Goal: Obtain resource: Obtain resource

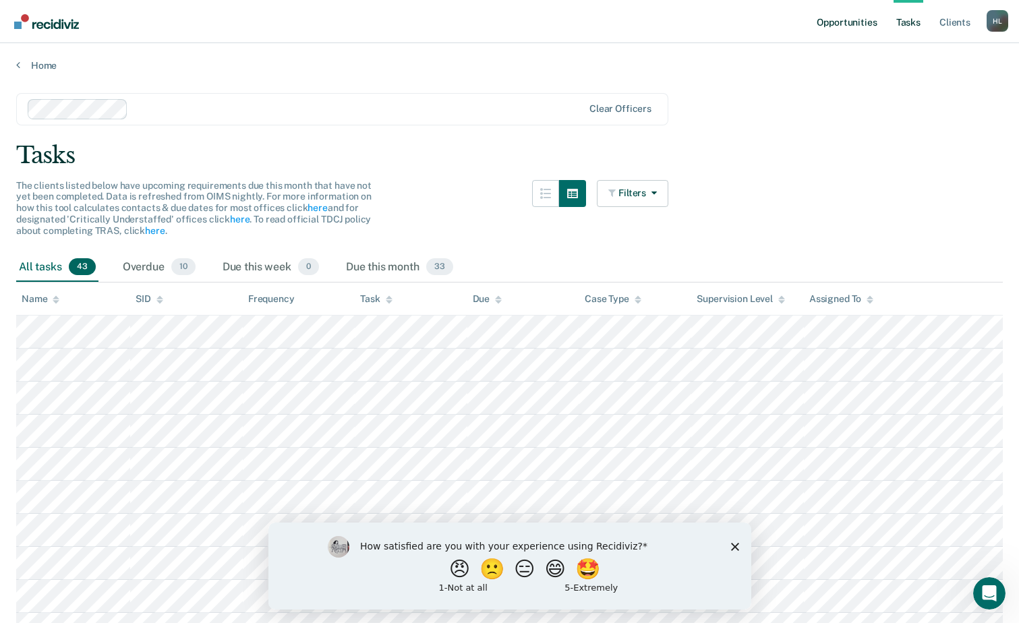
click at [868, 23] on link "Opportunities" at bounding box center [846, 21] width 65 height 43
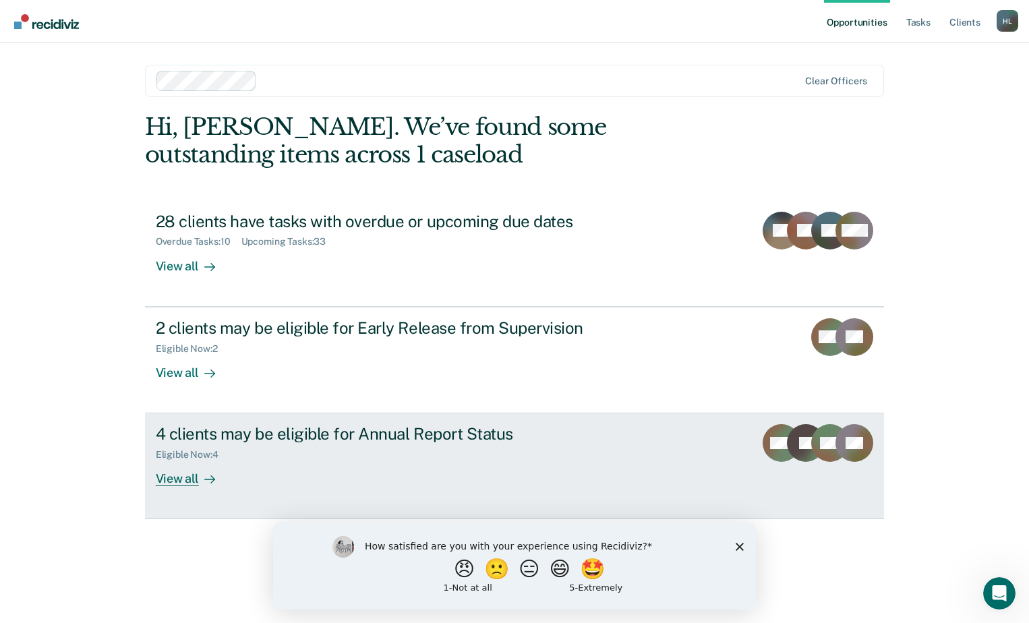
click at [765, 464] on div "WM" at bounding box center [782, 455] width 38 height 62
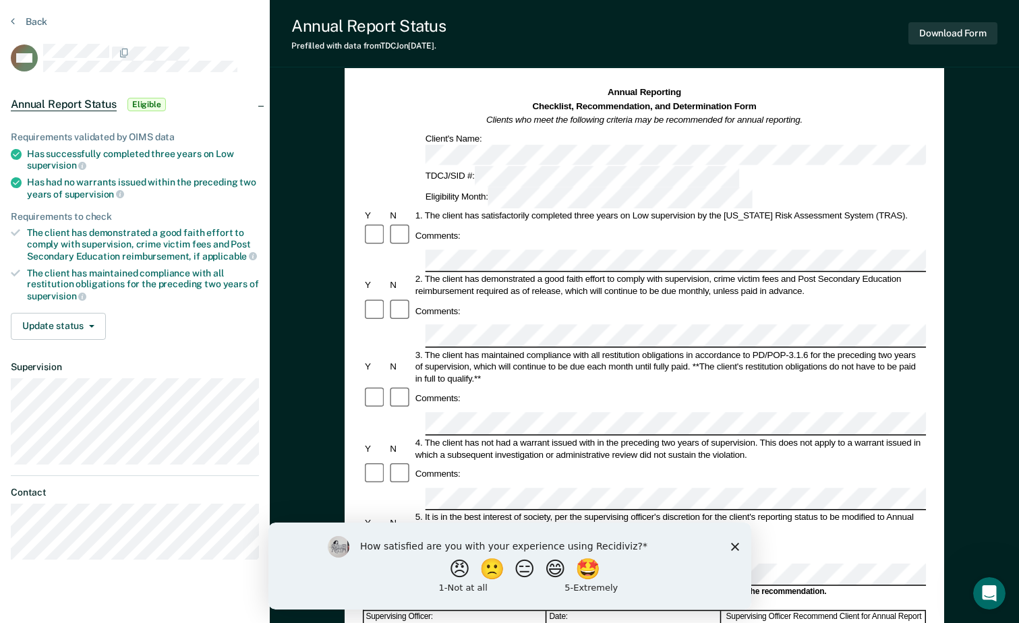
scroll to position [67, 0]
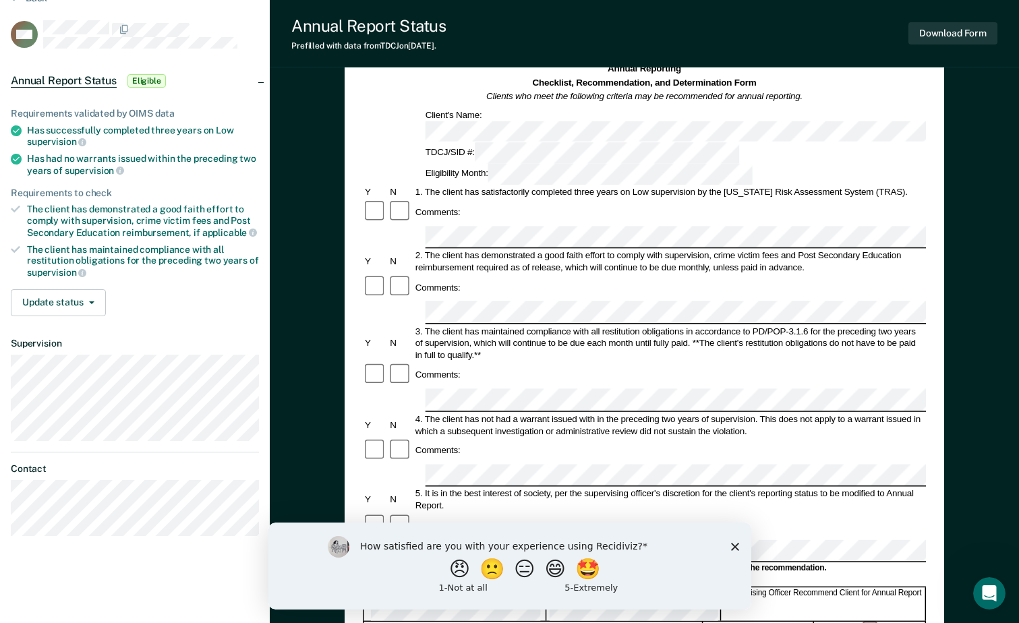
click at [404, 274] on div at bounding box center [400, 287] width 25 height 26
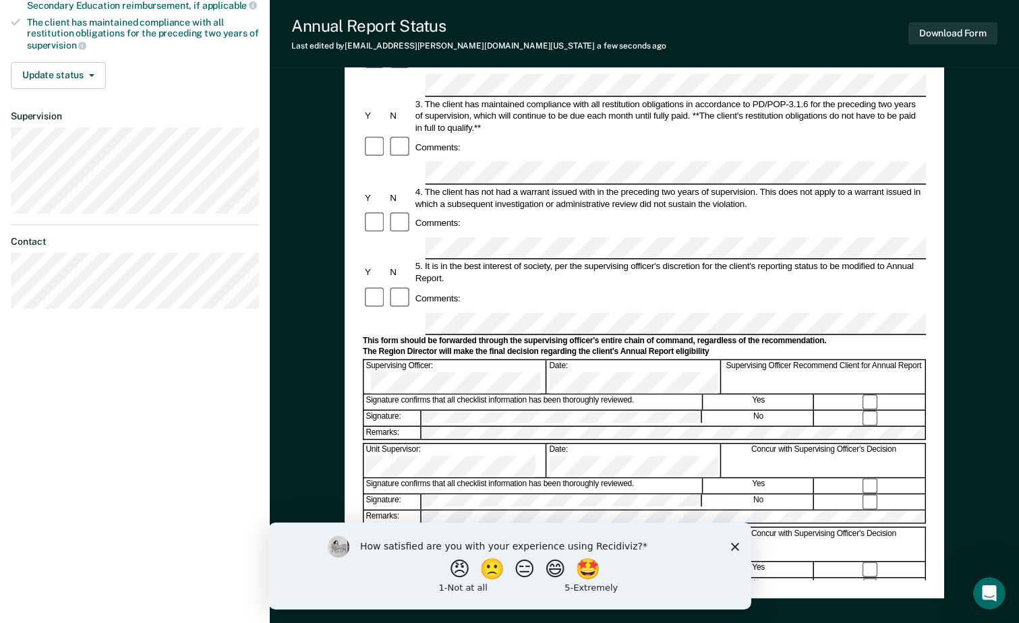
scroll to position [337, 0]
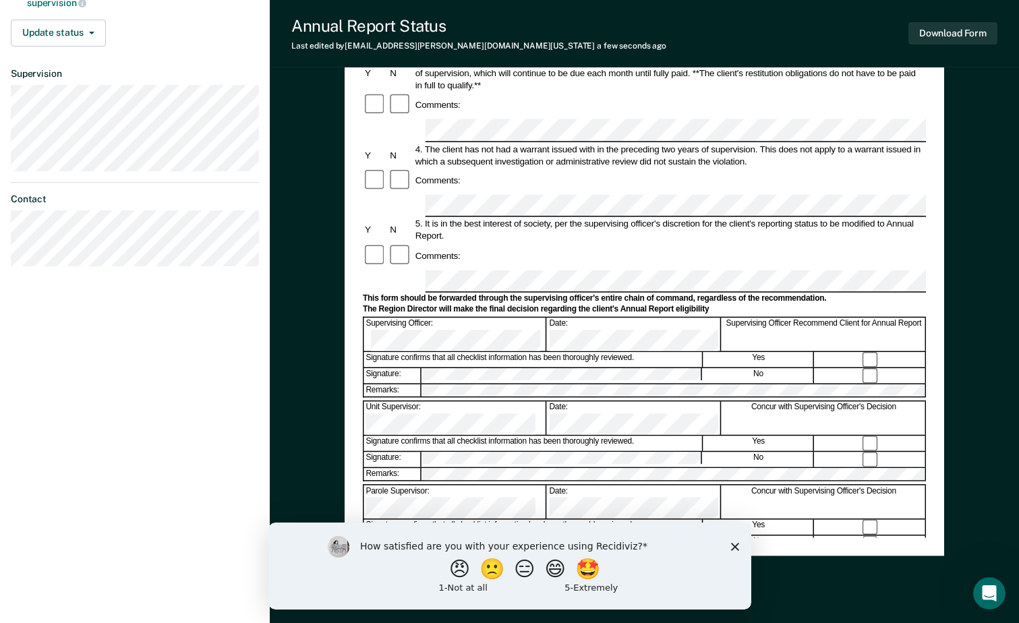
click at [600, 317] on div "Supervising Officer: Date: Supervising Officer Recommend Client for Annual Repo…" at bounding box center [644, 334] width 563 height 34
click at [870, 367] on div "Signature: No" at bounding box center [644, 375] width 563 height 16
click at [964, 37] on button "Download Form" at bounding box center [952, 33] width 89 height 22
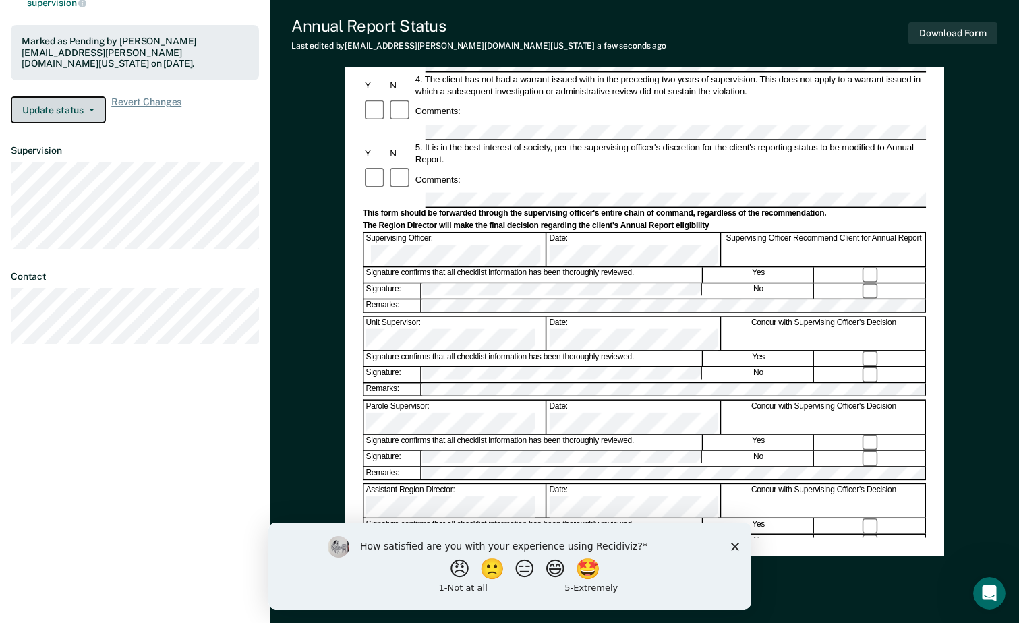
click at [84, 109] on span "button" at bounding box center [89, 110] width 11 height 3
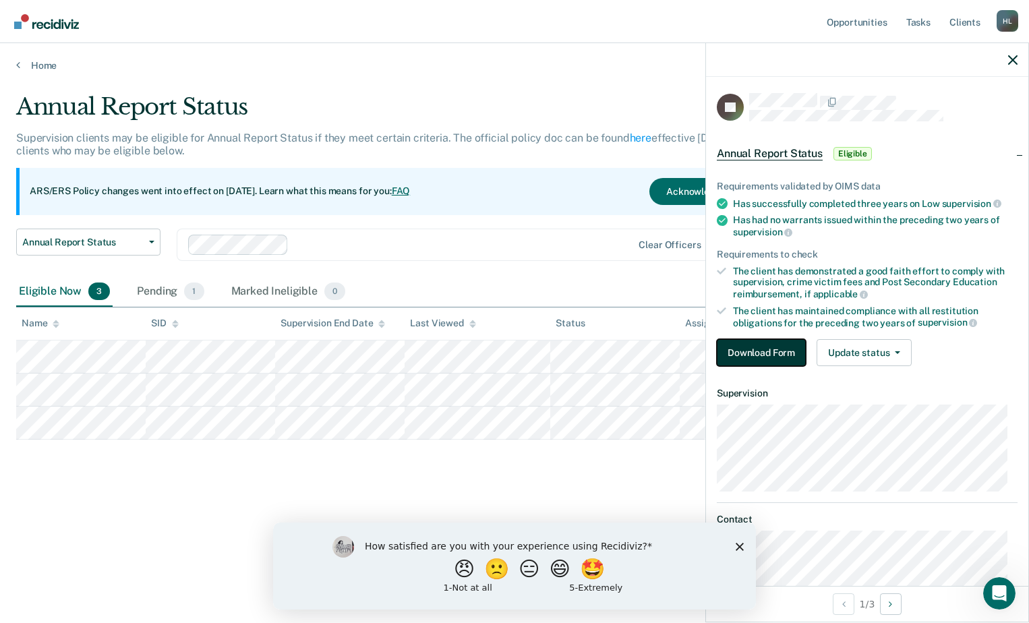
click at [763, 351] on button "Download Form" at bounding box center [761, 352] width 89 height 27
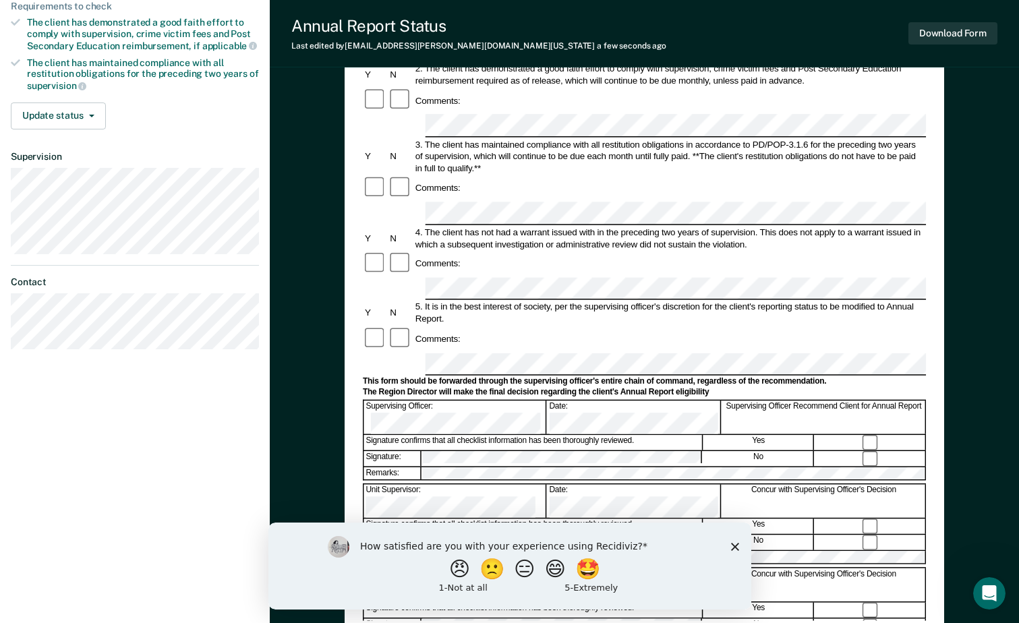
scroll to position [270, 0]
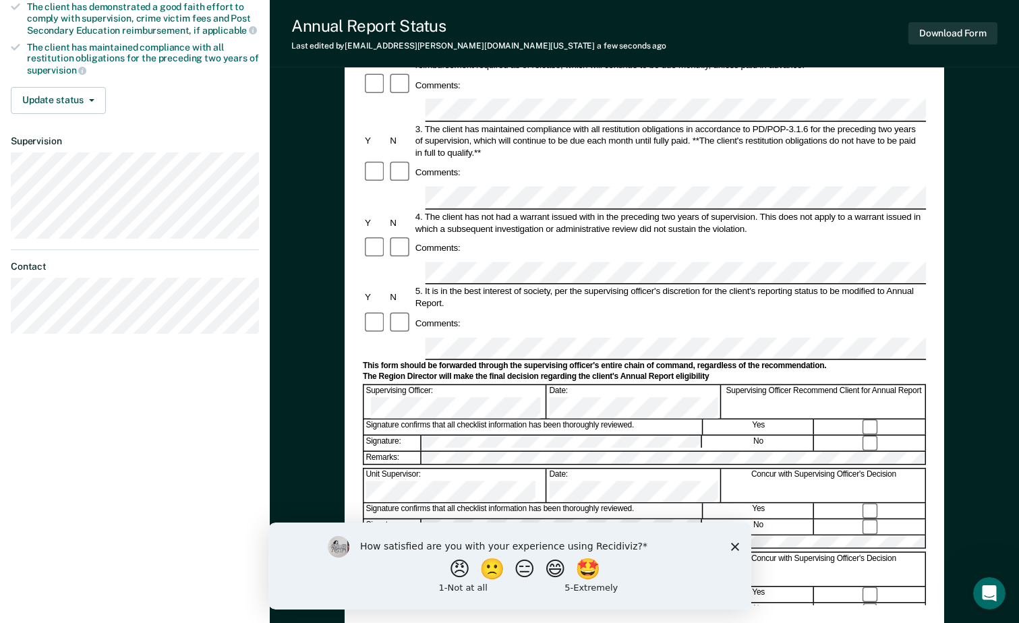
click at [738, 545] on icon "Close survey" at bounding box center [734, 546] width 8 height 8
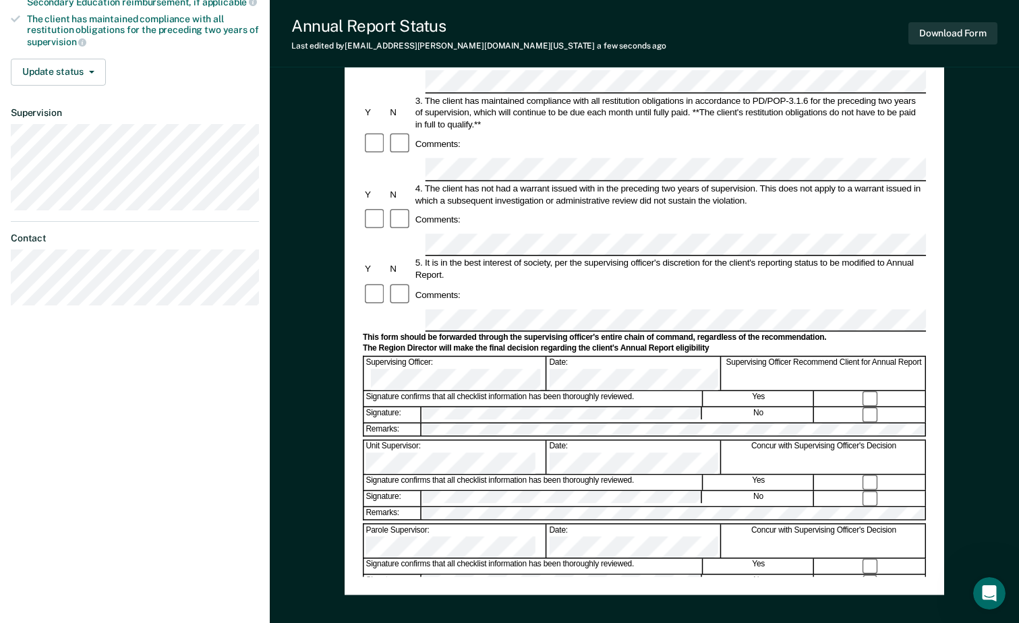
scroll to position [337, 0]
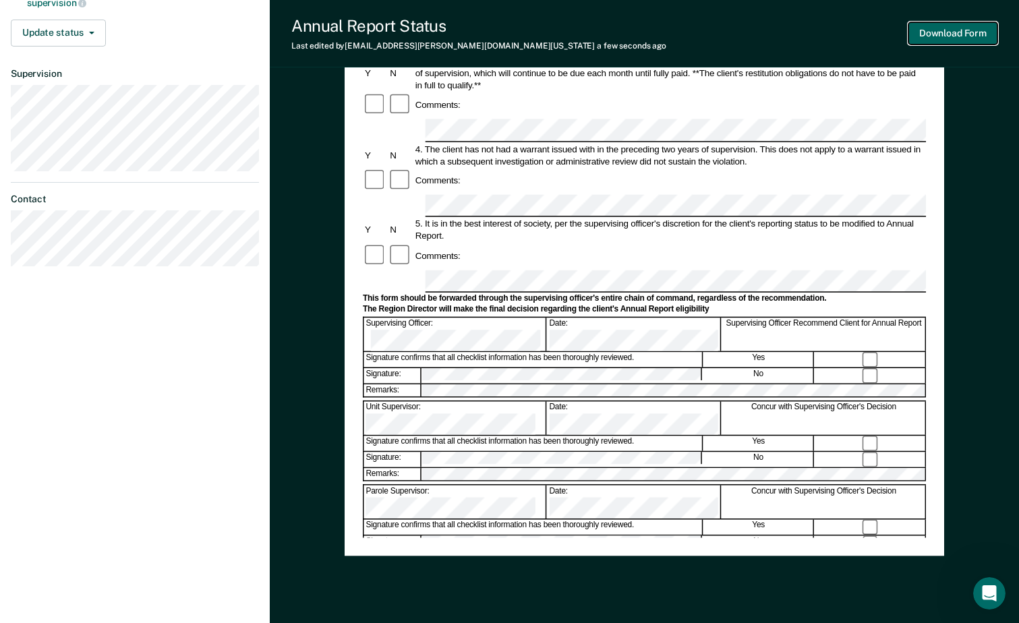
click at [960, 28] on button "Download Form" at bounding box center [952, 33] width 89 height 22
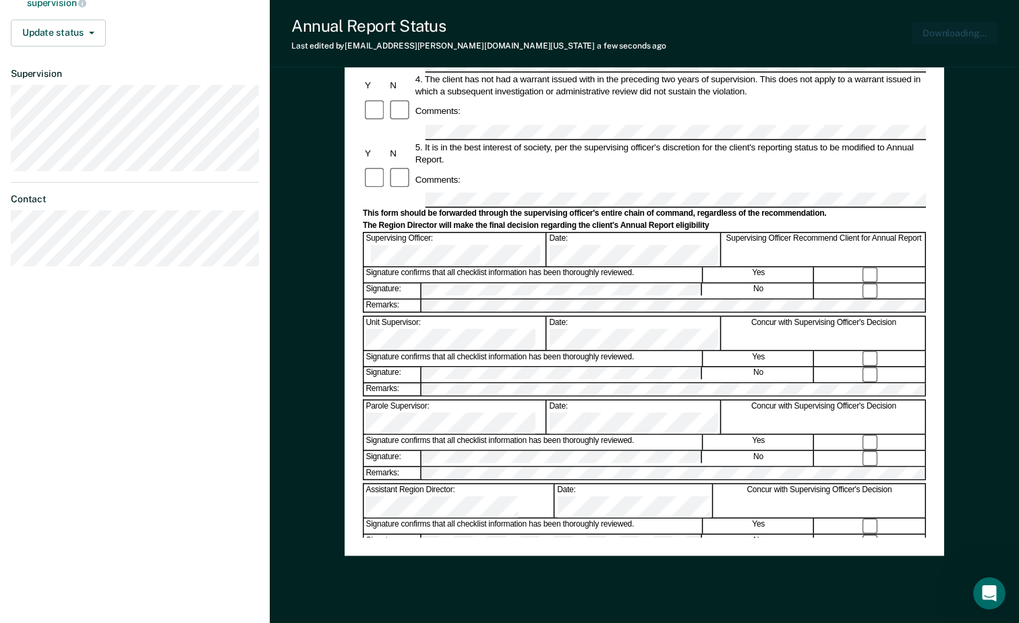
scroll to position [0, 0]
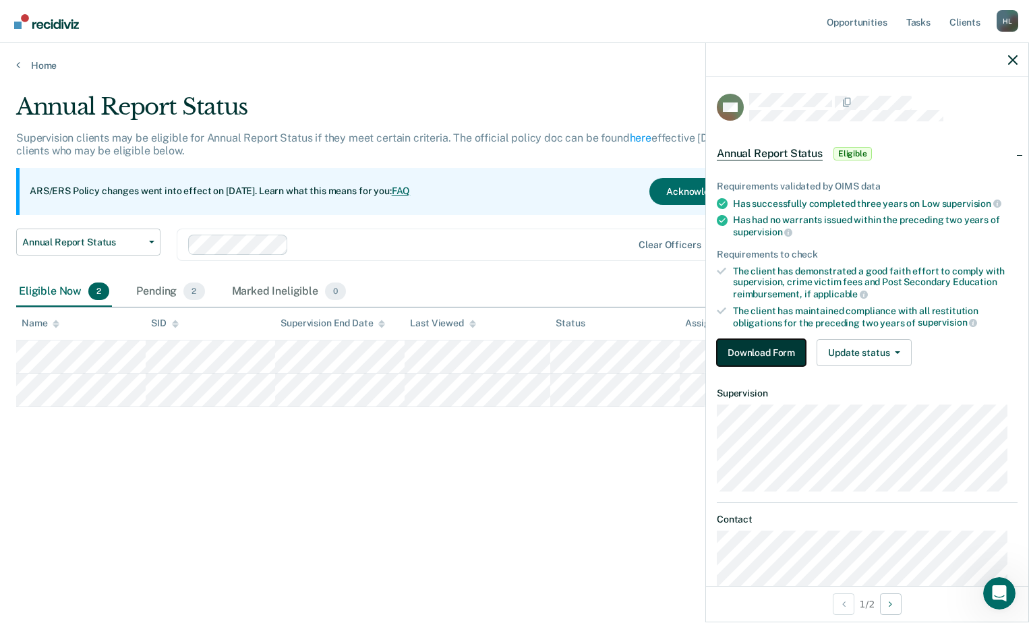
click at [751, 352] on button "Download Form" at bounding box center [761, 352] width 89 height 27
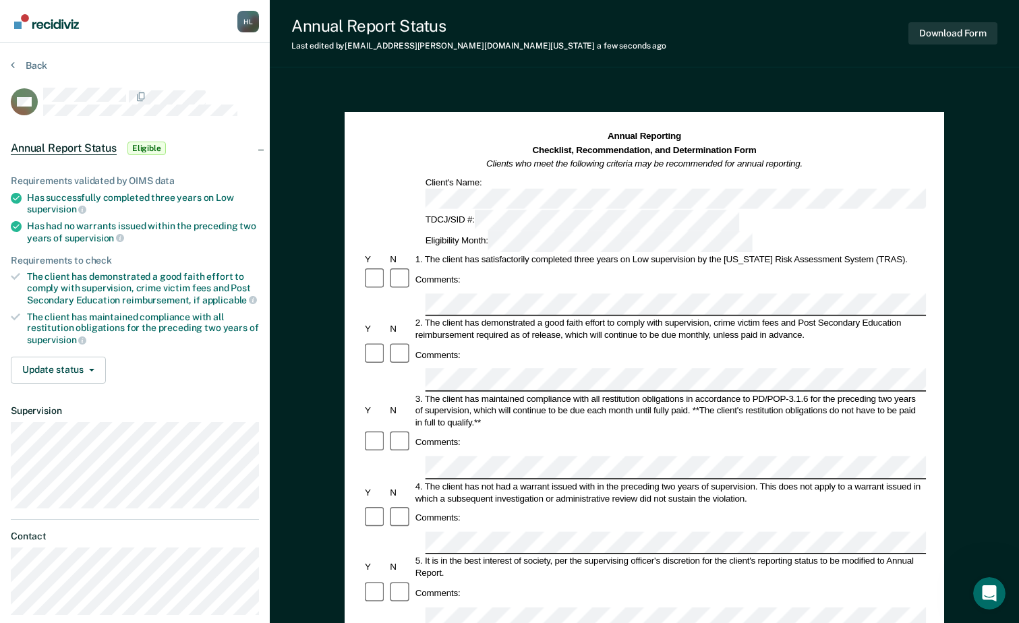
click at [389, 342] on div at bounding box center [400, 355] width 25 height 26
click at [464, 342] on div "Comments:" at bounding box center [644, 355] width 563 height 26
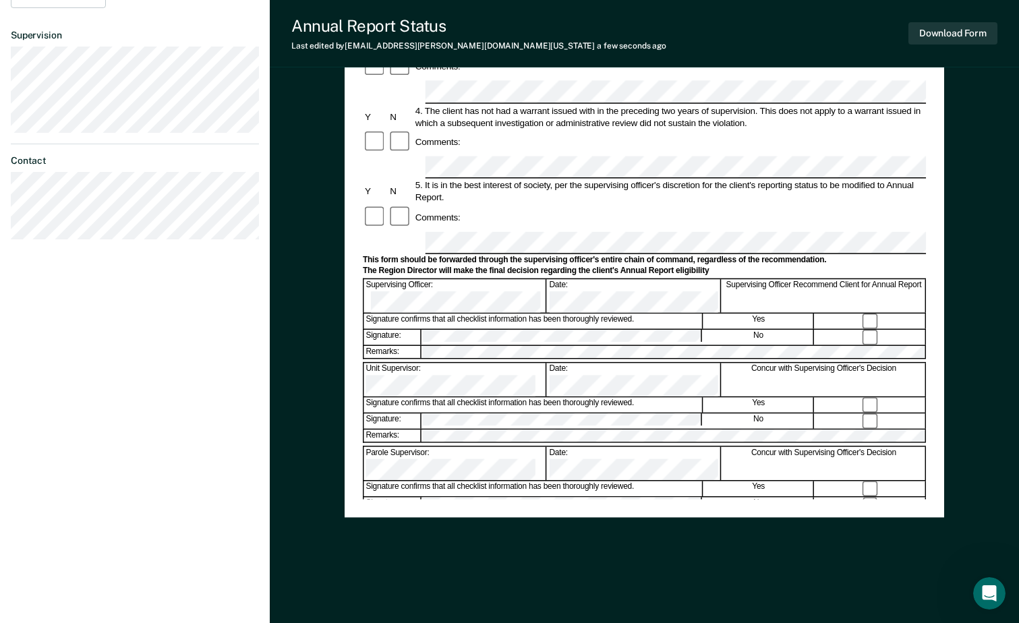
scroll to position [173, 0]
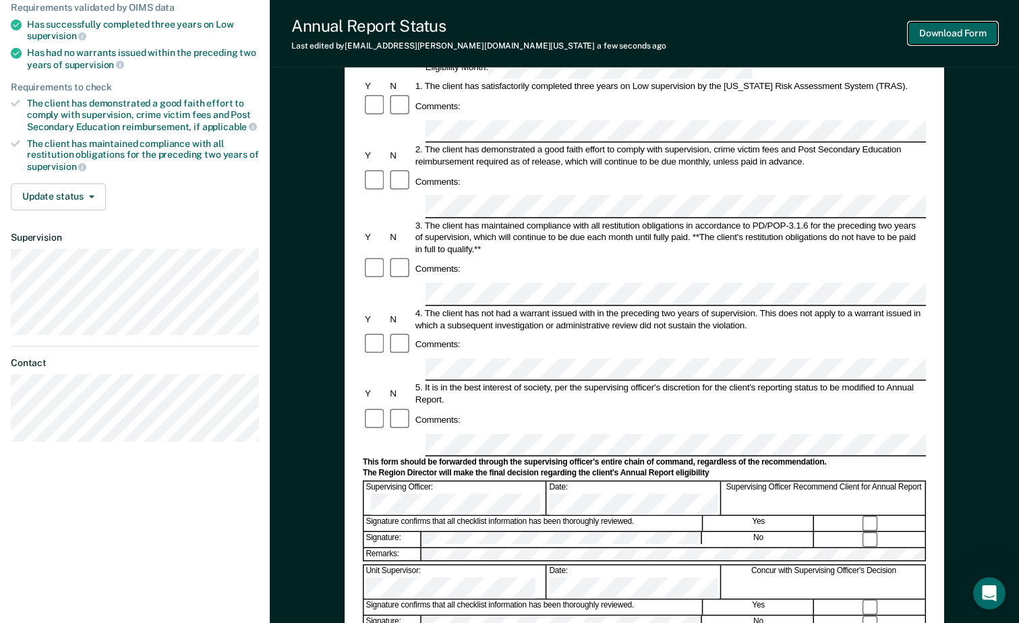
click at [943, 31] on button "Download Form" at bounding box center [952, 33] width 89 height 22
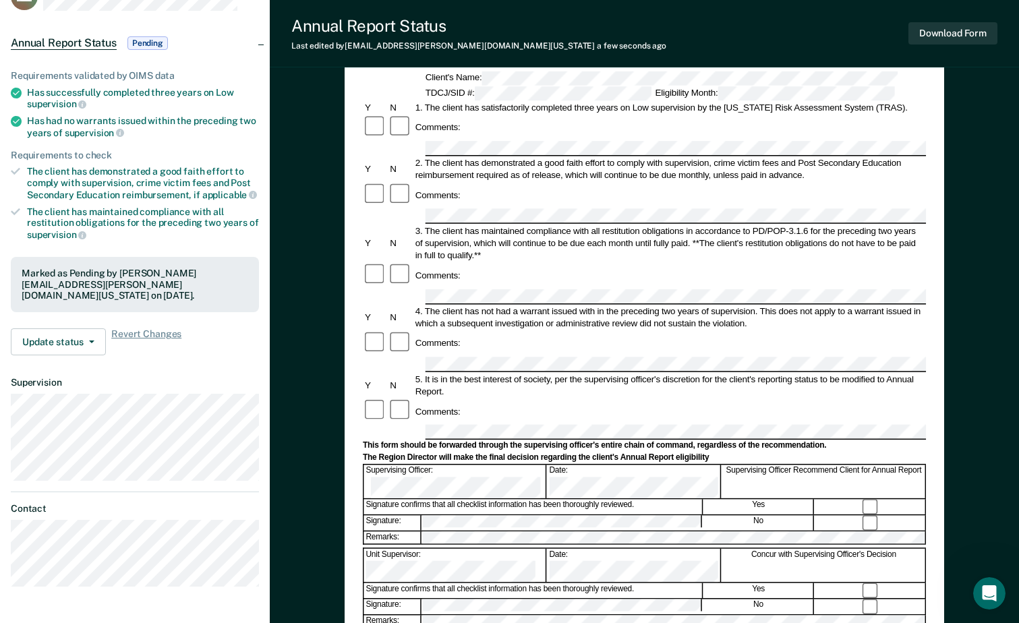
scroll to position [0, 0]
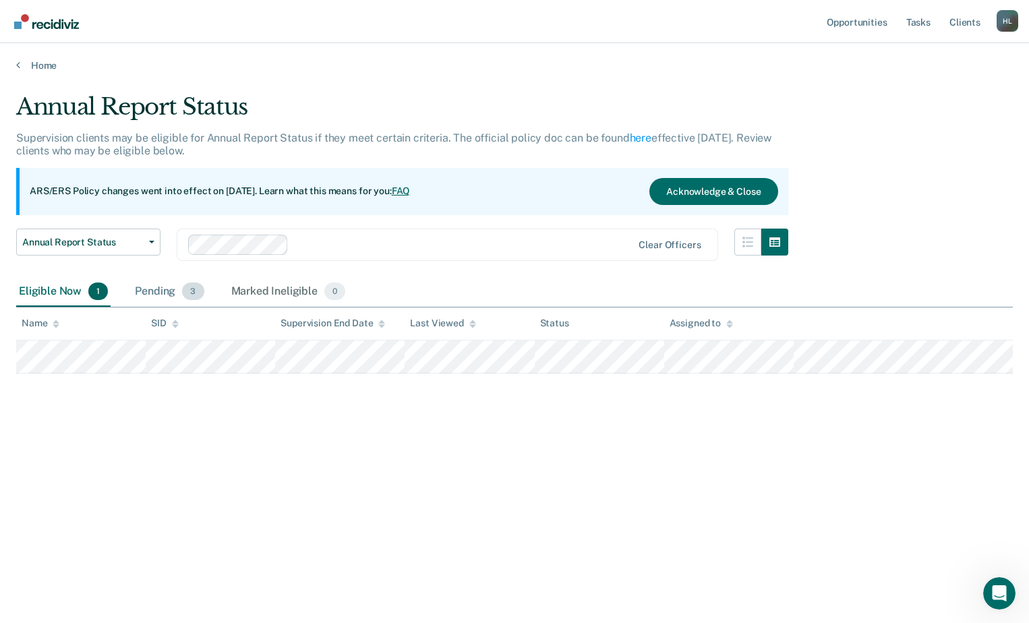
click at [183, 290] on span "3" at bounding box center [193, 292] width 22 height 18
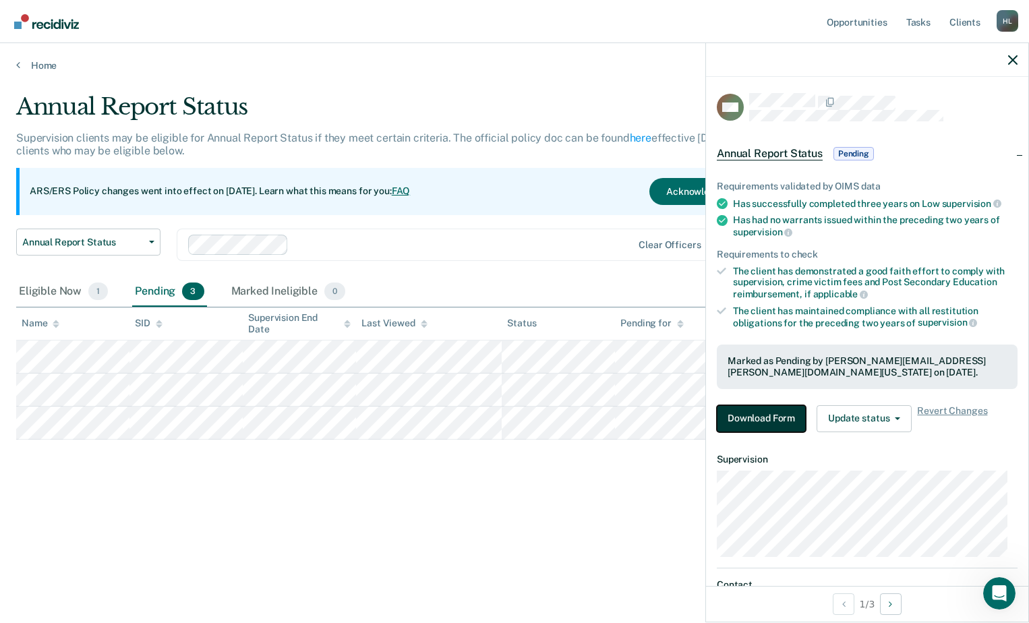
click at [778, 409] on button "Download Form" at bounding box center [761, 418] width 89 height 27
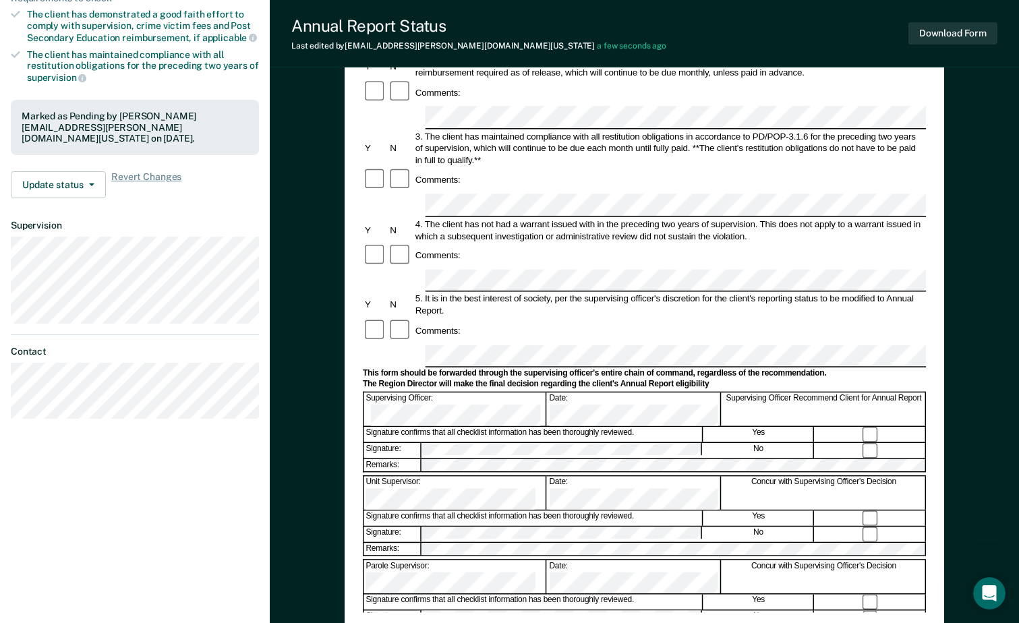
scroll to position [337, 0]
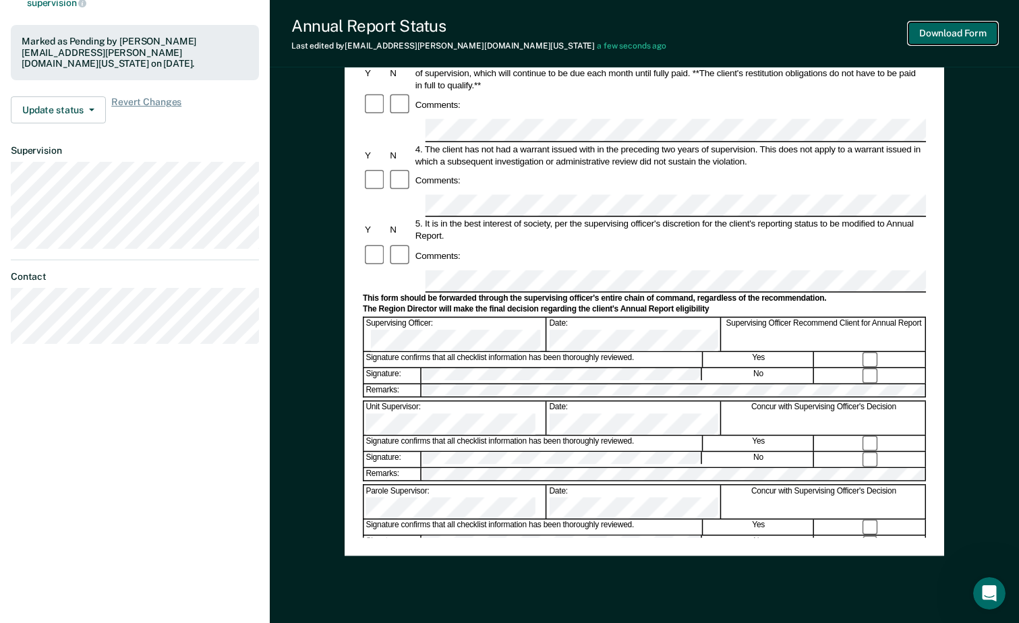
click at [979, 43] on button "Download Form" at bounding box center [952, 33] width 89 height 22
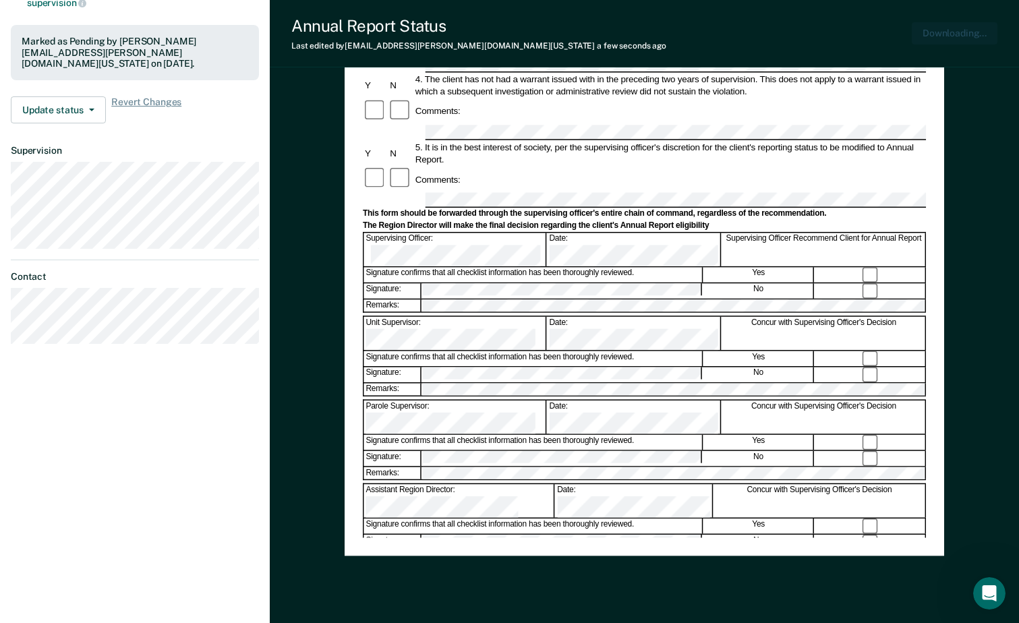
scroll to position [0, 0]
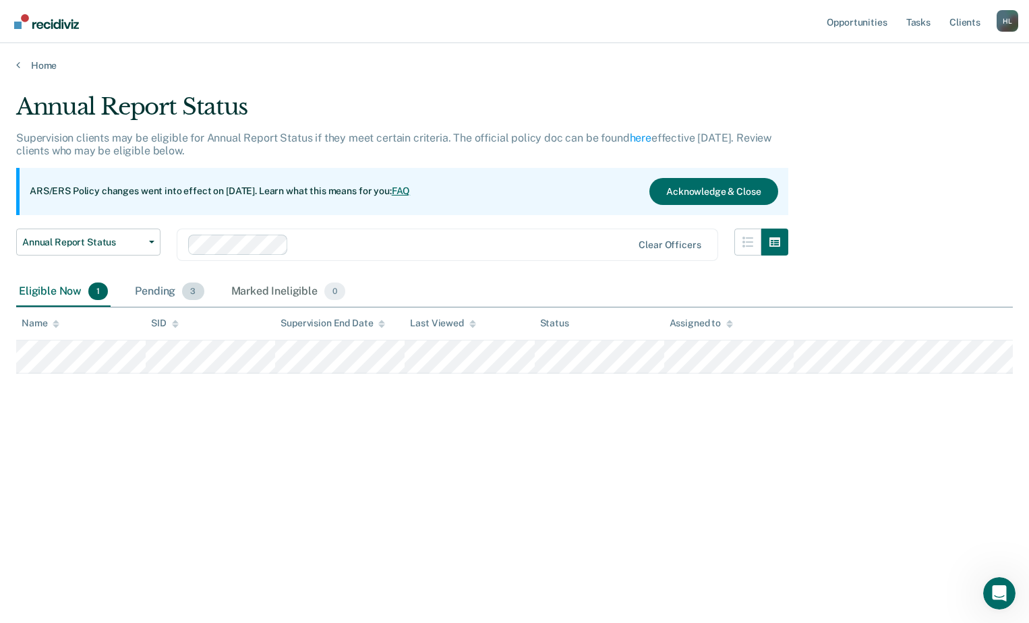
click at [161, 289] on div "Pending 3" at bounding box center [169, 292] width 74 height 30
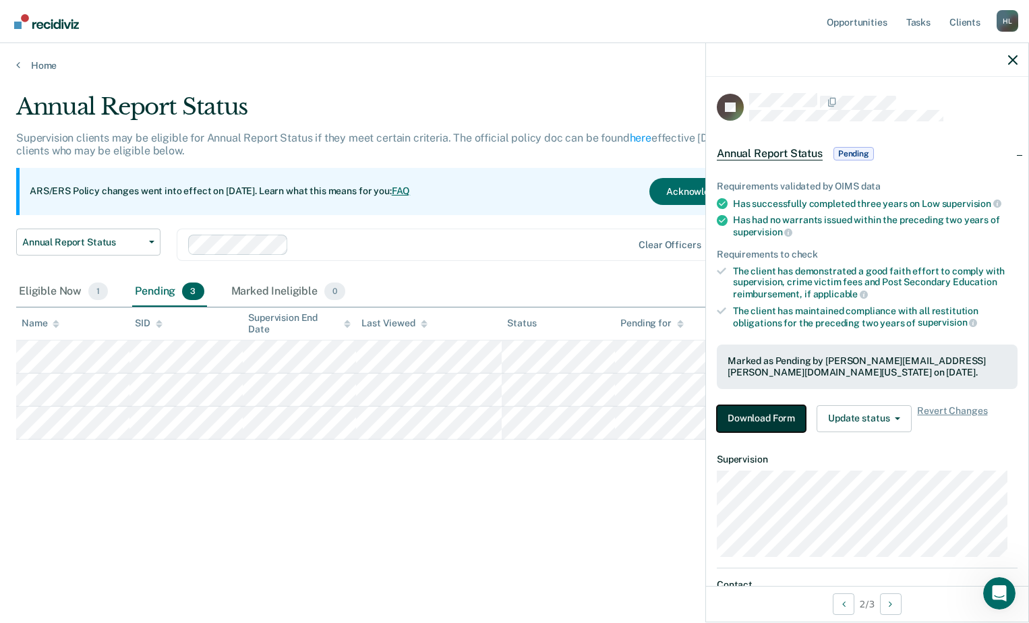
click at [761, 413] on button "Download Form" at bounding box center [761, 418] width 89 height 27
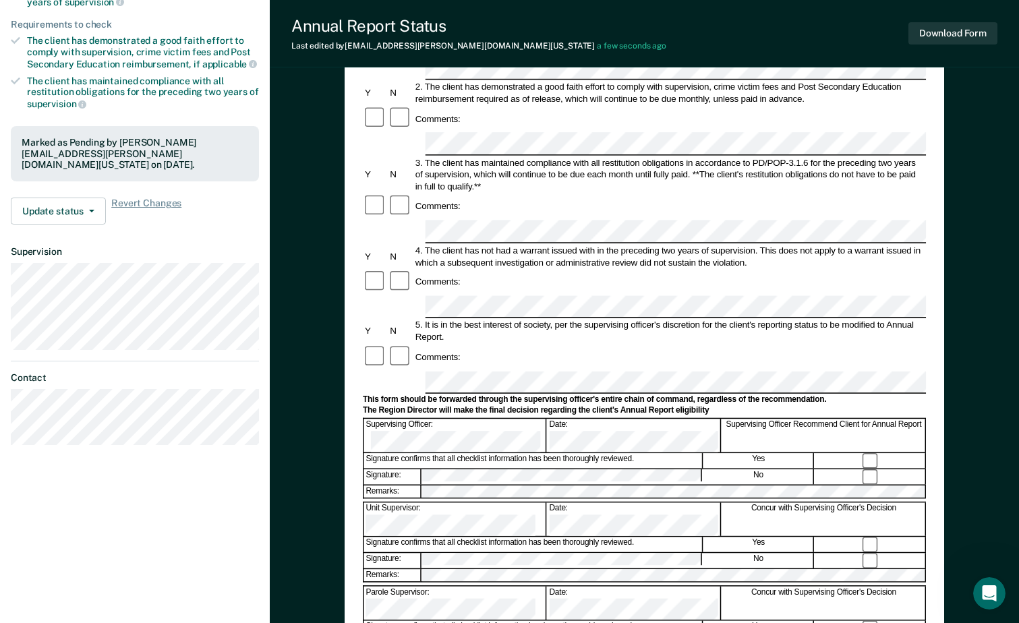
scroll to position [376, 0]
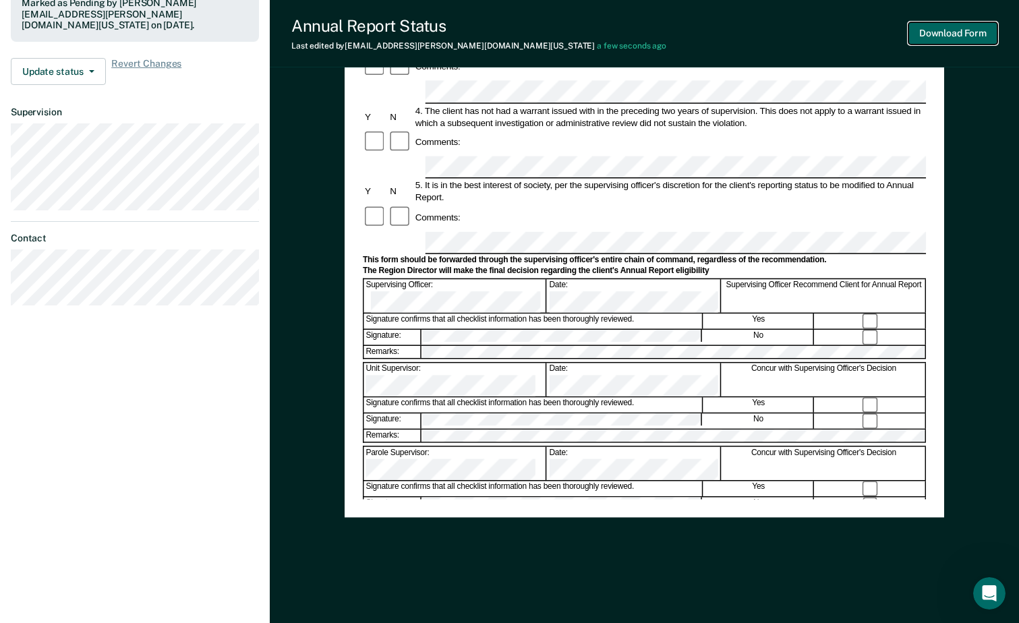
click at [977, 32] on button "Download Form" at bounding box center [952, 33] width 89 height 22
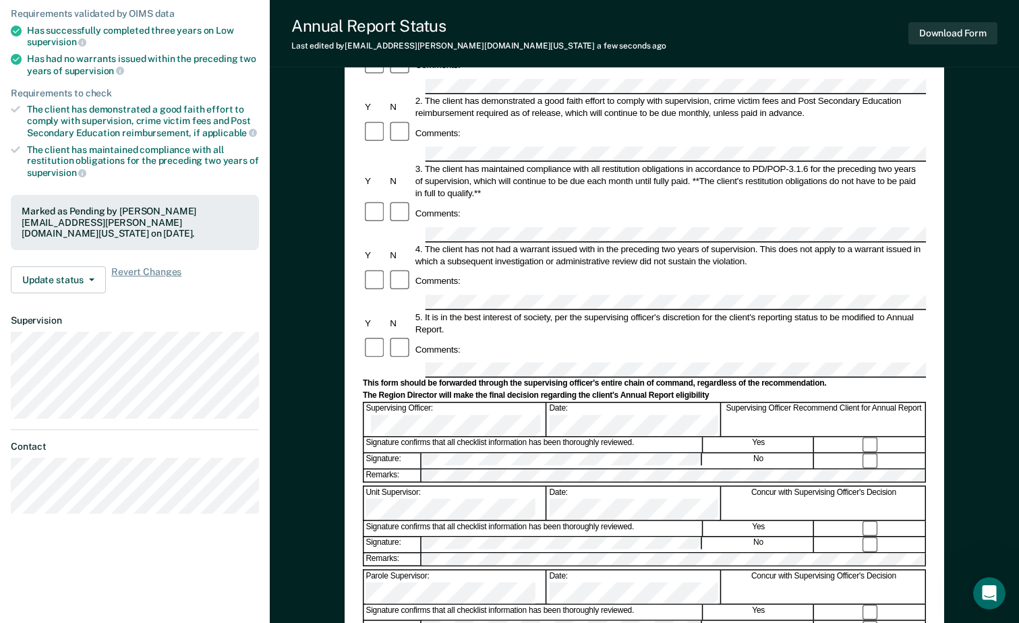
scroll to position [0, 0]
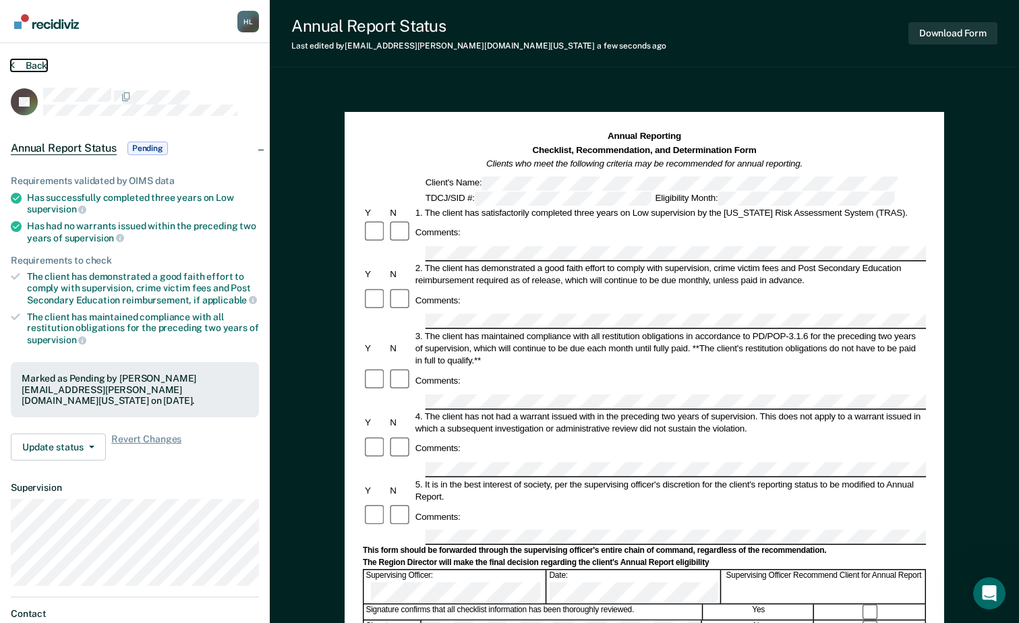
click at [18, 61] on button "Back" at bounding box center [29, 65] width 36 height 12
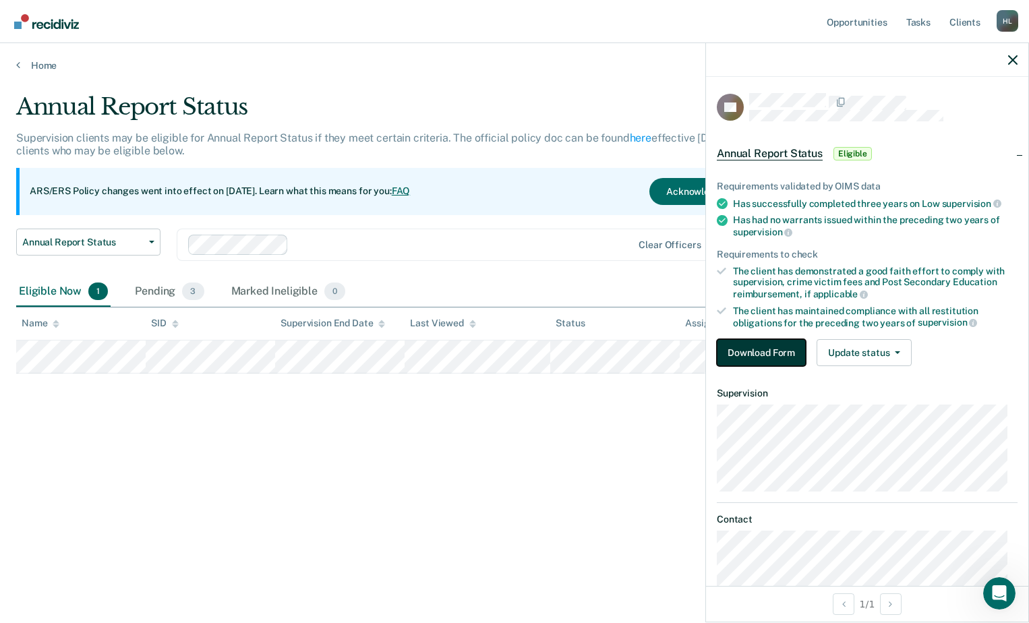
click at [758, 354] on button "Download Form" at bounding box center [761, 352] width 89 height 27
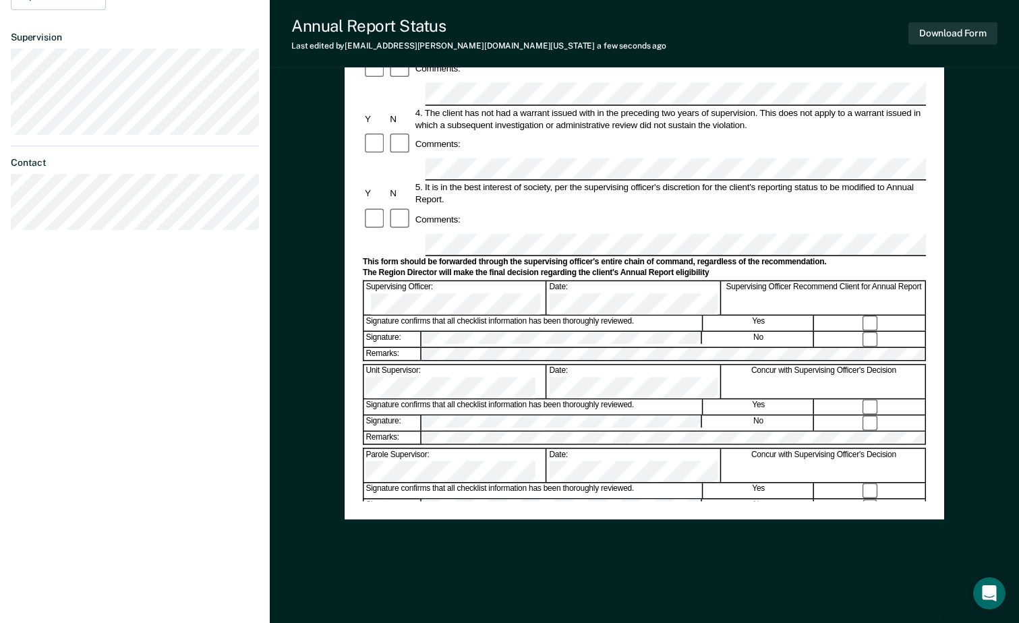
scroll to position [376, 0]
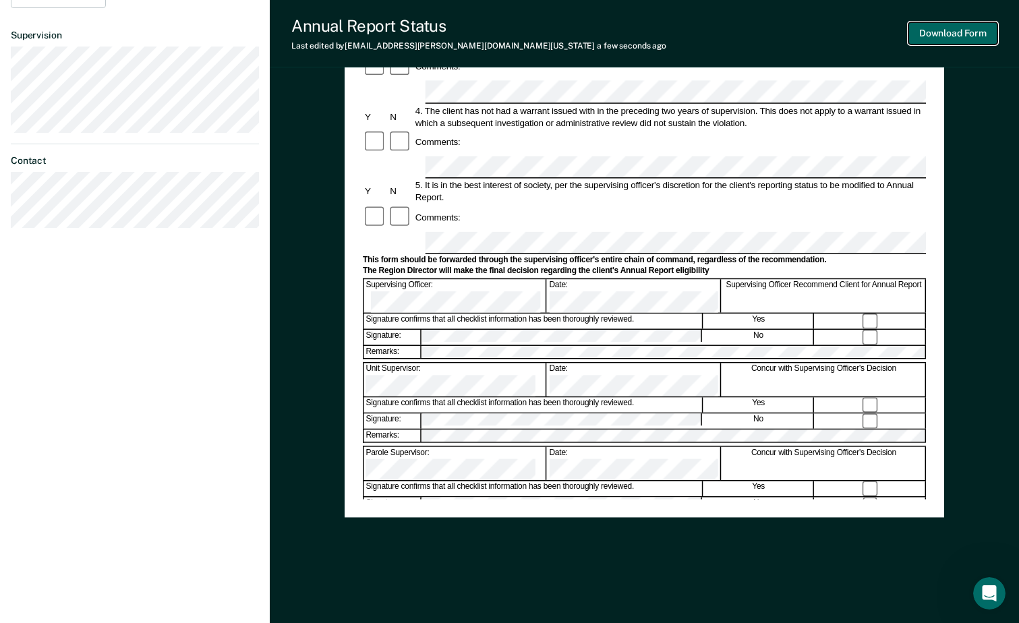
click at [961, 35] on button "Download Form" at bounding box center [952, 33] width 89 height 22
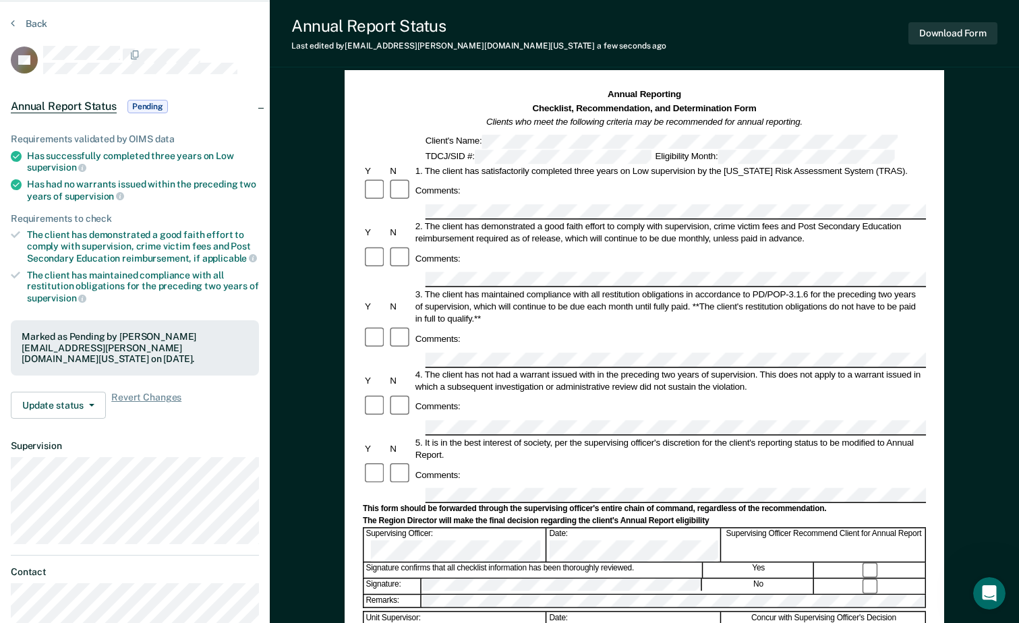
scroll to position [38, 0]
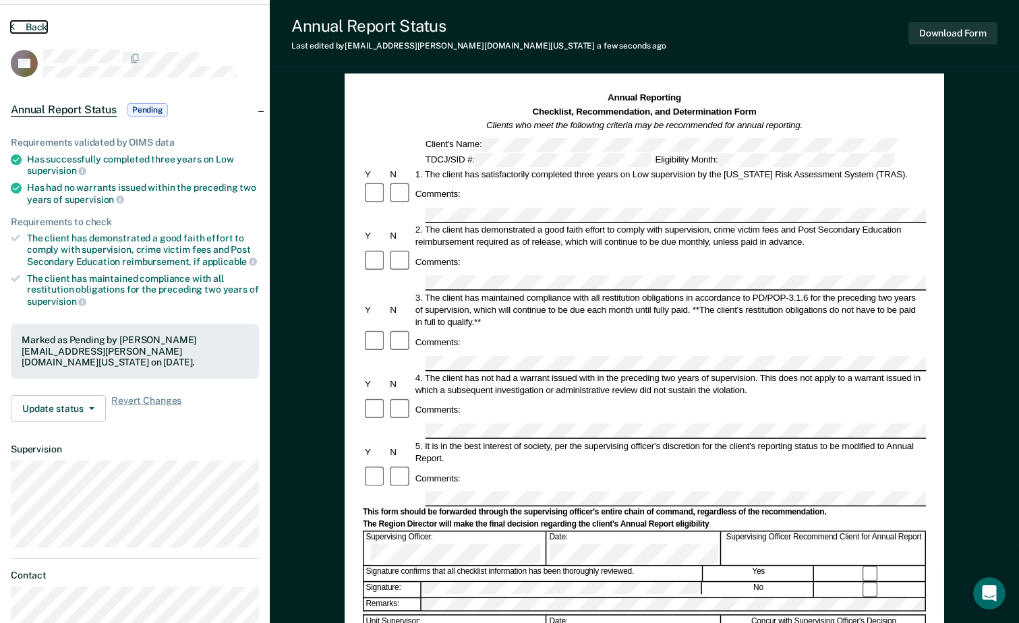
click at [16, 21] on button "Back" at bounding box center [29, 27] width 36 height 12
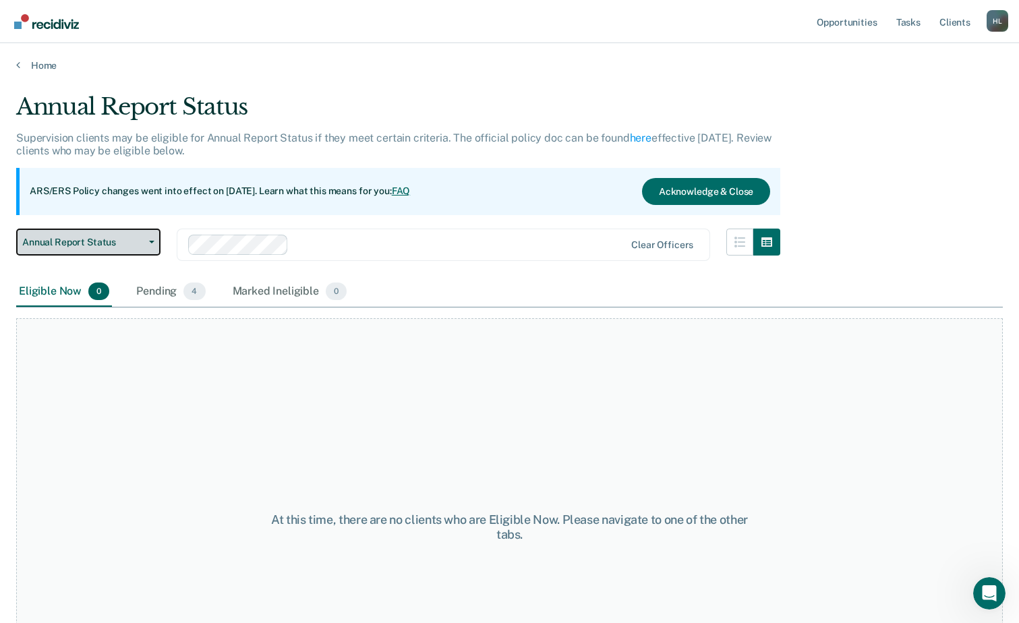
click at [145, 233] on button "Annual Report Status" at bounding box center [88, 242] width 144 height 27
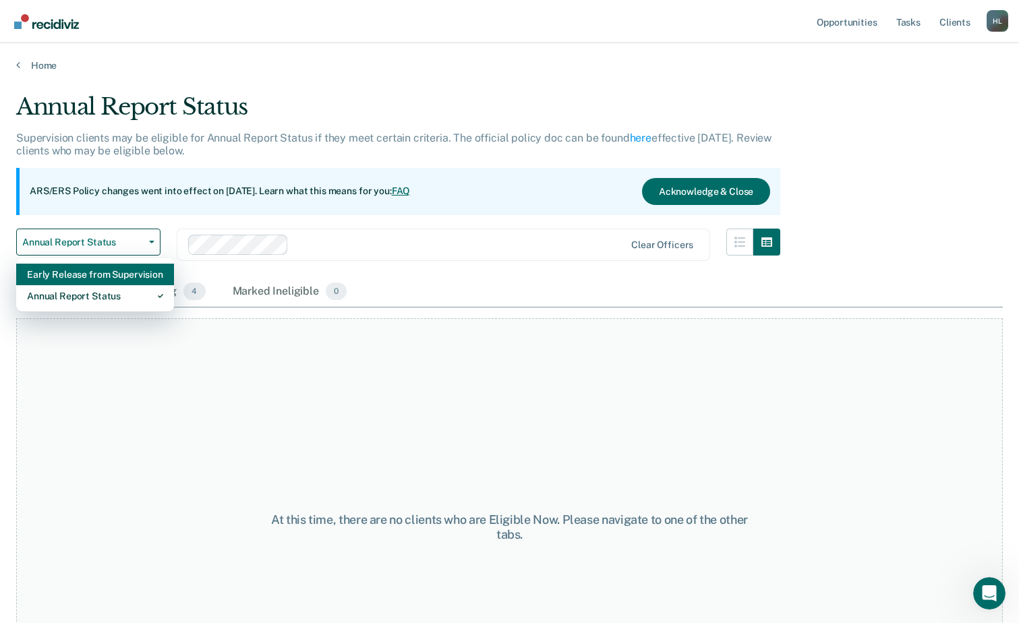
click at [123, 272] on div "Early Release from Supervision" at bounding box center [95, 275] width 136 height 22
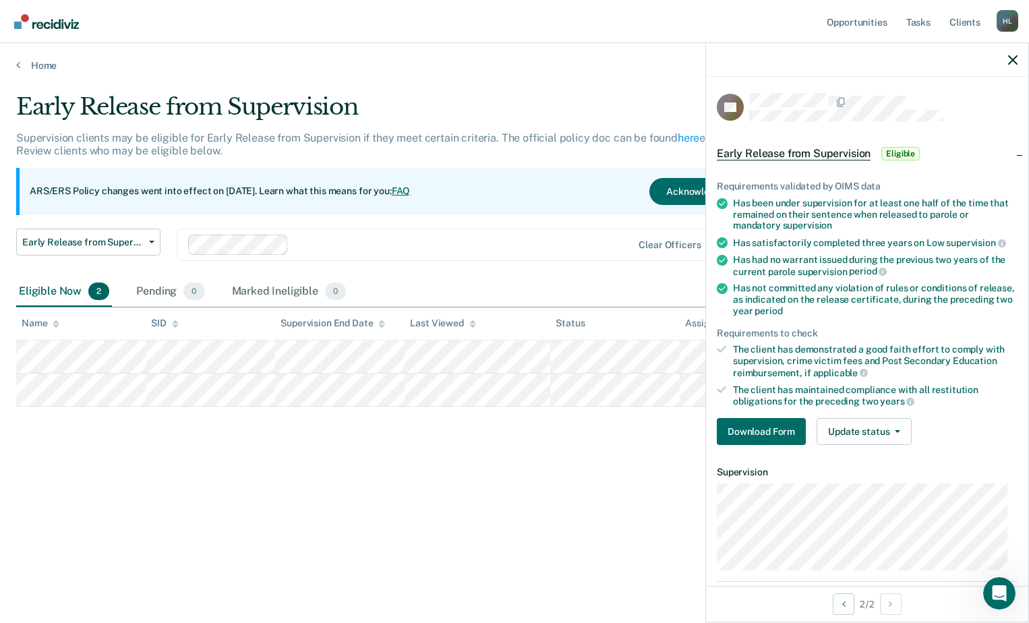
click at [513, 538] on div "Early Release from Supervision Supervision clients may be eligible for Early Re…" at bounding box center [514, 329] width 997 height 472
click at [757, 438] on button "Download Form" at bounding box center [761, 431] width 89 height 27
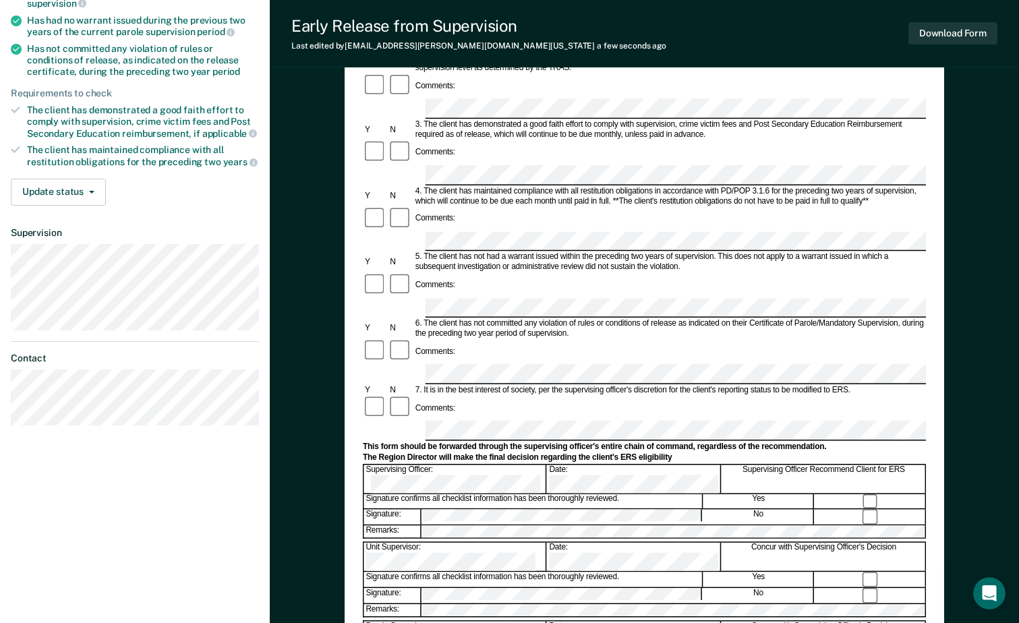
scroll to position [270, 0]
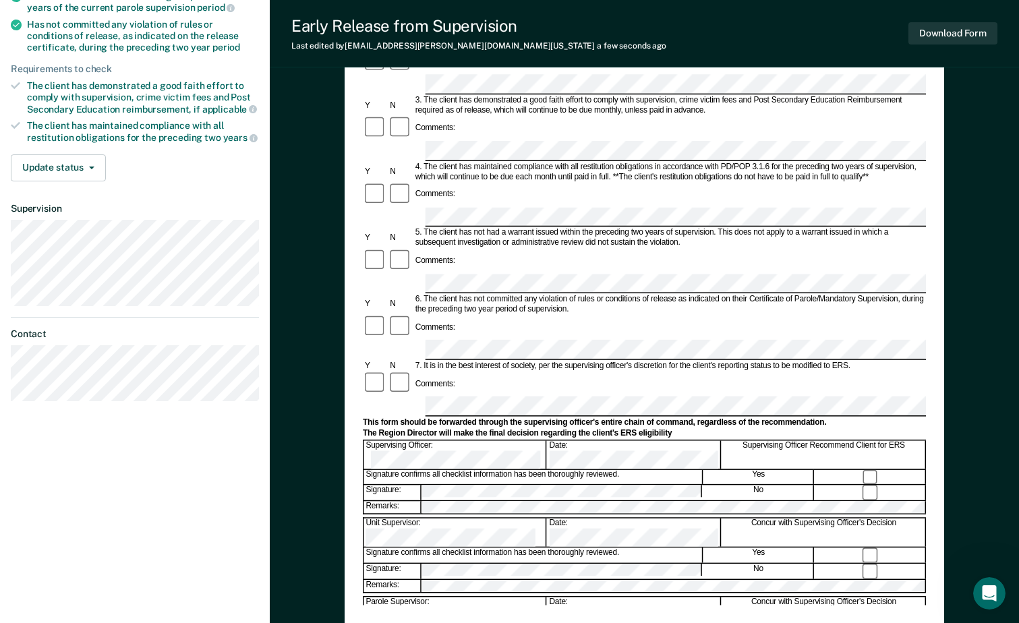
click at [434, 258] on form "Early Release from Supervision (ERS) Checklist, Recommendation, and Determinati…" at bounding box center [644, 349] width 563 height 978
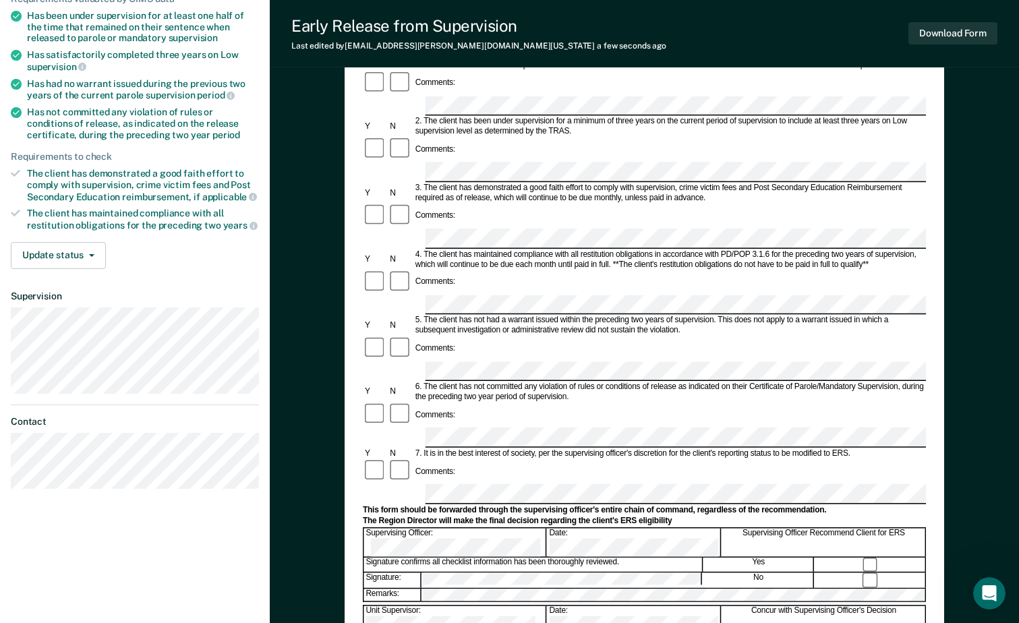
scroll to position [38, 0]
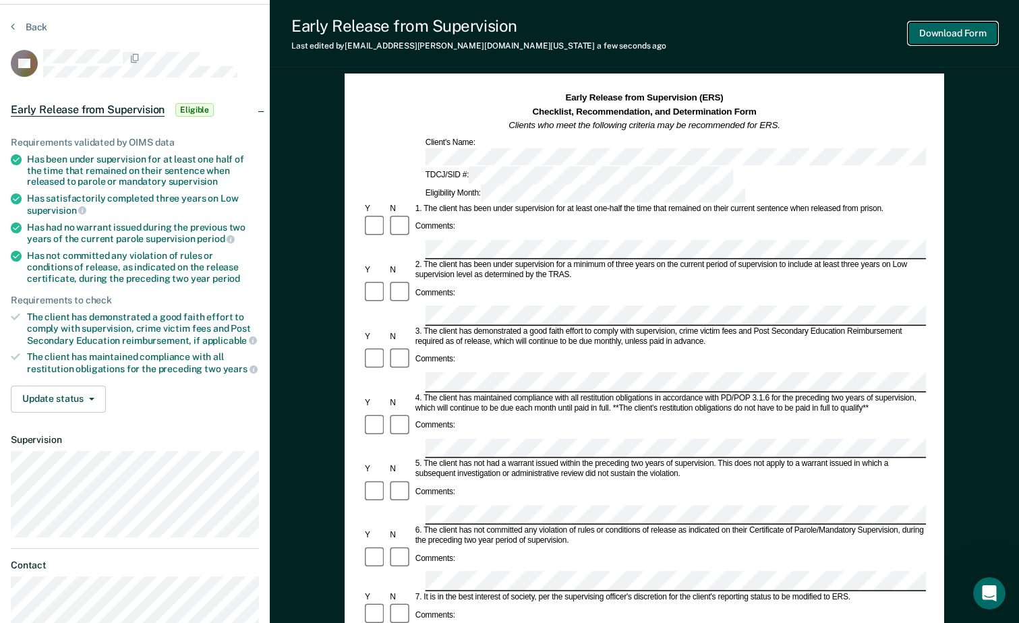
click at [948, 29] on button "Download Form" at bounding box center [952, 33] width 89 height 22
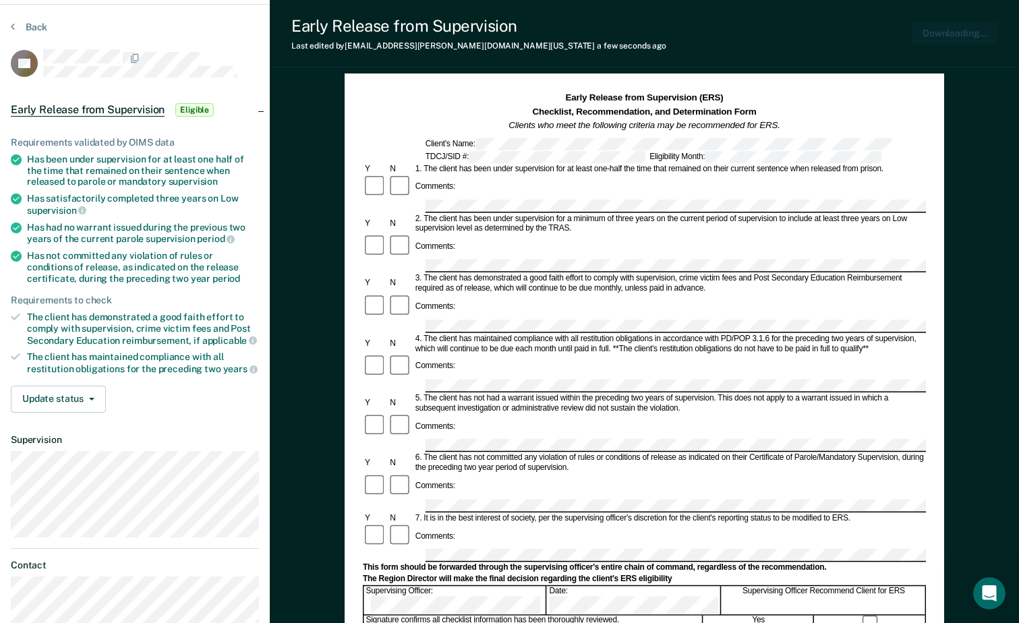
scroll to position [0, 0]
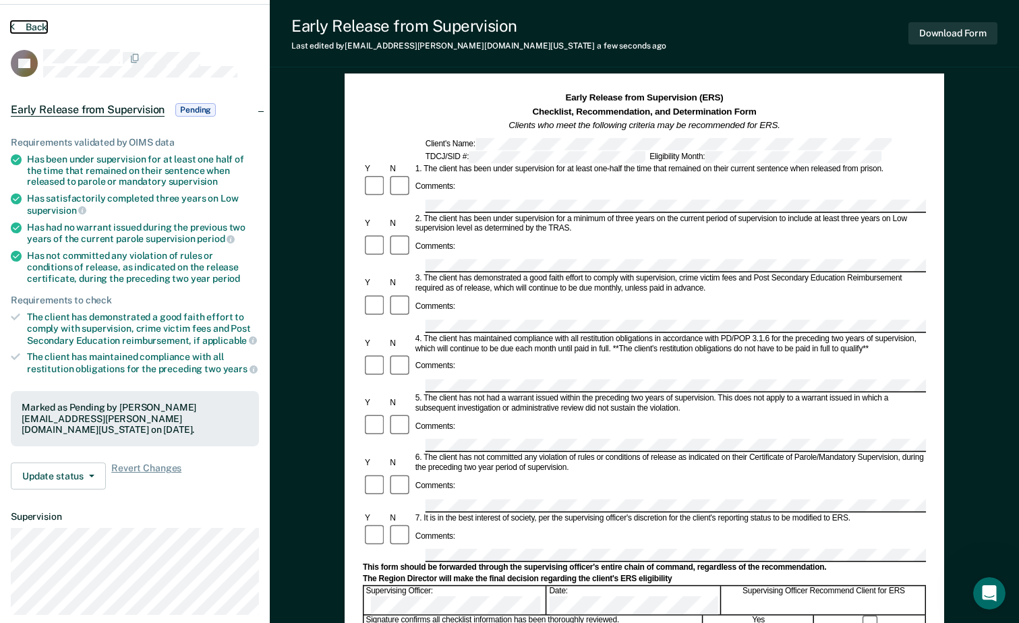
click at [27, 28] on button "Back" at bounding box center [29, 27] width 36 height 12
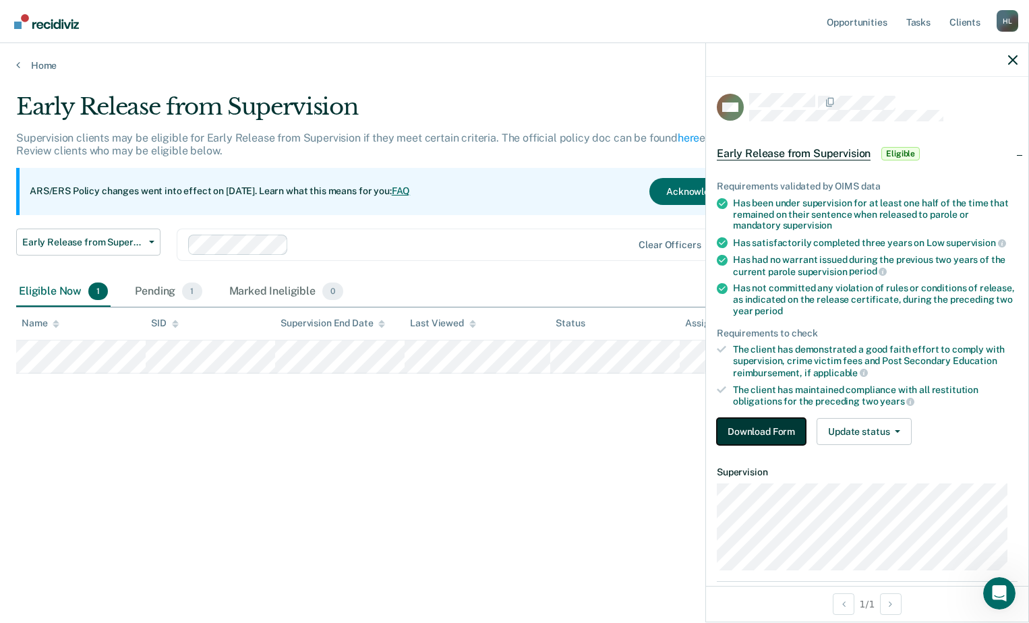
click at [773, 430] on button "Download Form" at bounding box center [761, 431] width 89 height 27
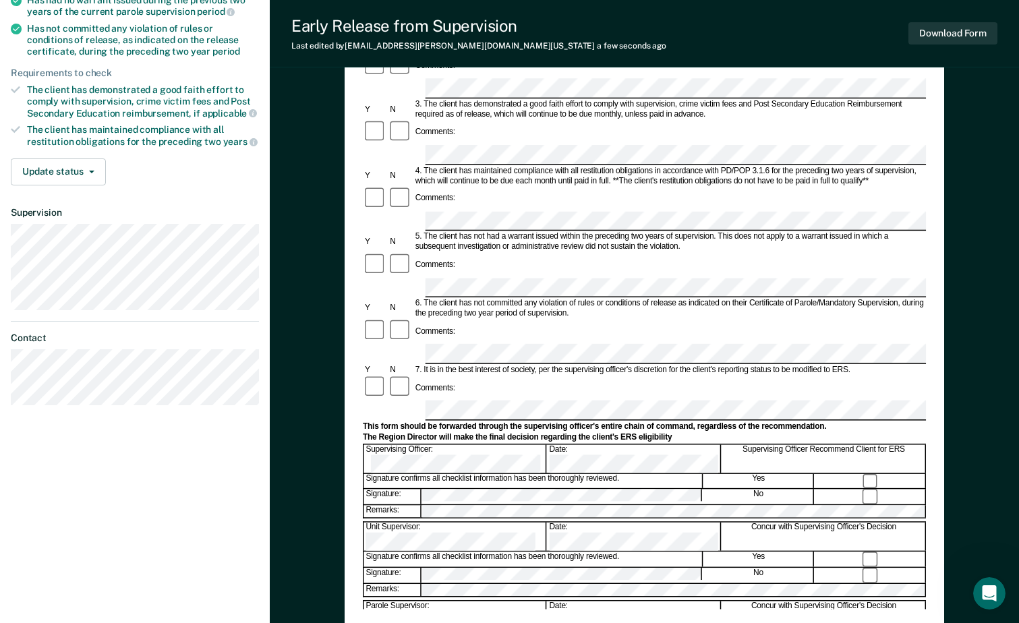
scroll to position [270, 0]
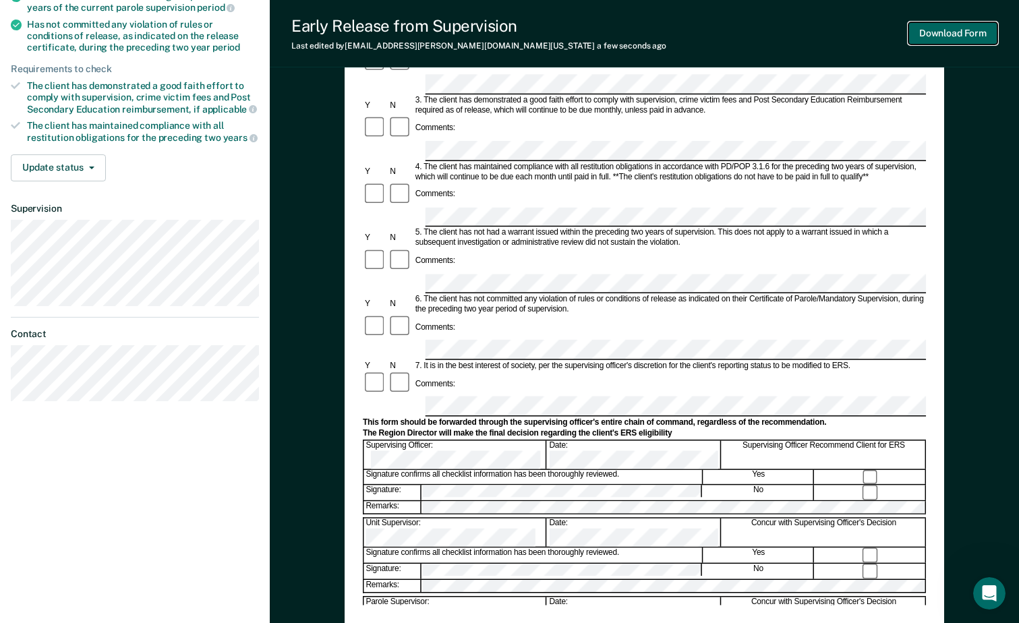
click at [955, 22] on button "Download Form" at bounding box center [952, 33] width 89 height 22
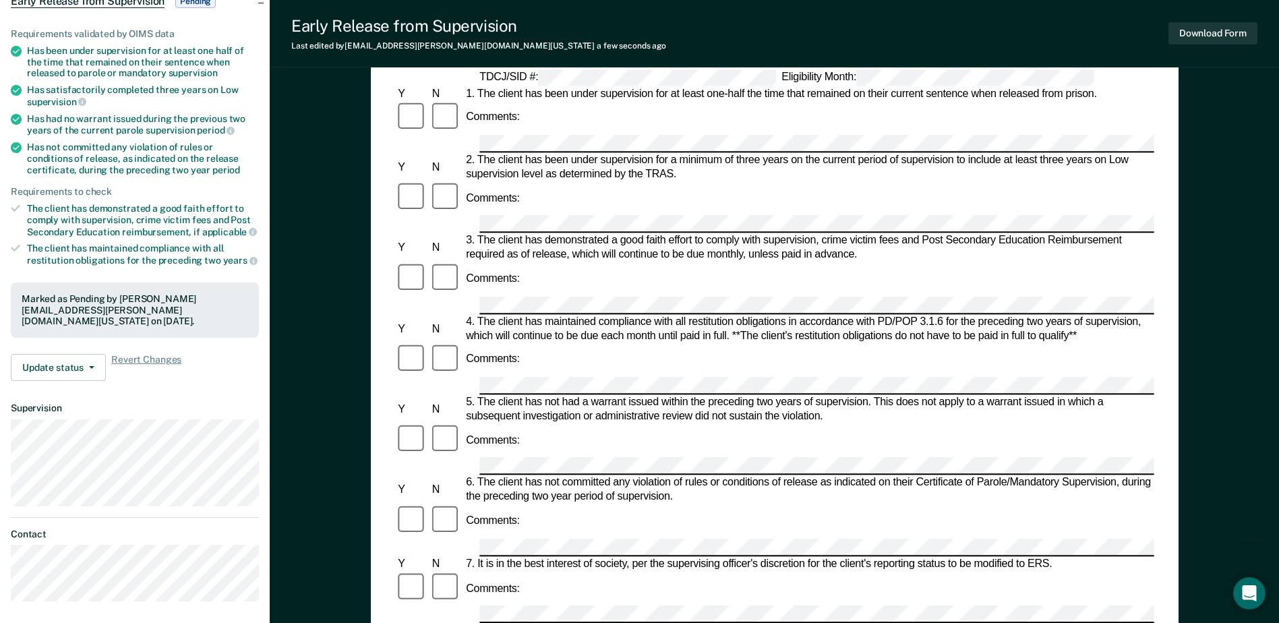
scroll to position [0, 0]
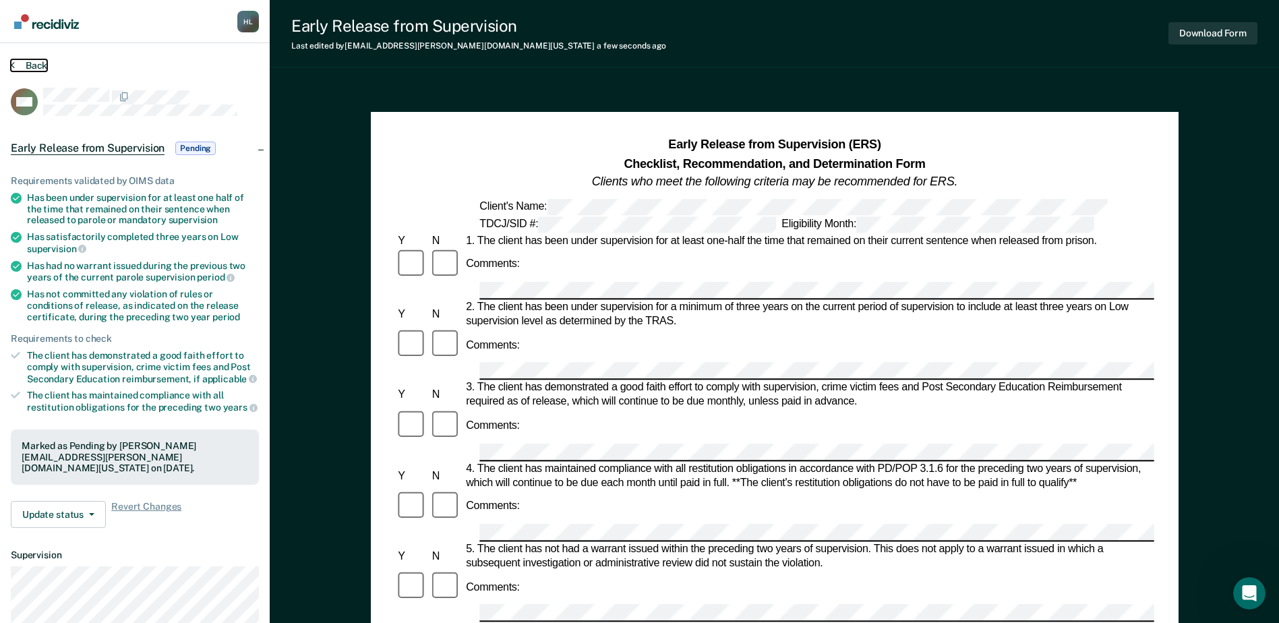
click at [15, 60] on button "Back" at bounding box center [29, 65] width 36 height 12
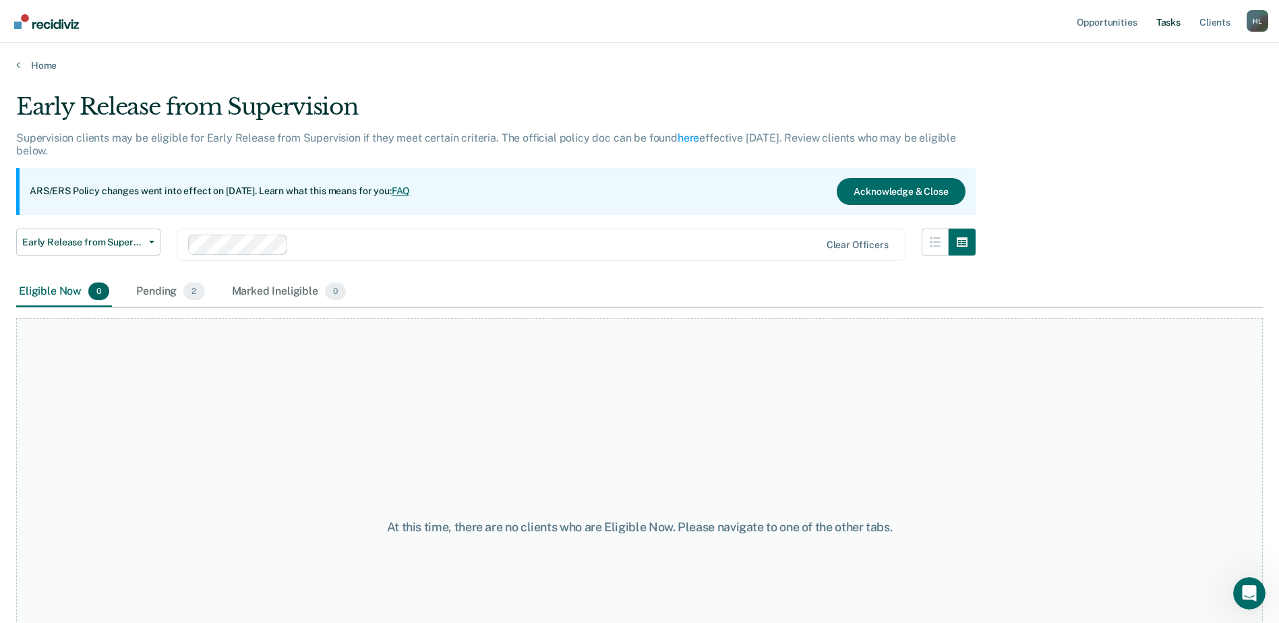
click at [1028, 21] on link "Tasks" at bounding box center [1169, 21] width 30 height 43
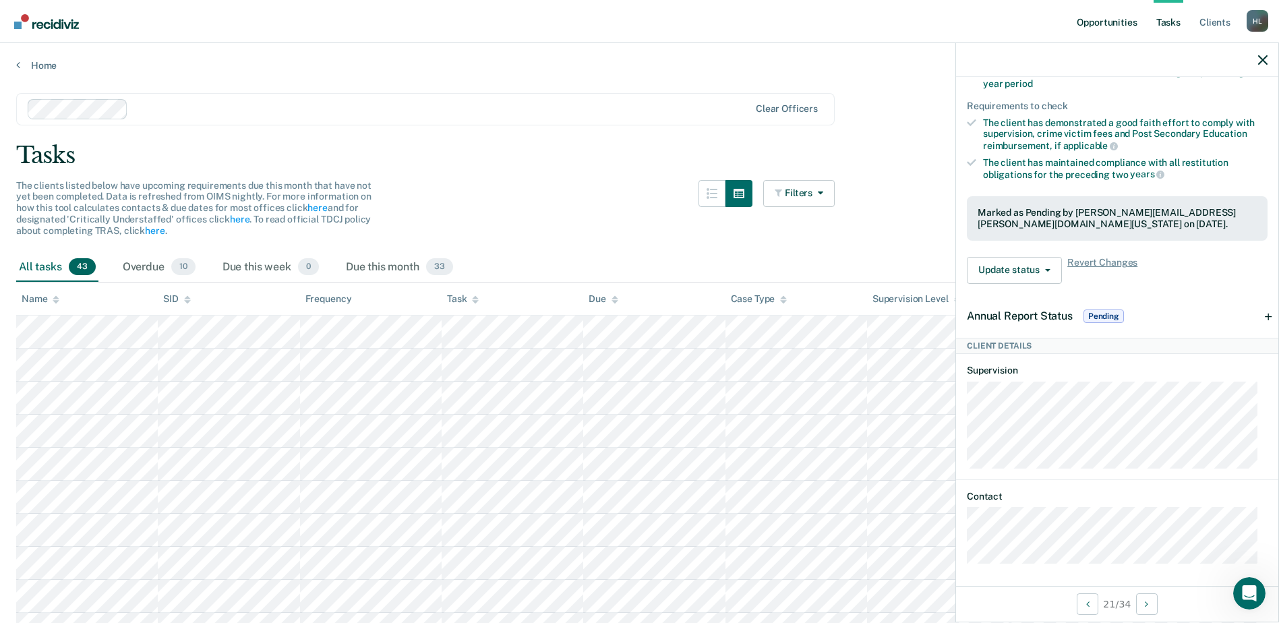
click at [1028, 22] on link "Opportunities" at bounding box center [1106, 21] width 65 height 43
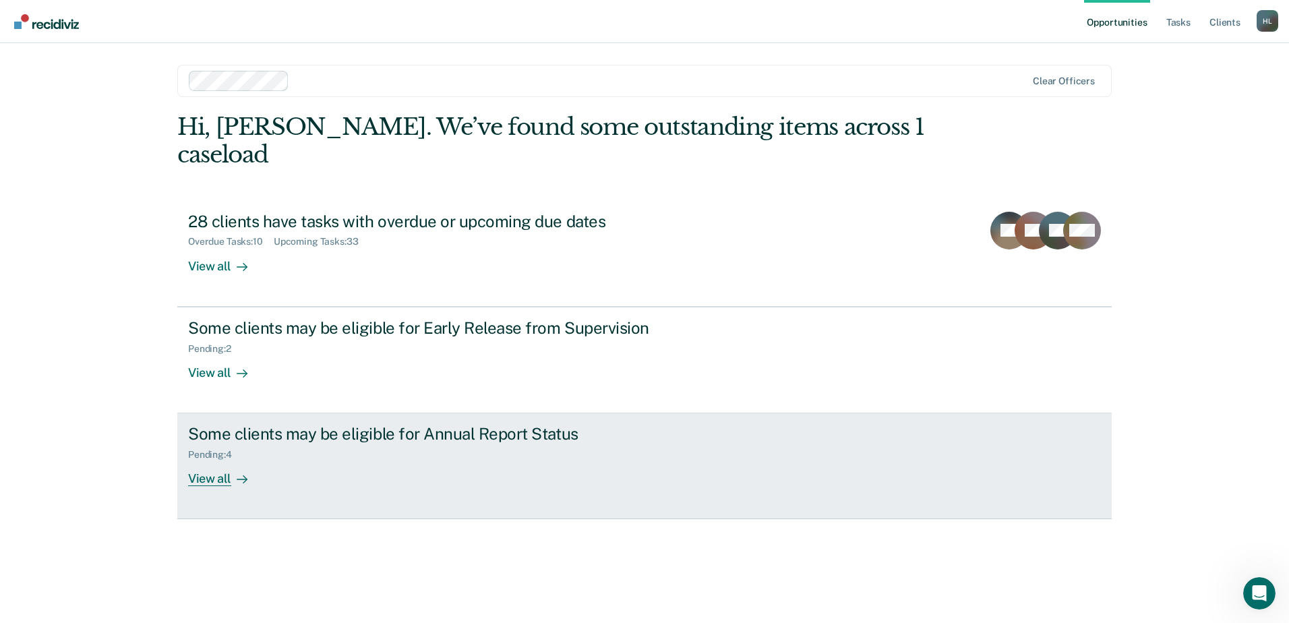
click at [300, 444] on div "Pending : 4" at bounding box center [424, 452] width 473 height 17
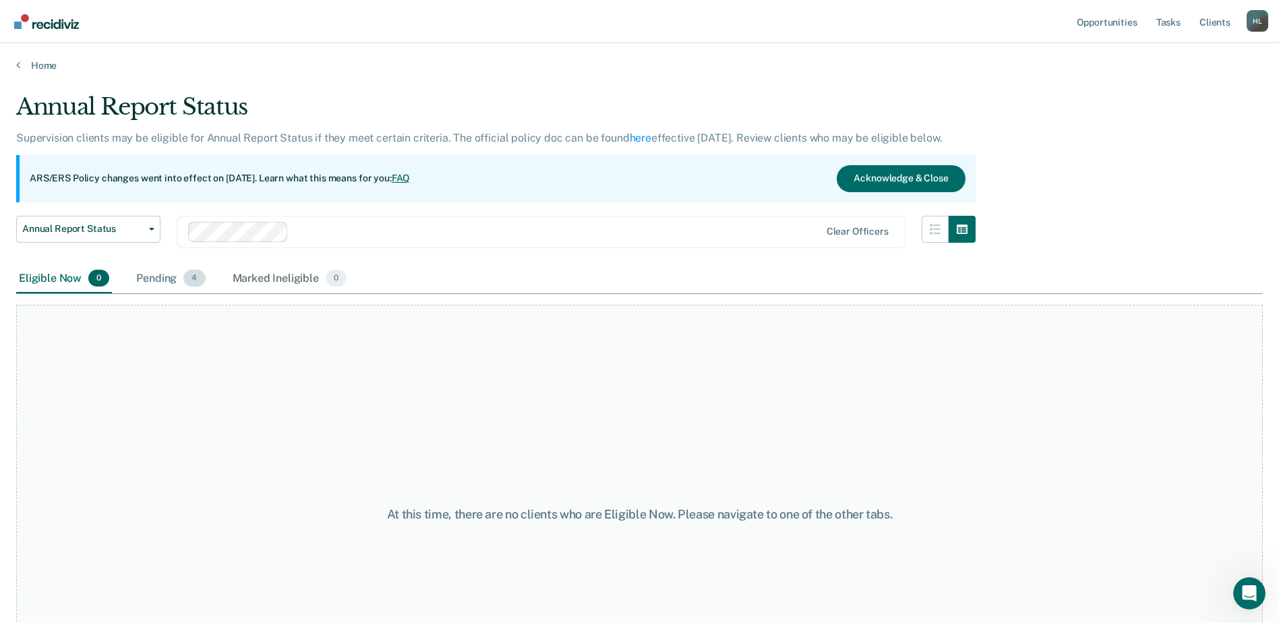
click at [183, 278] on span "4" at bounding box center [194, 279] width 22 height 18
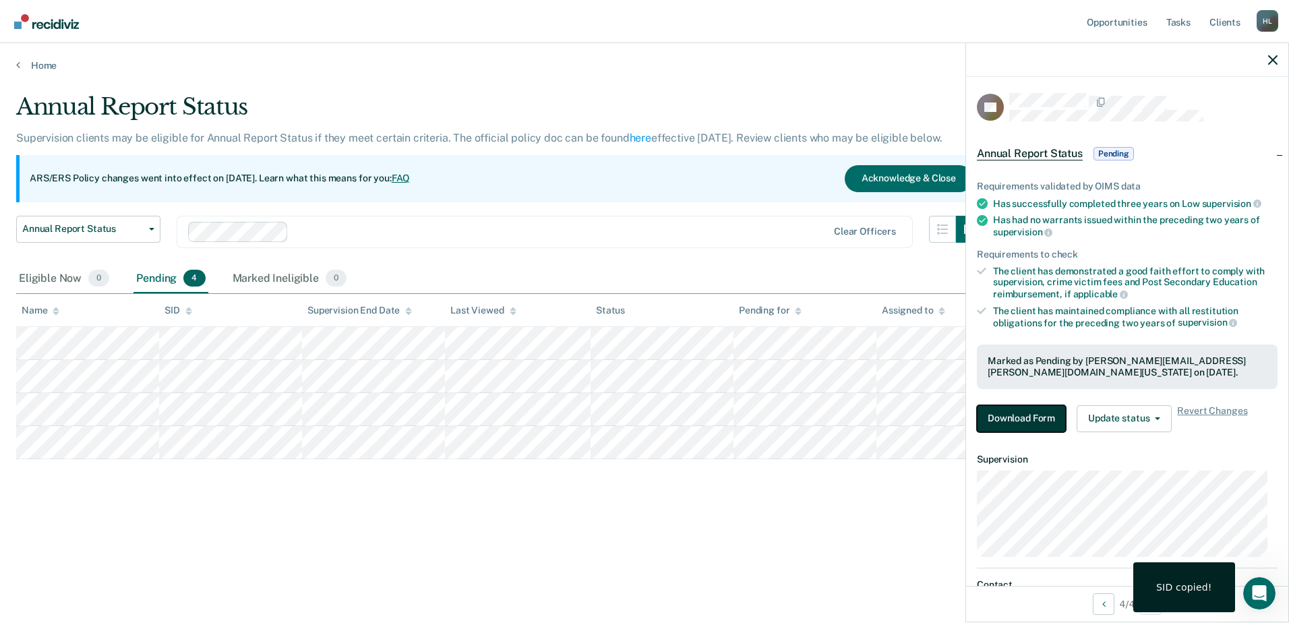
click at [1009, 419] on button "Download Form" at bounding box center [1021, 418] width 89 height 27
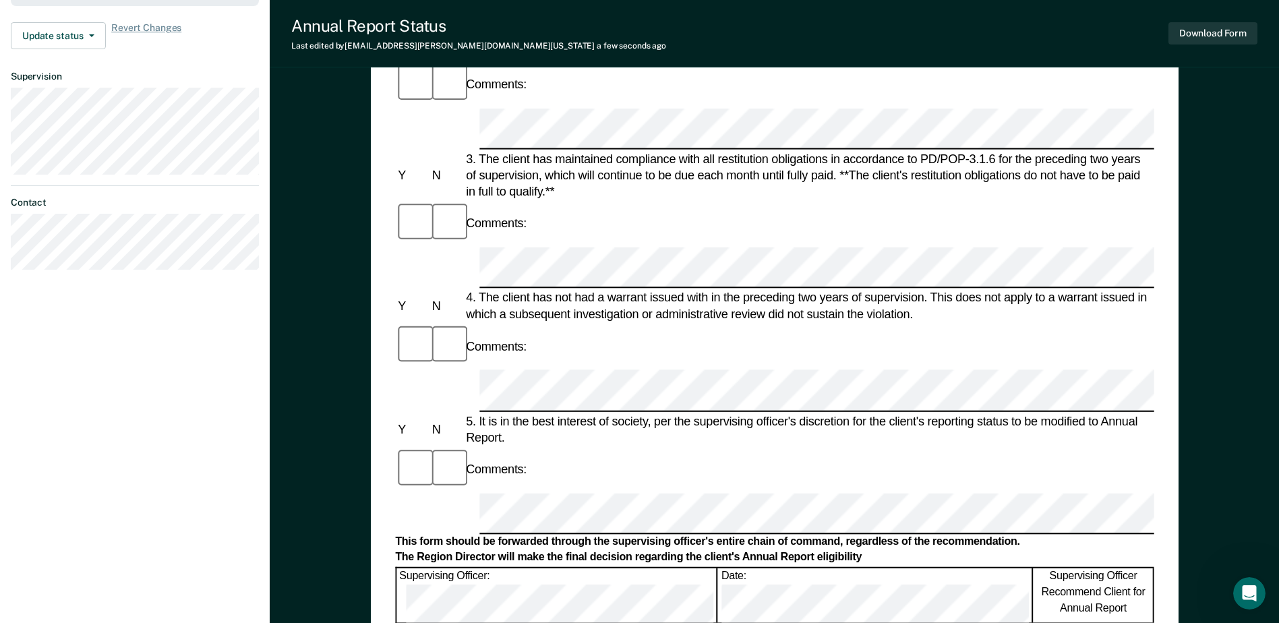
scroll to position [472, 0]
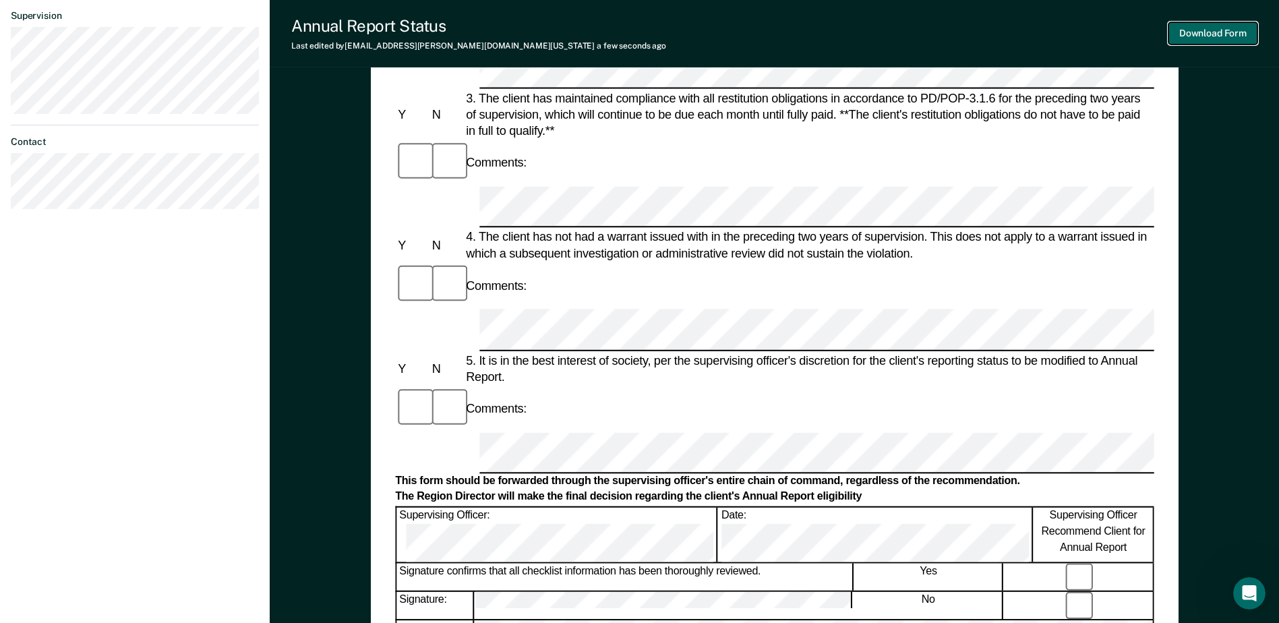
click at [1028, 40] on button "Download Form" at bounding box center [1213, 33] width 89 height 22
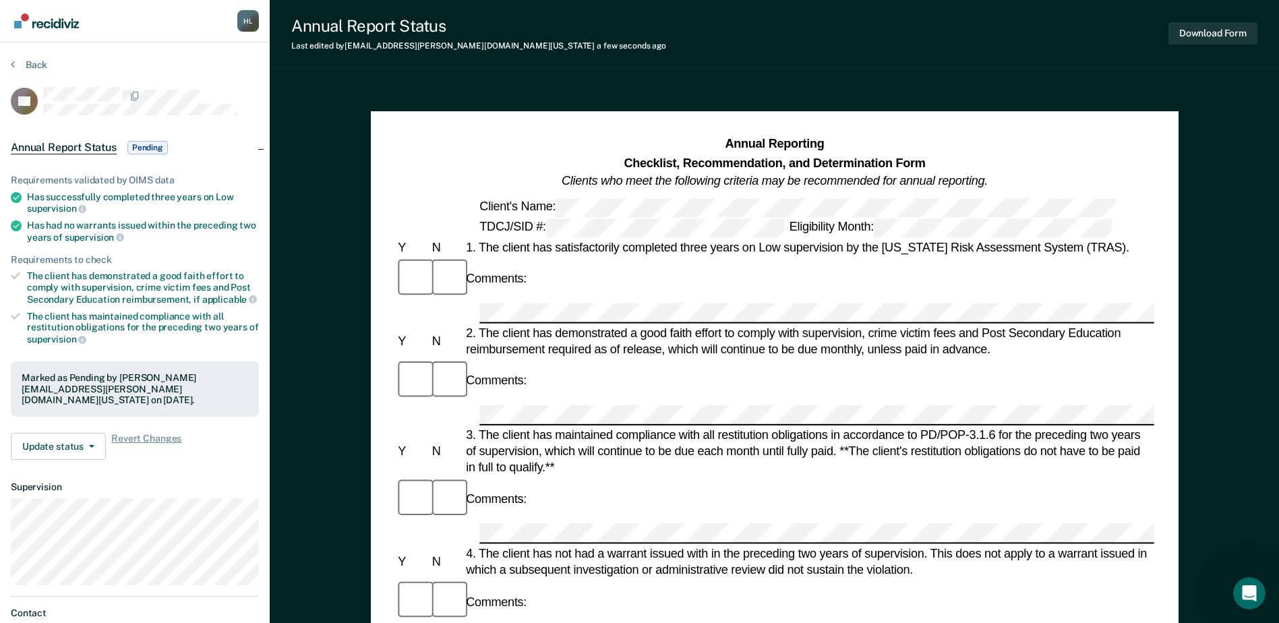
scroll to position [0, 0]
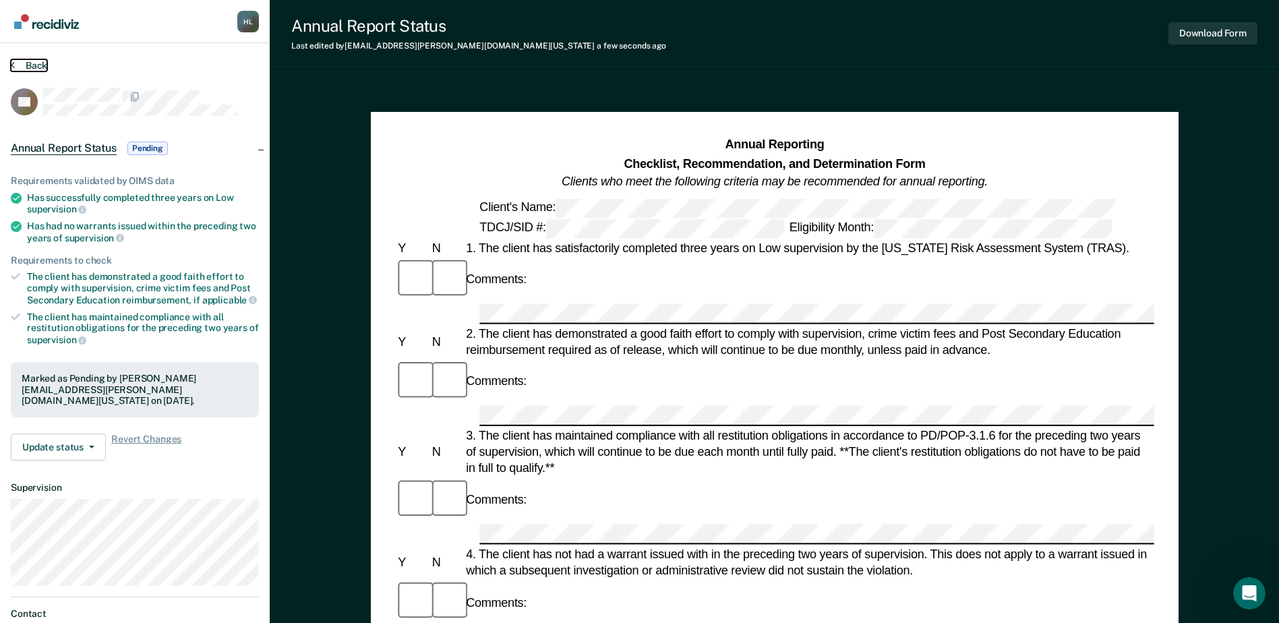
click at [32, 61] on button "Back" at bounding box center [29, 65] width 36 height 12
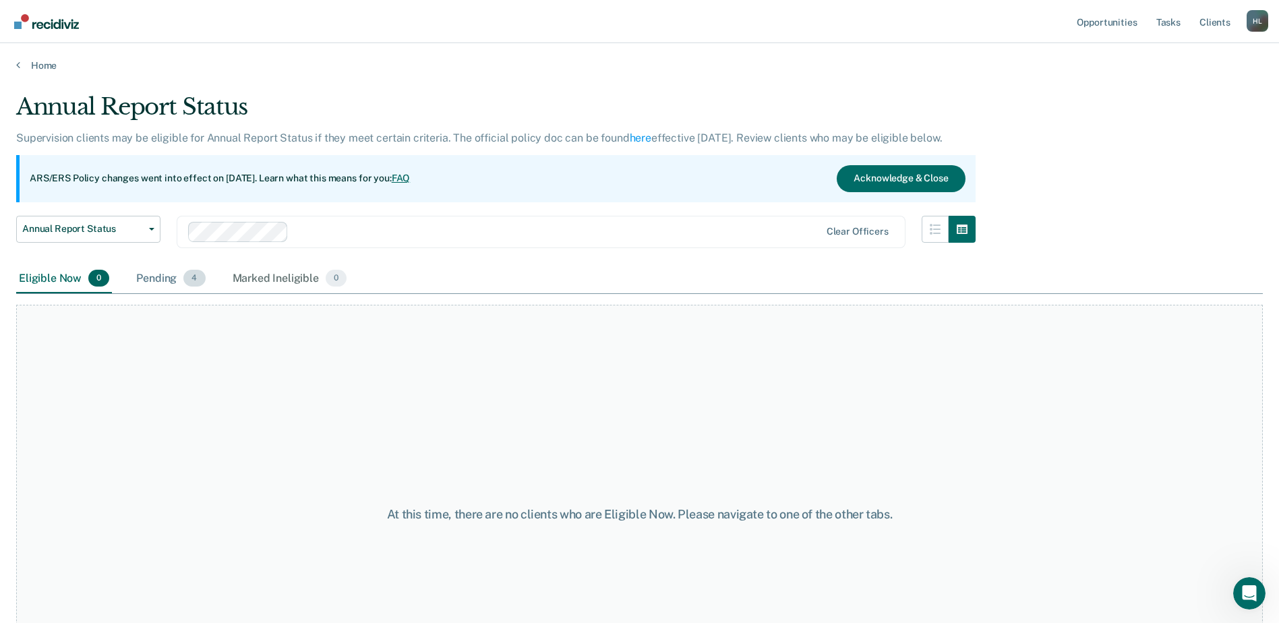
click at [165, 274] on div "Pending 4" at bounding box center [171, 279] width 74 height 30
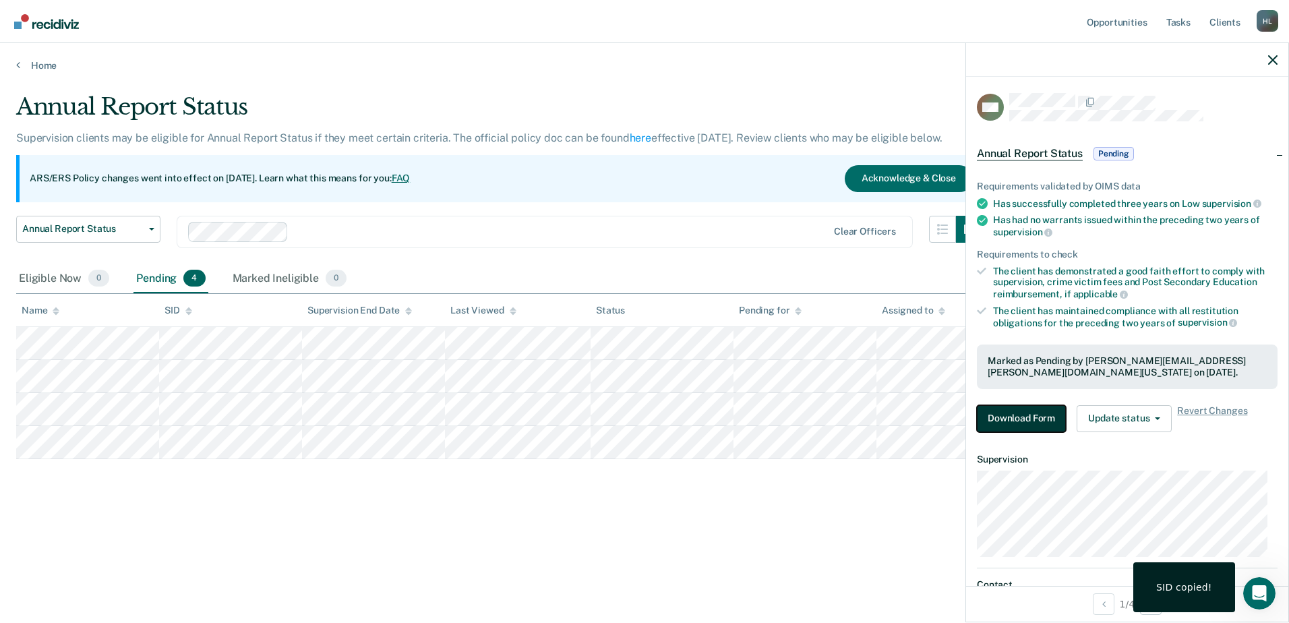
click at [1028, 422] on button "Download Form" at bounding box center [1021, 418] width 89 height 27
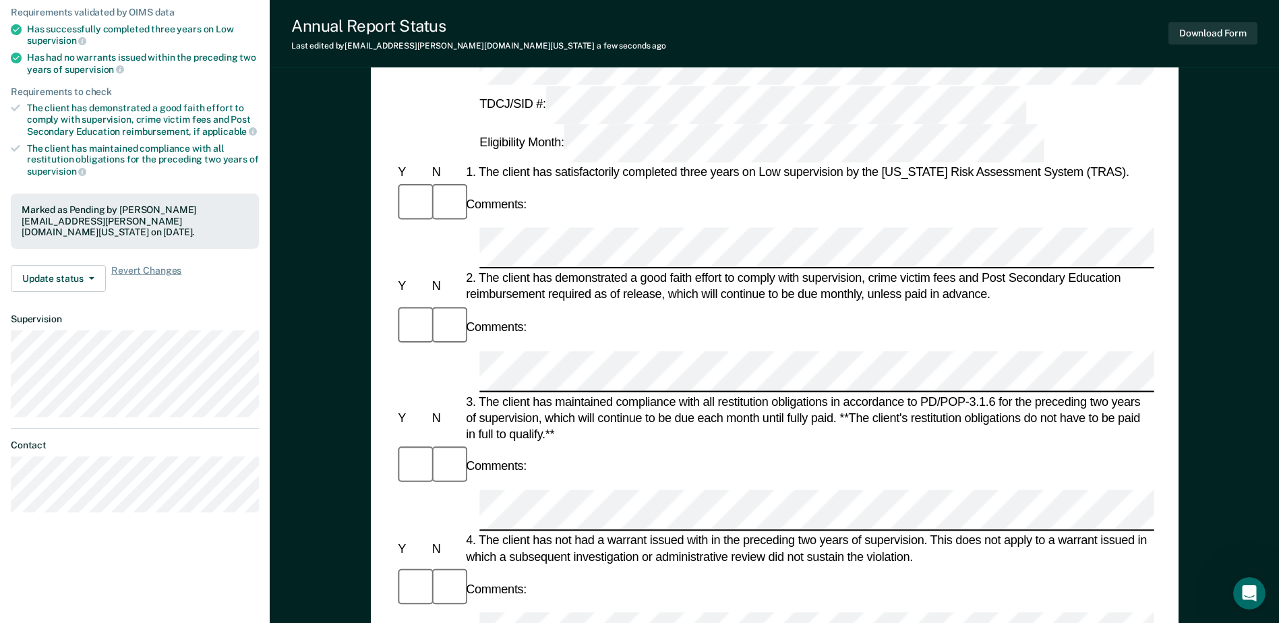
scroll to position [67, 0]
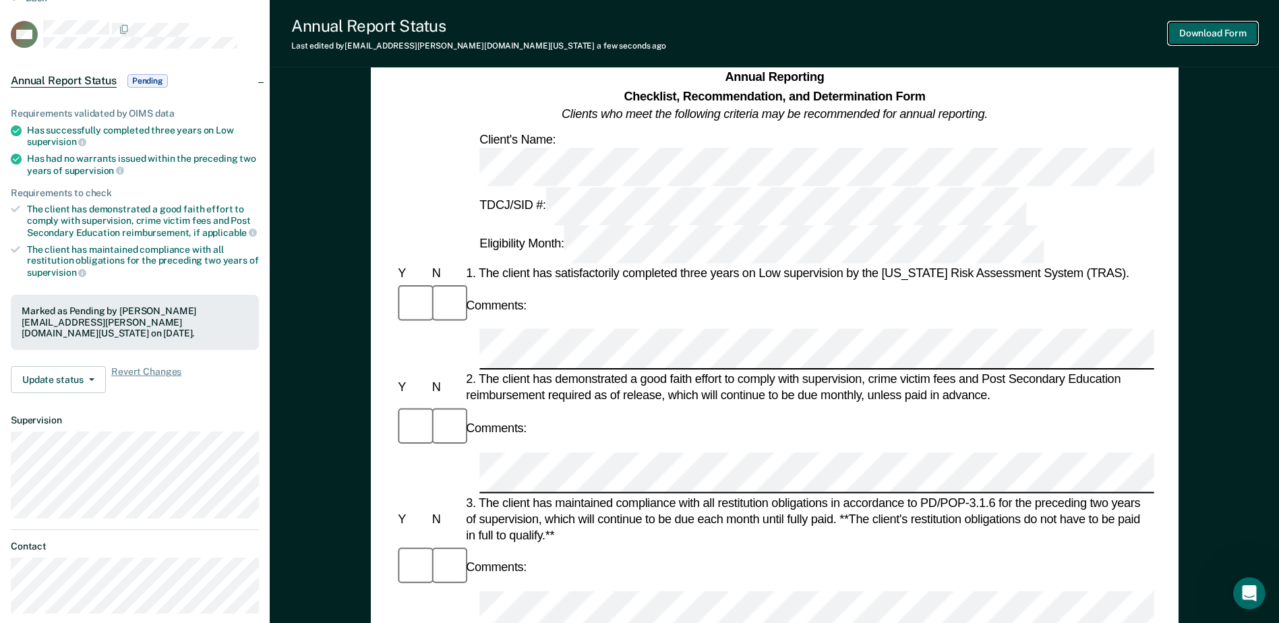
click at [1028, 36] on button "Download Form" at bounding box center [1213, 33] width 89 height 22
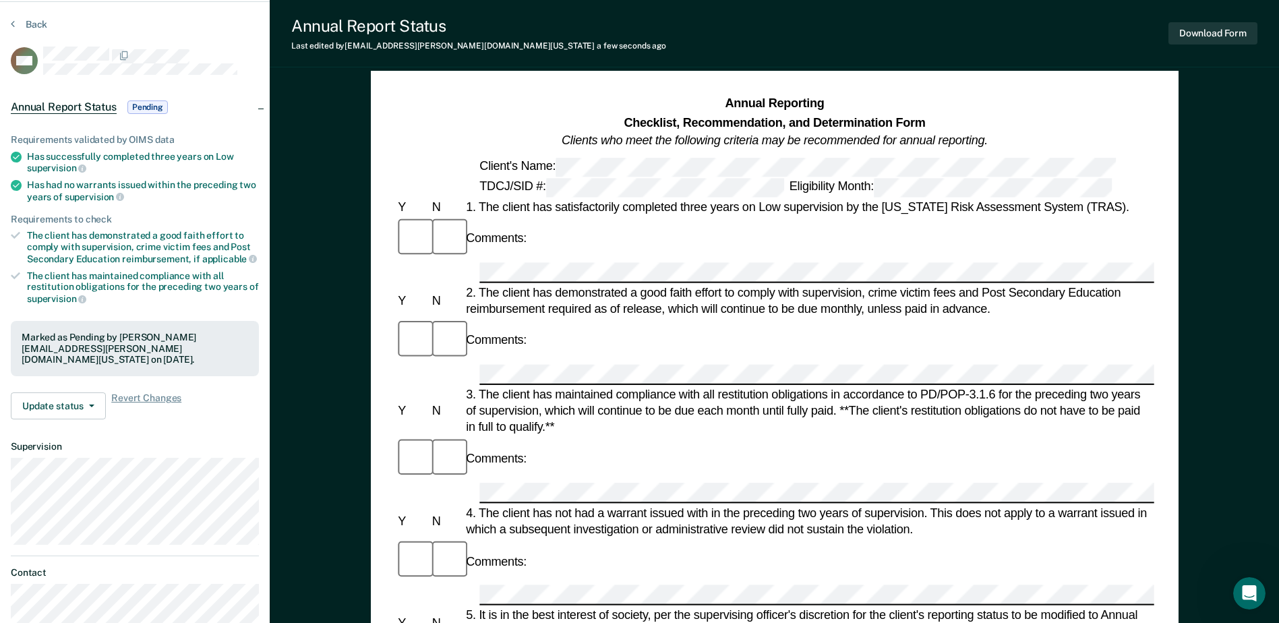
scroll to position [0, 0]
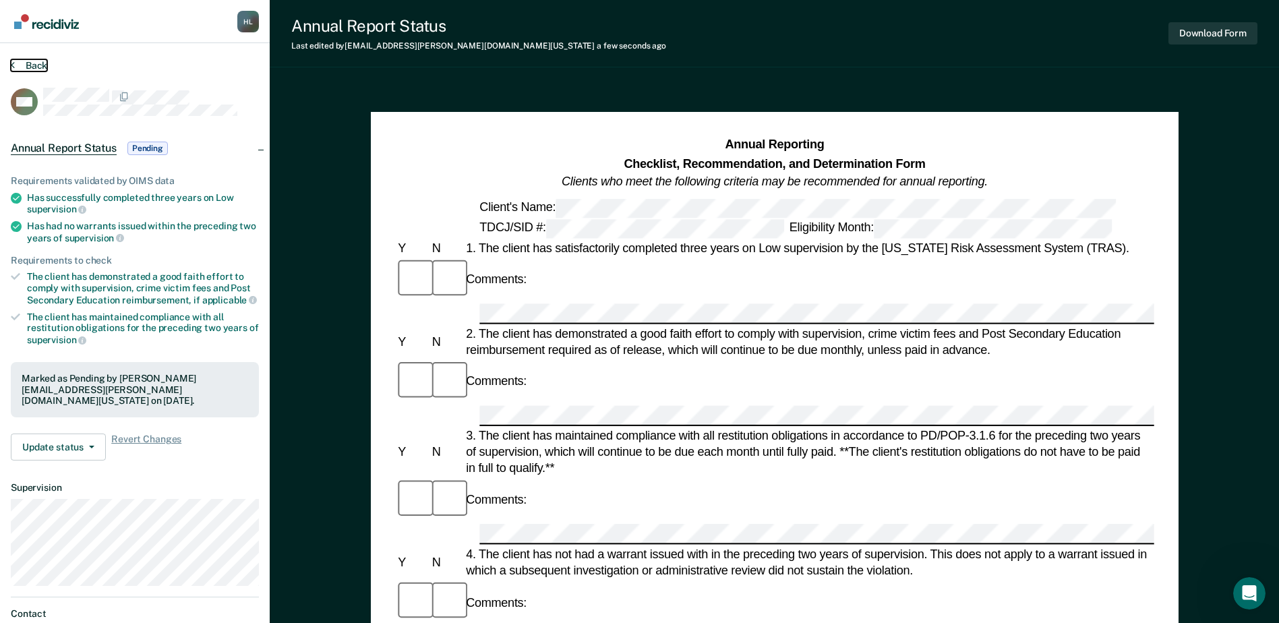
click at [33, 64] on button "Back" at bounding box center [29, 65] width 36 height 12
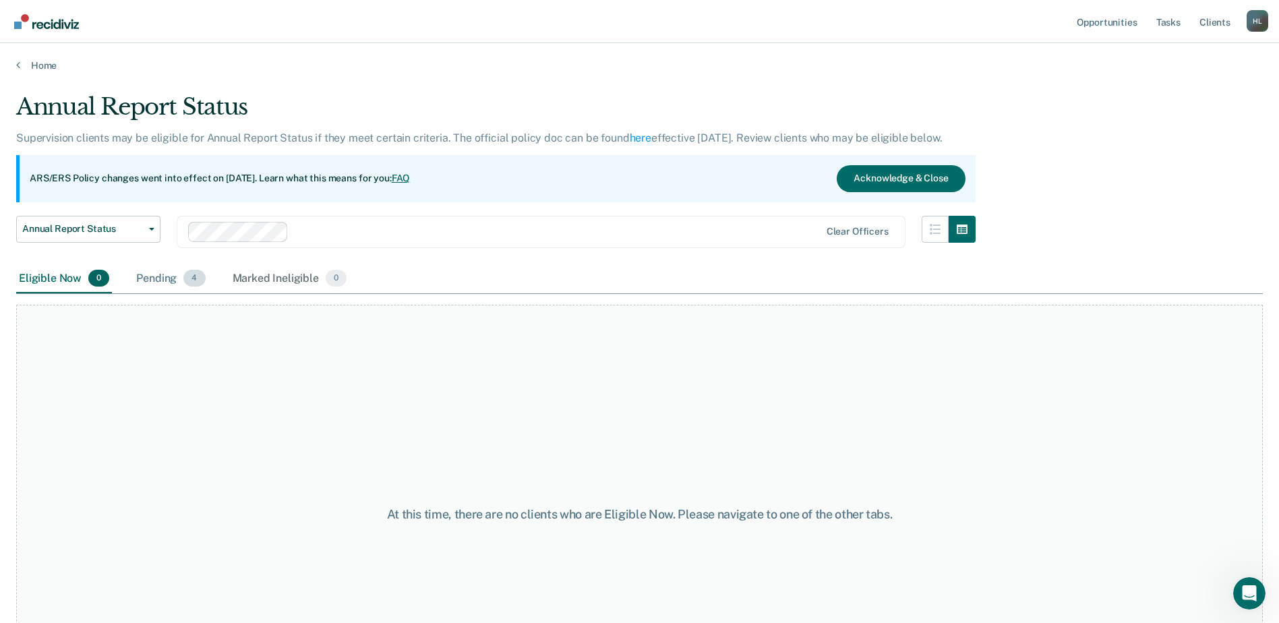
click at [156, 278] on div "Pending 4" at bounding box center [171, 279] width 74 height 30
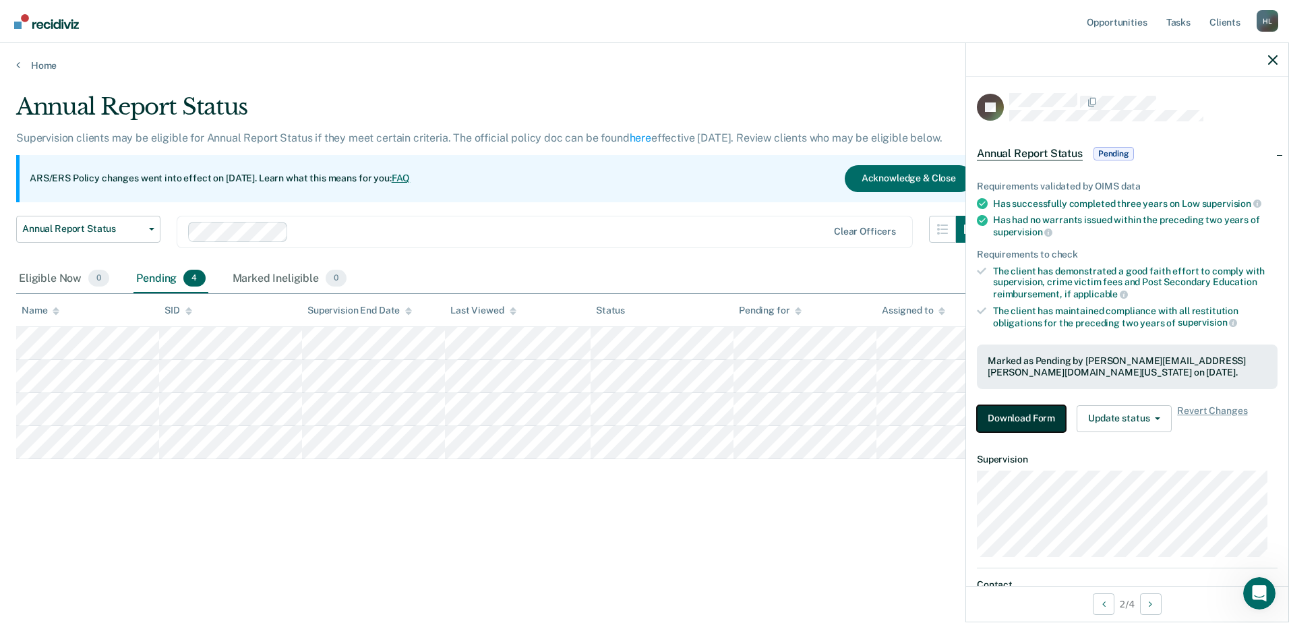
click at [1028, 428] on button "Download Form" at bounding box center [1021, 418] width 89 height 27
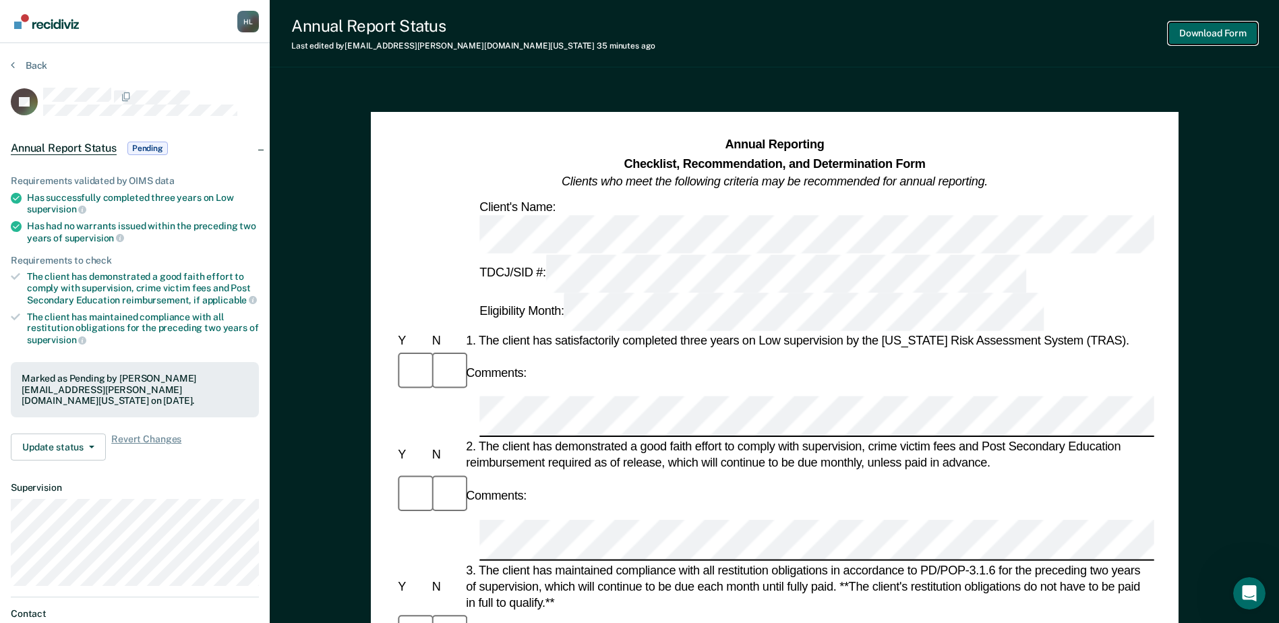
click at [1028, 28] on button "Download Form" at bounding box center [1213, 33] width 89 height 22
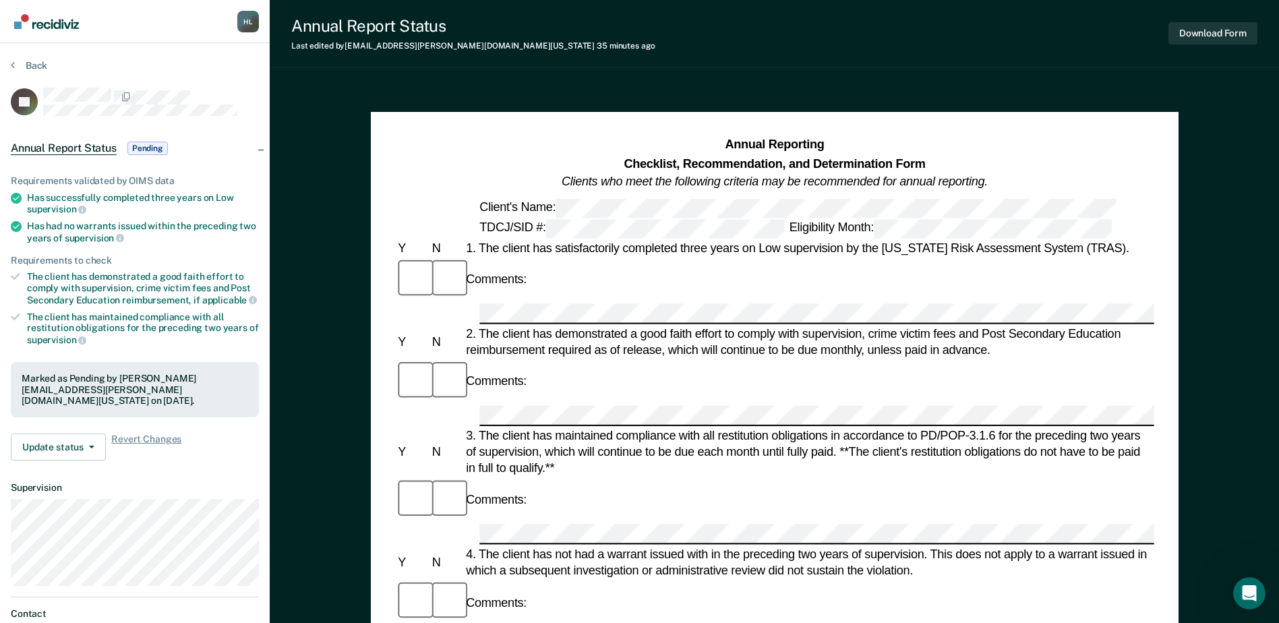
click at [28, 54] on section "Back JG Annual Report Status Pending Requirements validated by OIMS data Has su…" at bounding box center [135, 375] width 270 height 665
click at [28, 65] on button "Back" at bounding box center [29, 65] width 36 height 12
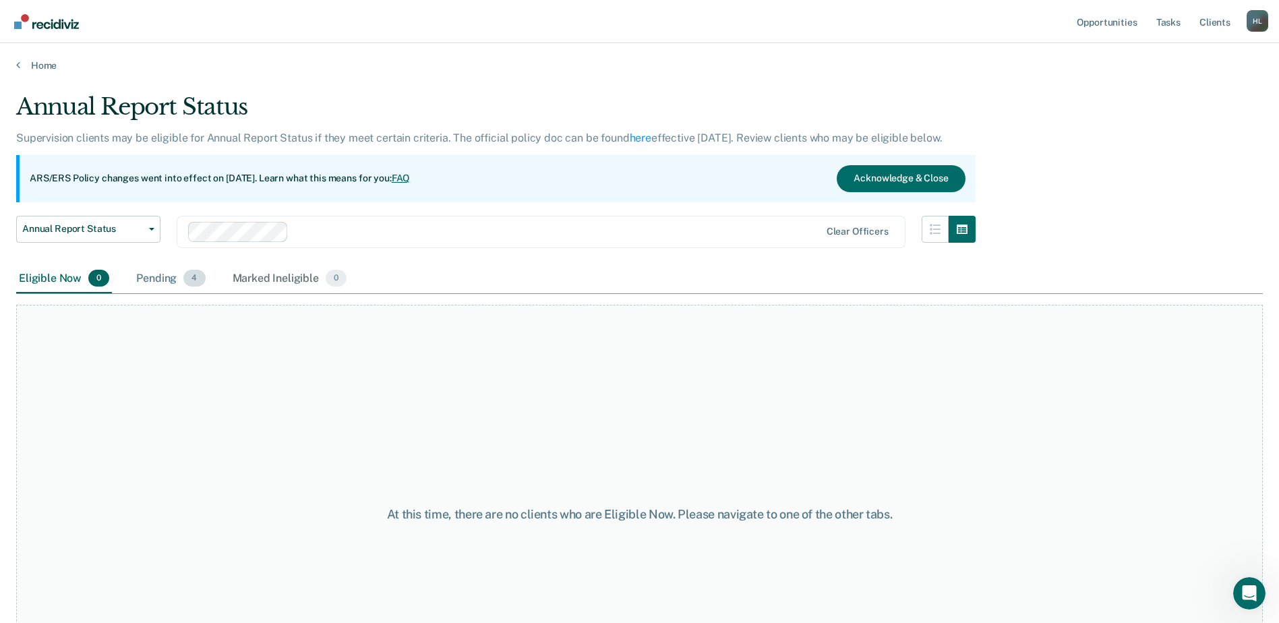
click at [158, 285] on div "Pending 4" at bounding box center [171, 279] width 74 height 30
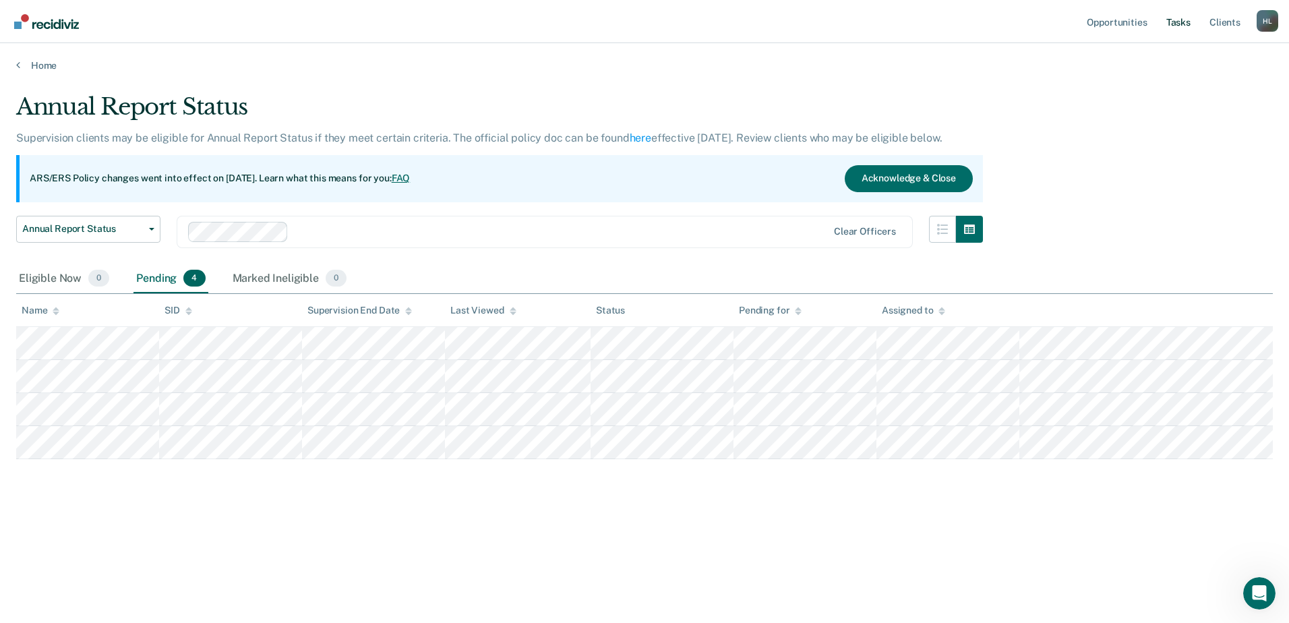
click at [1028, 19] on link "Tasks" at bounding box center [1179, 21] width 30 height 43
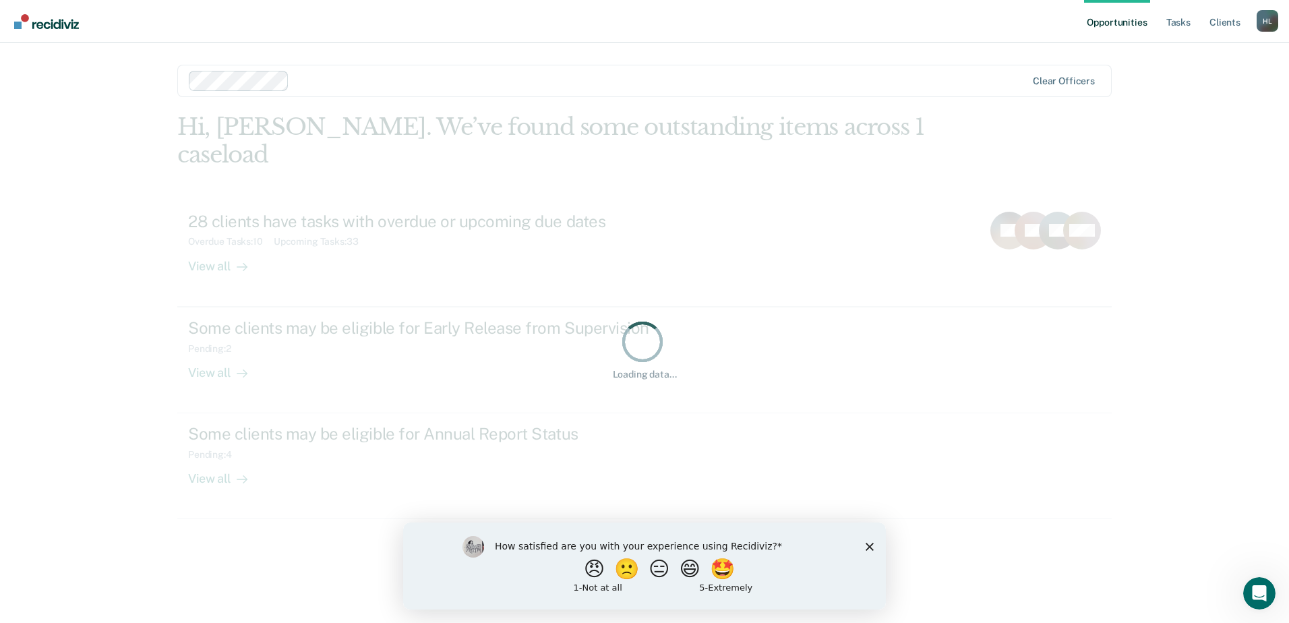
click at [1103, 26] on link "Opportunities" at bounding box center [1116, 21] width 65 height 43
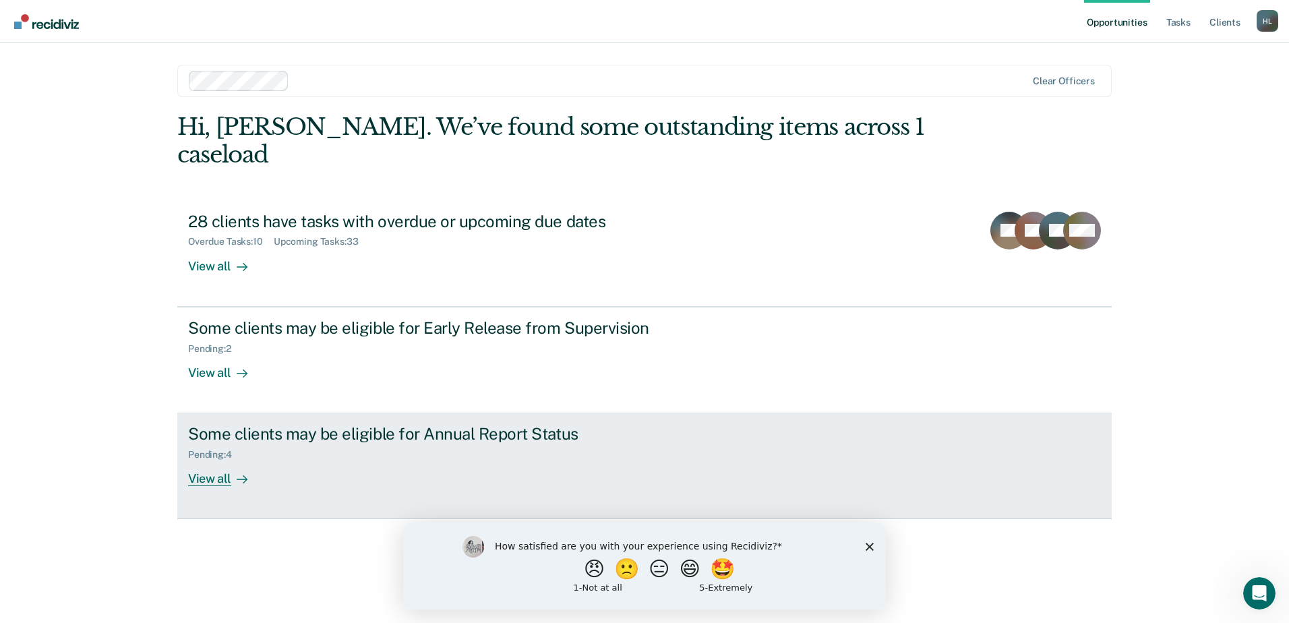
click at [200, 461] on div "View all" at bounding box center [226, 474] width 76 height 26
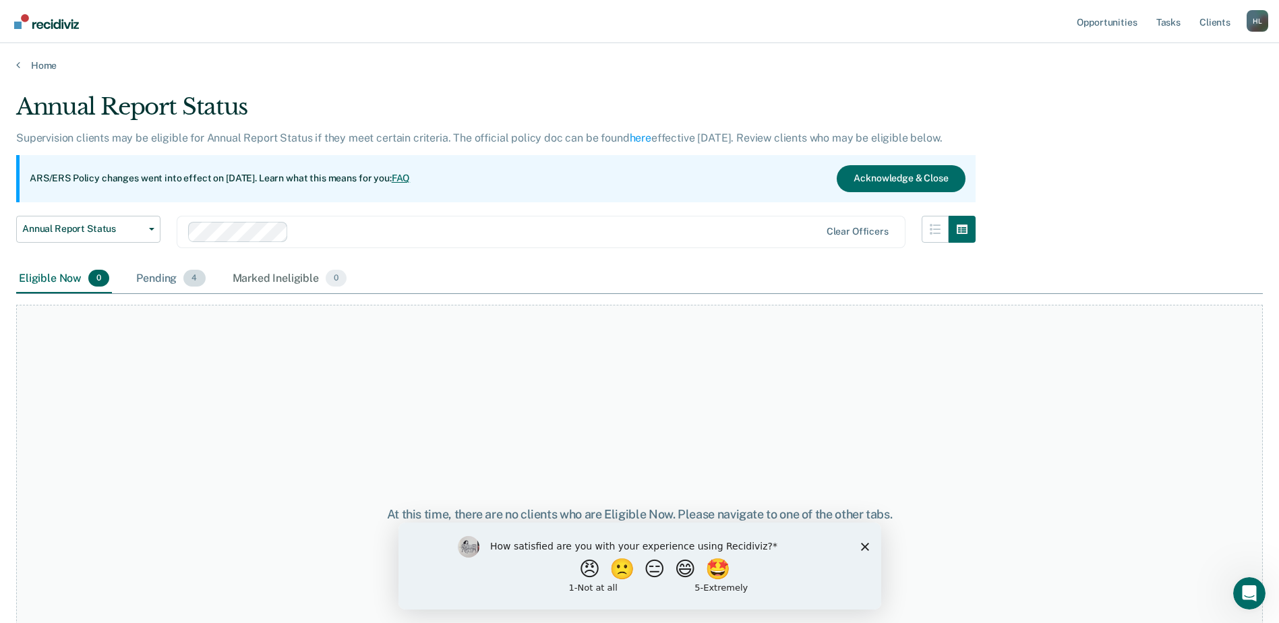
click at [153, 278] on div "Pending 4" at bounding box center [171, 279] width 74 height 30
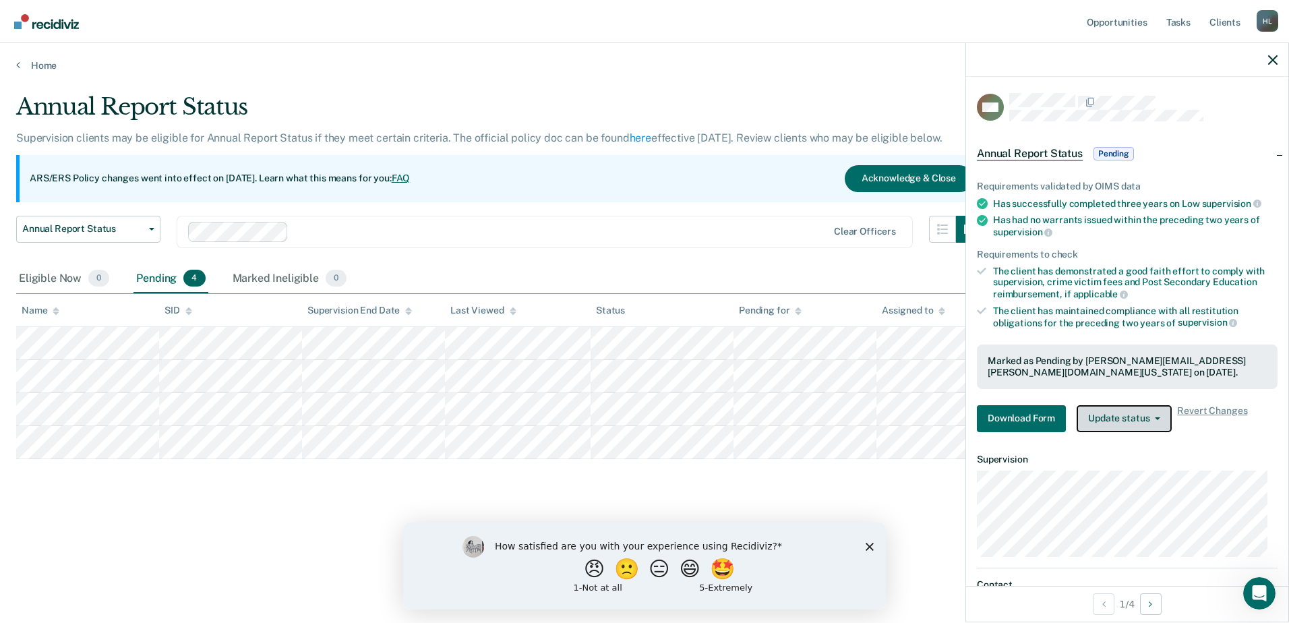
click at [1132, 409] on button "Update status" at bounding box center [1124, 418] width 95 height 27
click at [1028, 415] on button "Download Form" at bounding box center [1021, 418] width 89 height 27
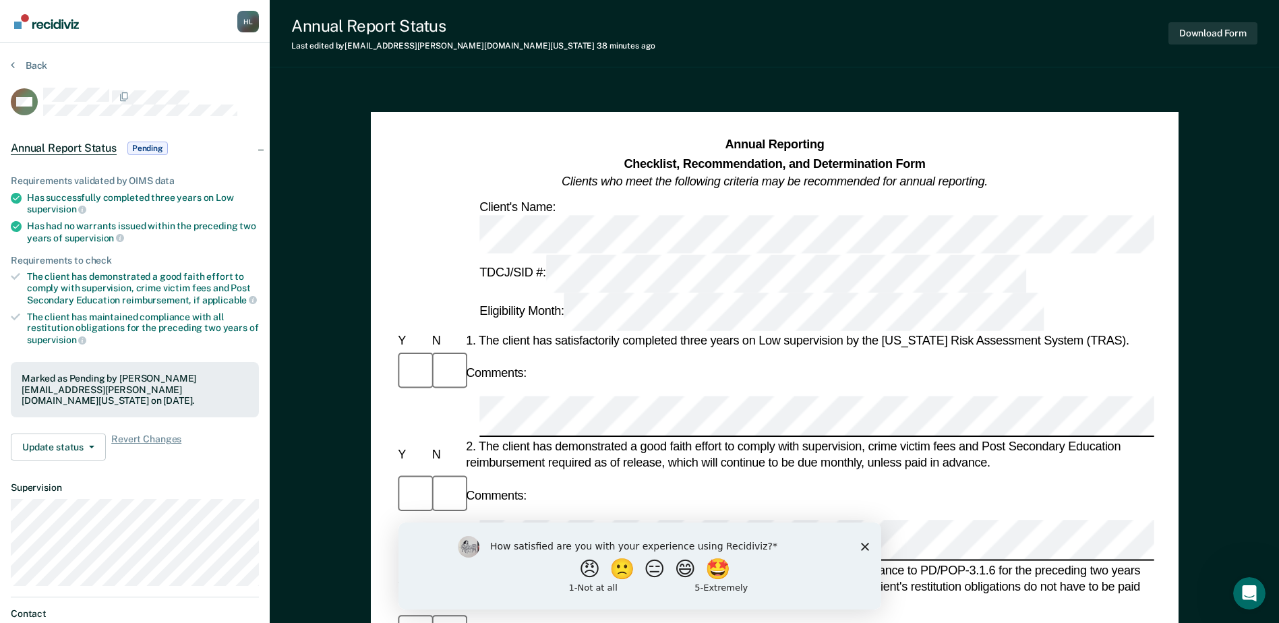
click at [1243, 20] on div "Download Form" at bounding box center [1213, 33] width 89 height 34
click at [1227, 36] on button "Download Form" at bounding box center [1213, 33] width 89 height 22
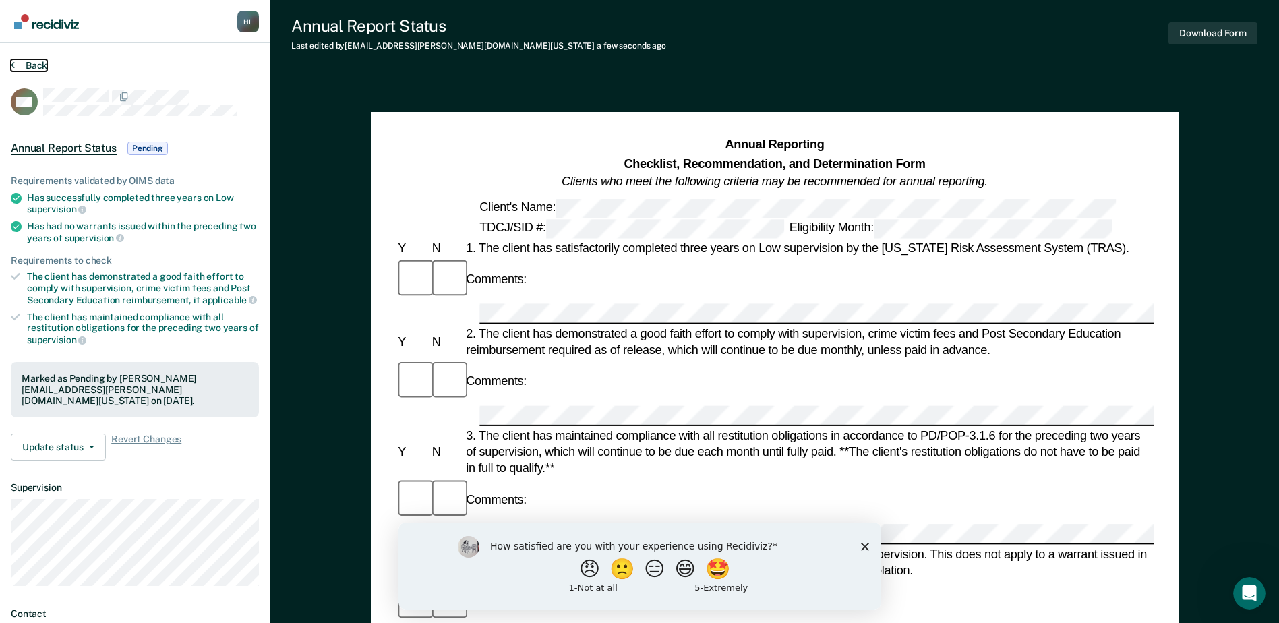
click at [13, 64] on icon at bounding box center [13, 64] width 4 height 11
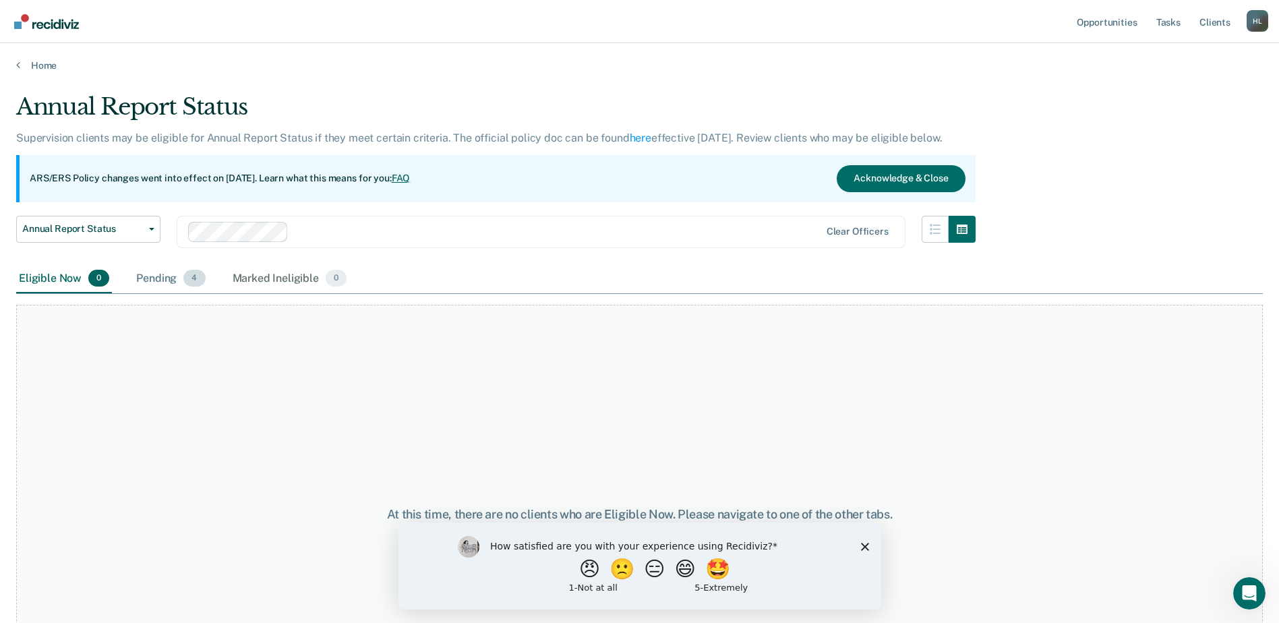
click at [134, 272] on div "Pending 4" at bounding box center [171, 279] width 74 height 30
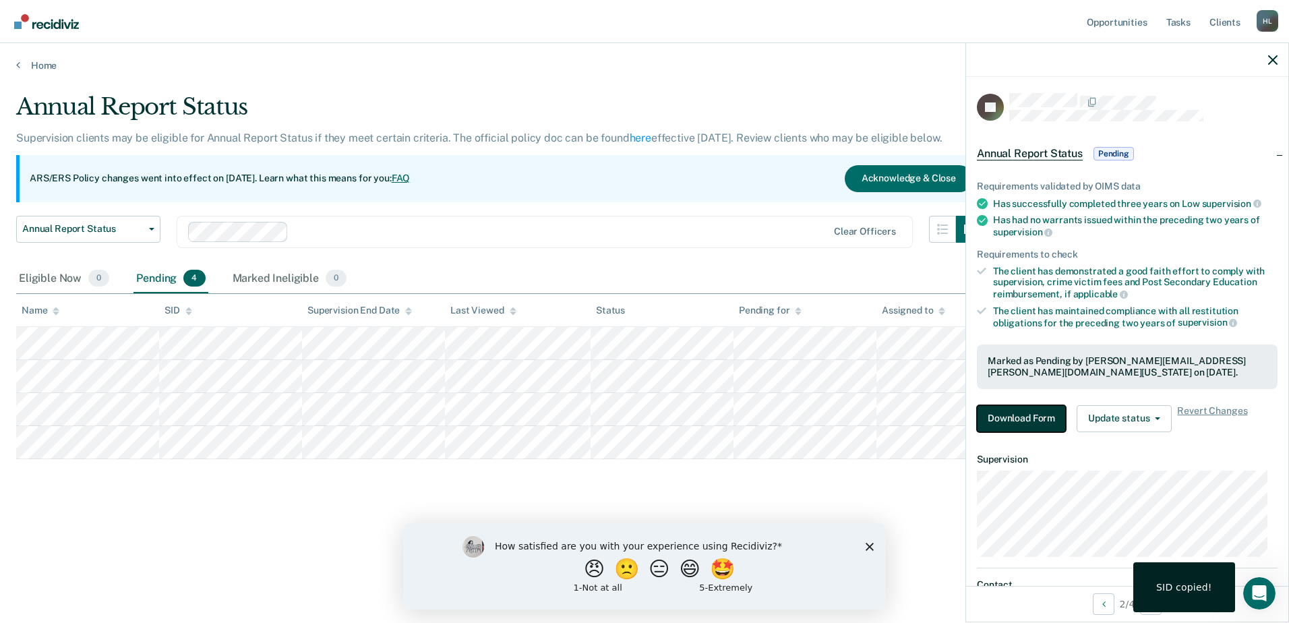
click at [1036, 423] on button "Download Form" at bounding box center [1021, 418] width 89 height 27
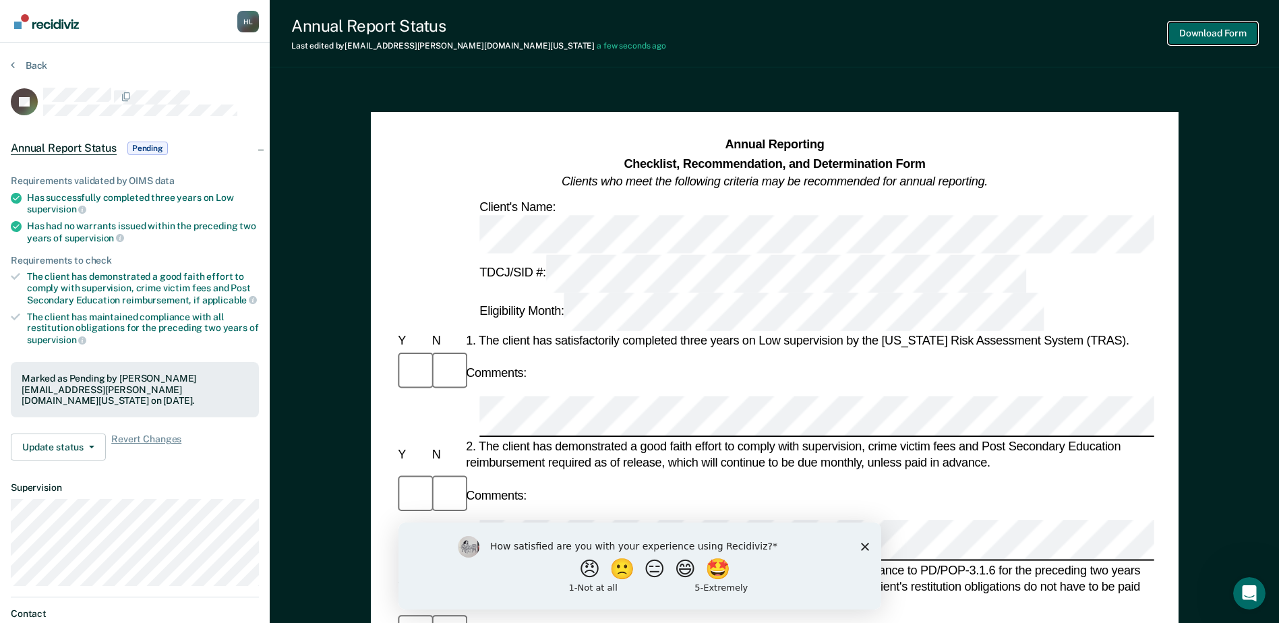
click at [1207, 36] on button "Download Form" at bounding box center [1213, 33] width 89 height 22
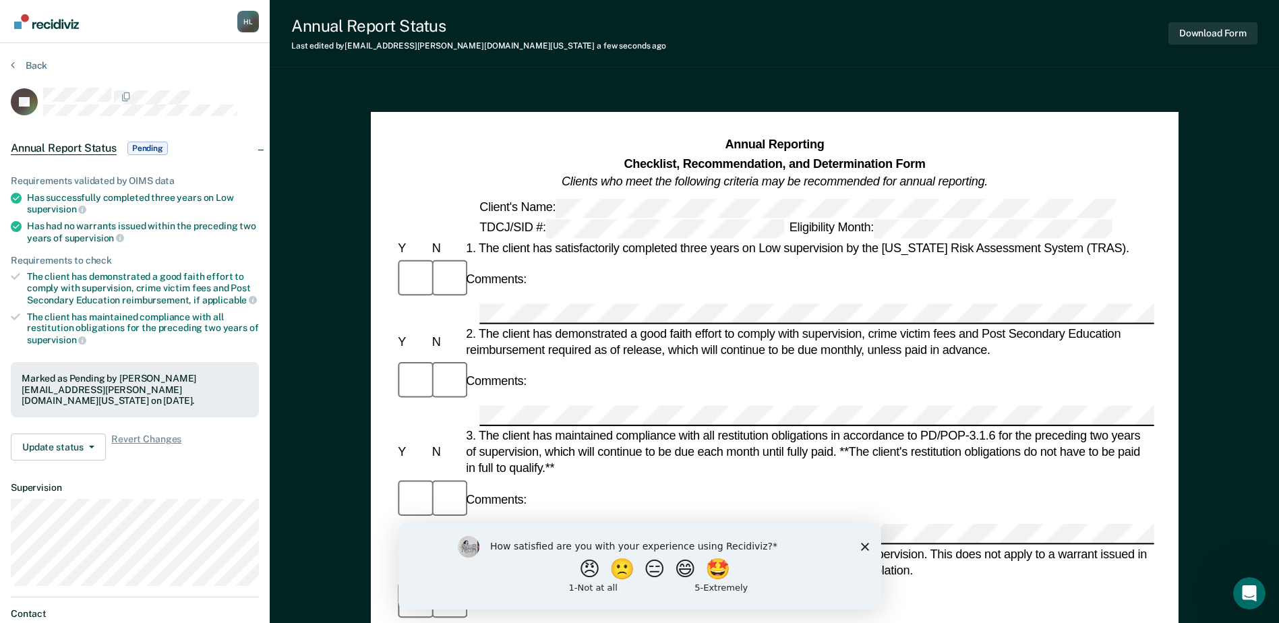
click at [19, 72] on div "Back" at bounding box center [135, 73] width 248 height 28
click at [18, 63] on button "Back" at bounding box center [29, 65] width 36 height 12
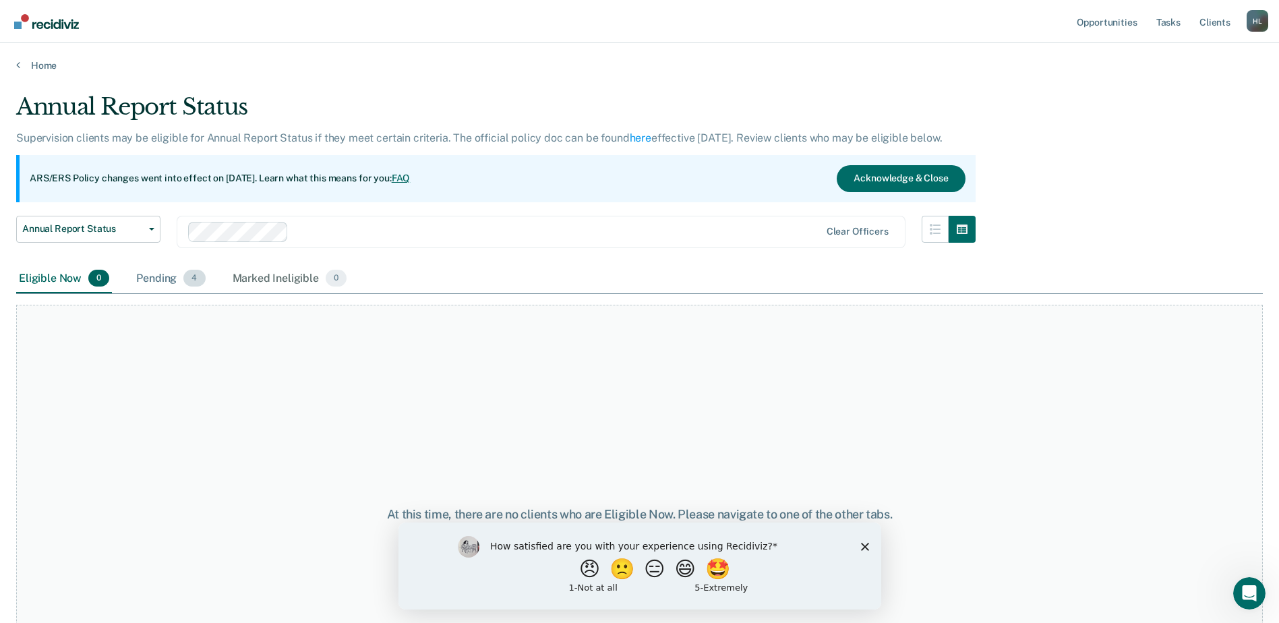
click at [173, 285] on div "Pending 4" at bounding box center [171, 279] width 74 height 30
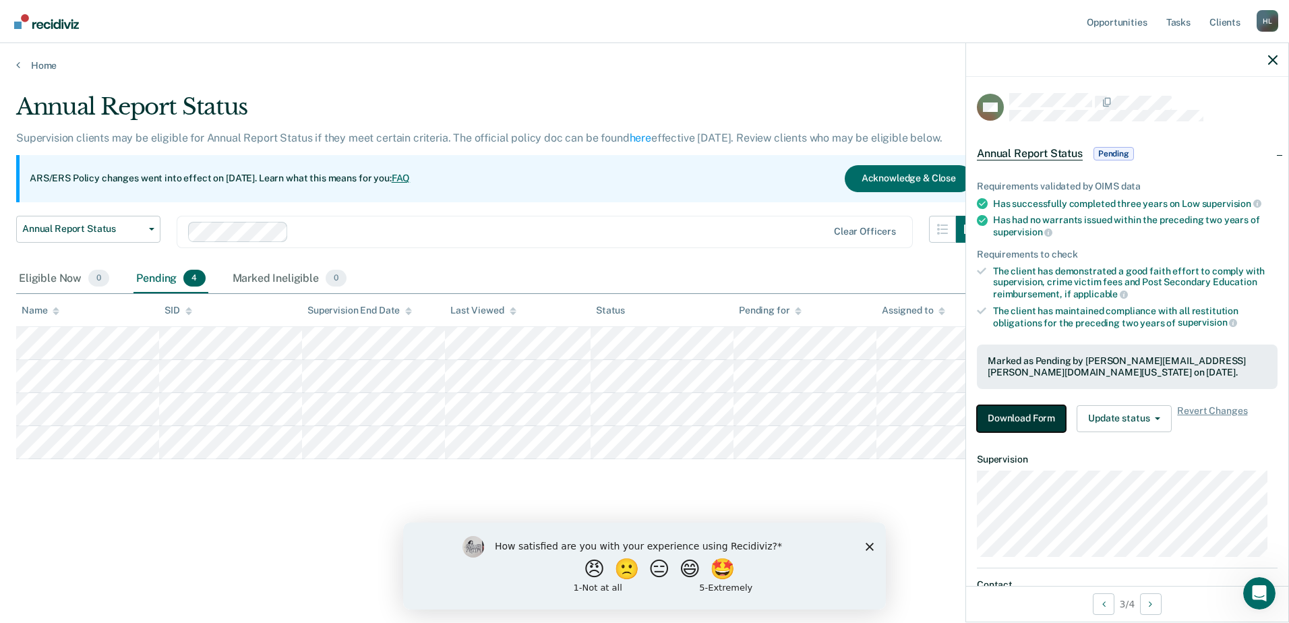
click at [999, 421] on button "Download Form" at bounding box center [1021, 418] width 89 height 27
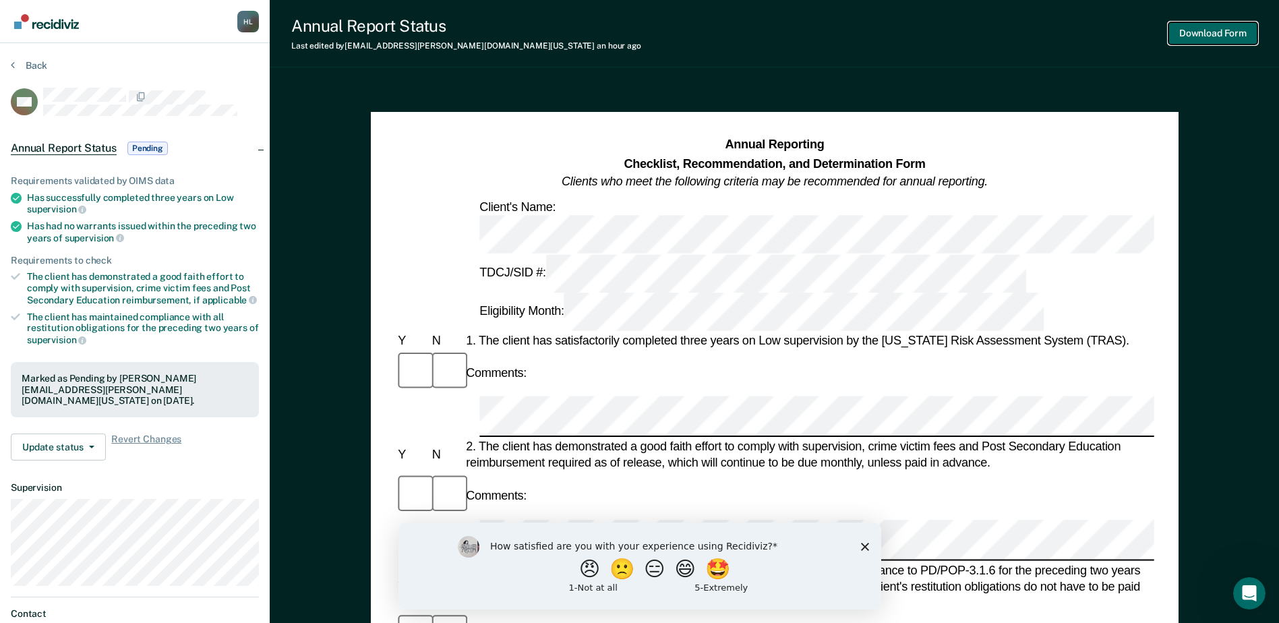
click at [1220, 39] on button "Download Form" at bounding box center [1213, 33] width 89 height 22
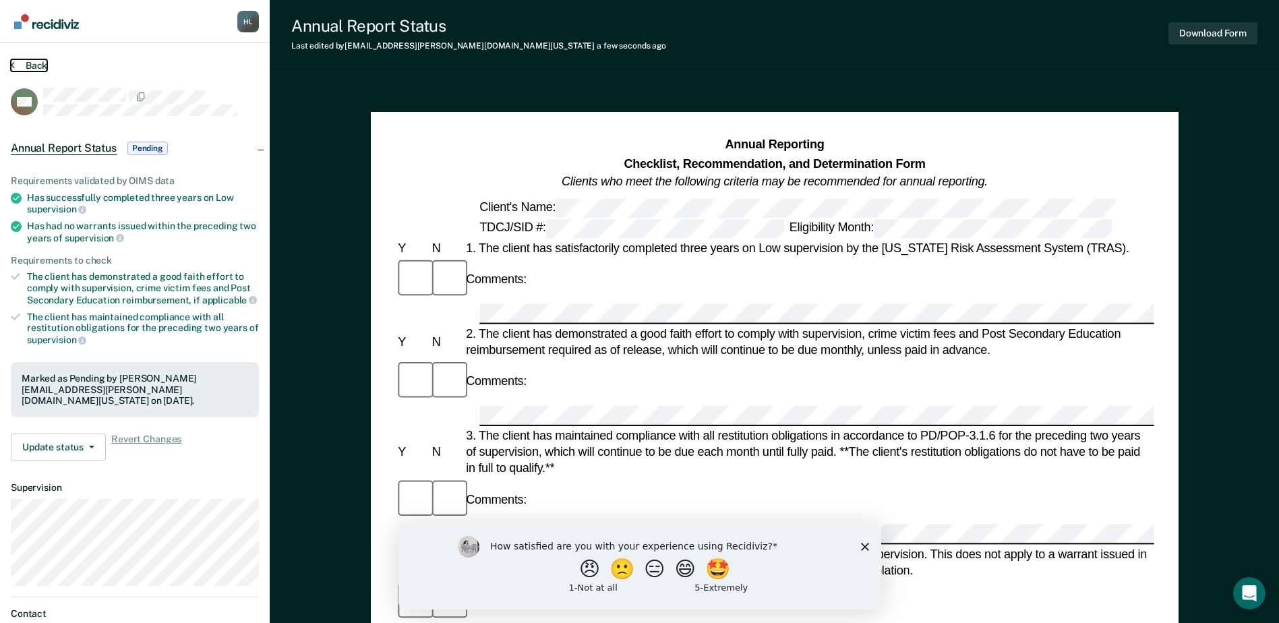
click at [13, 65] on icon at bounding box center [13, 64] width 4 height 11
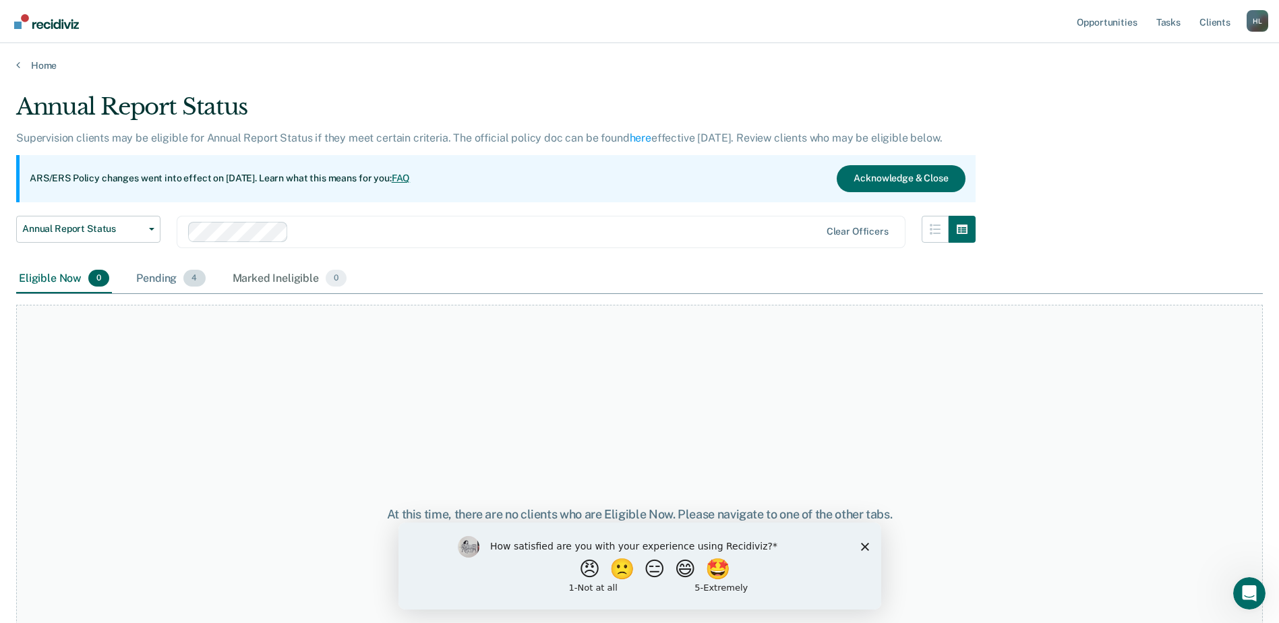
click at [187, 286] on div "Pending 4" at bounding box center [171, 279] width 74 height 30
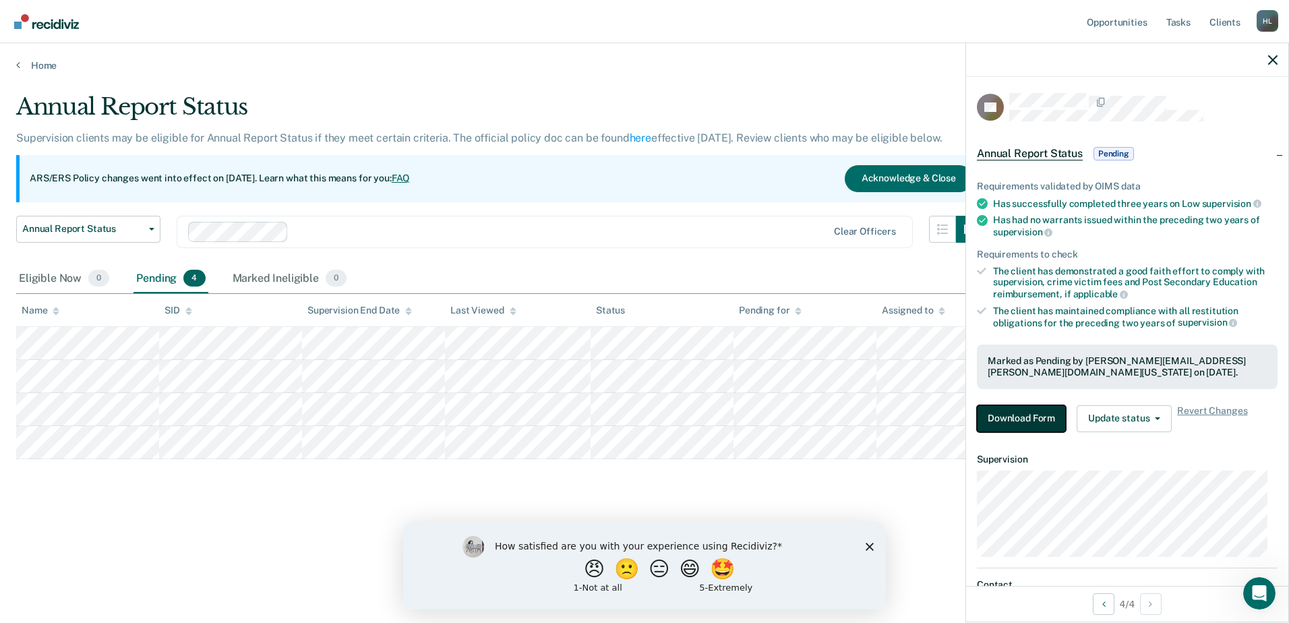
click at [1014, 419] on button "Download Form" at bounding box center [1021, 418] width 89 height 27
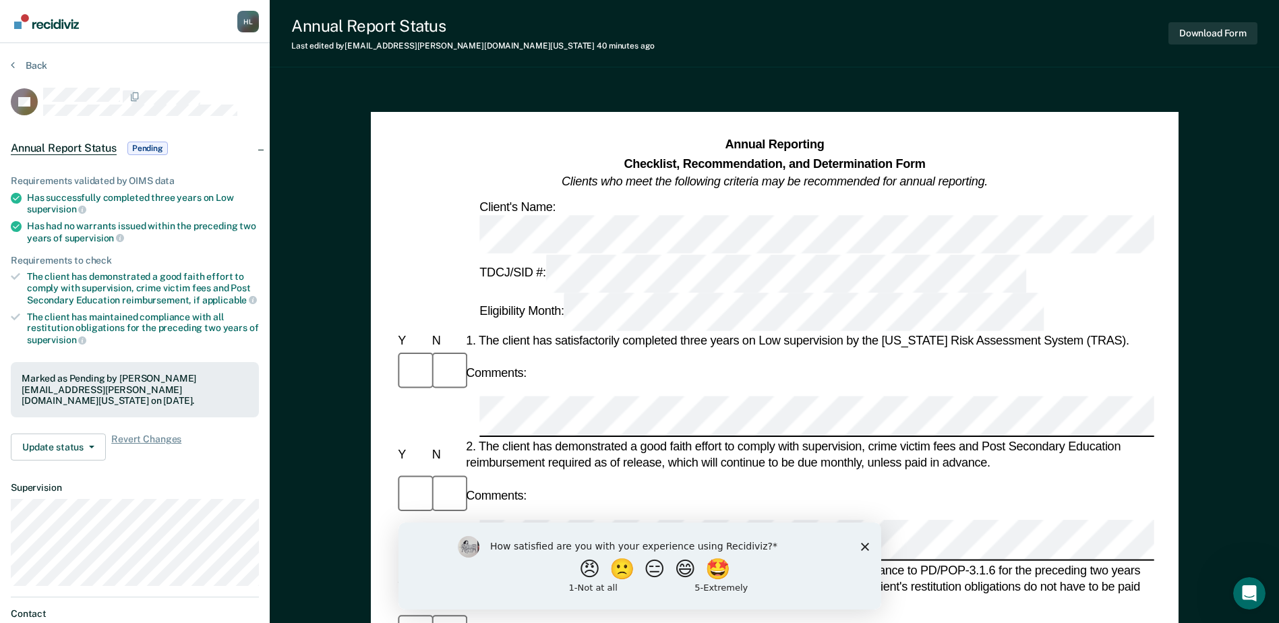
click at [985, 218] on div "Annual Reporting Checklist, Recommendation, and Determination Form Clients who …" at bounding box center [774, 233] width 759 height 195
click at [1202, 33] on button "Download Form" at bounding box center [1213, 33] width 89 height 22
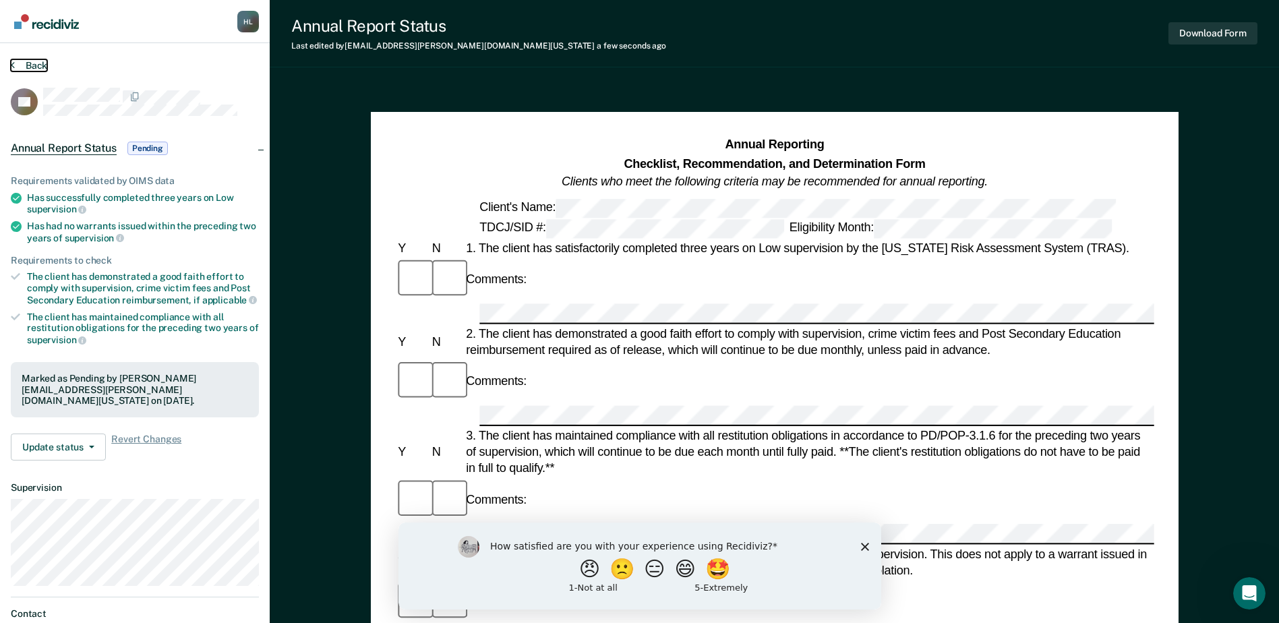
click at [28, 62] on button "Back" at bounding box center [29, 65] width 36 height 12
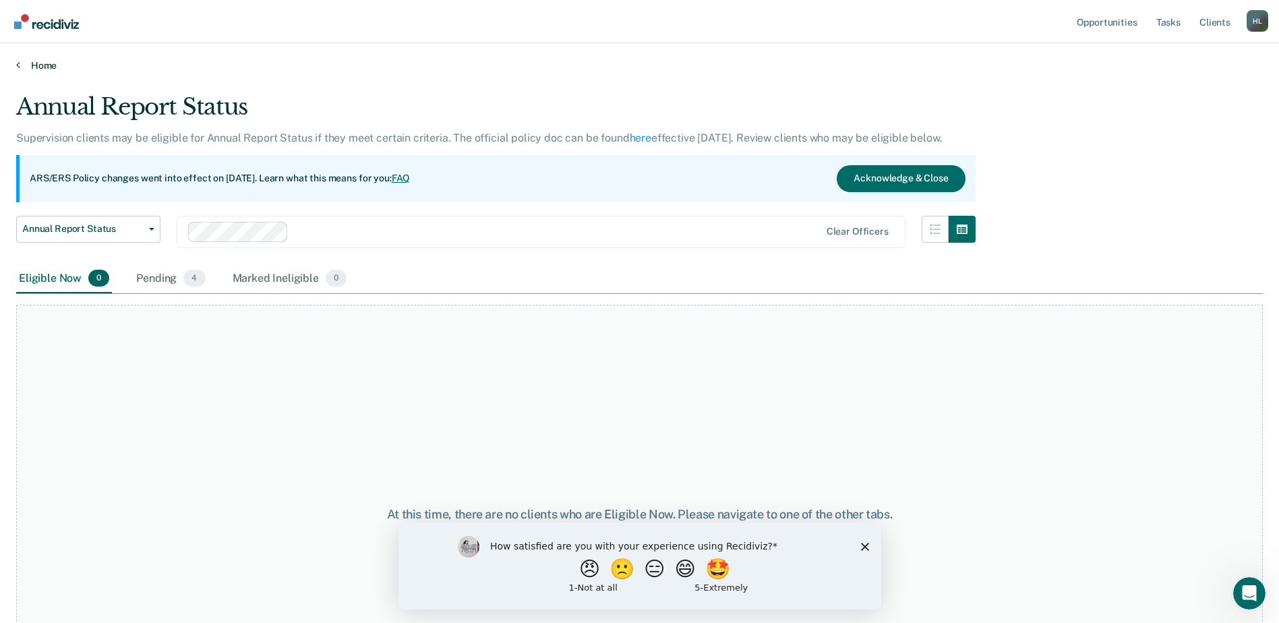
click at [22, 69] on link "Home" at bounding box center [639, 65] width 1247 height 12
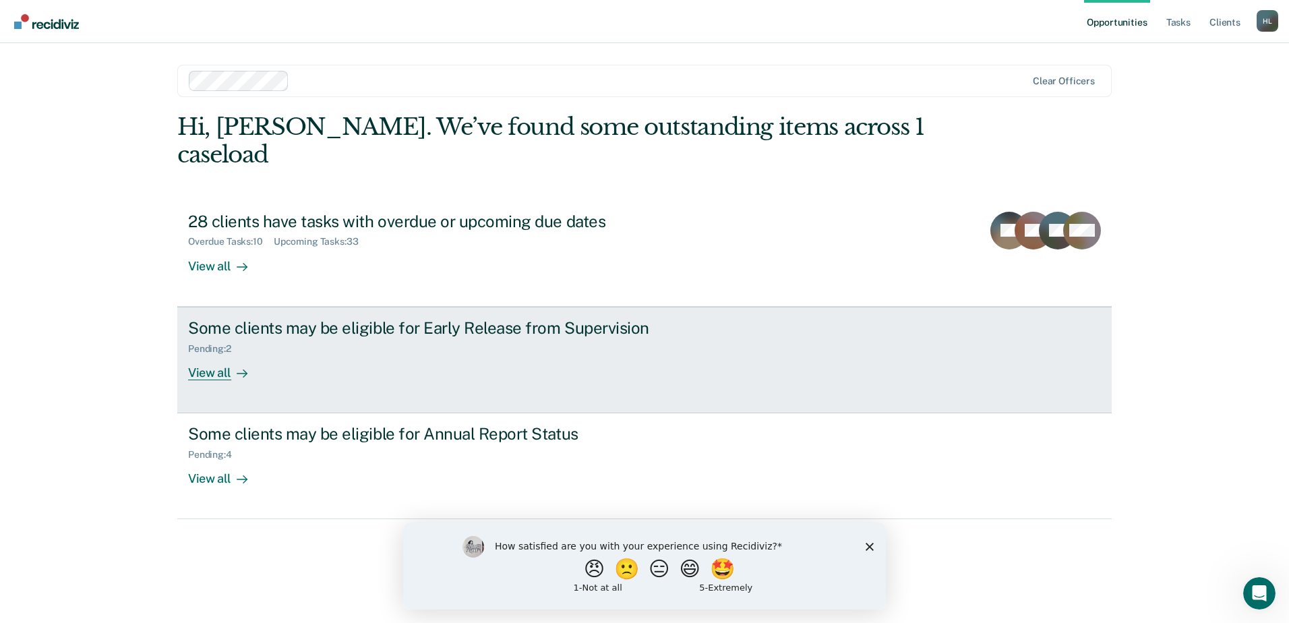
click at [355, 338] on div "Pending : 2" at bounding box center [424, 346] width 473 height 17
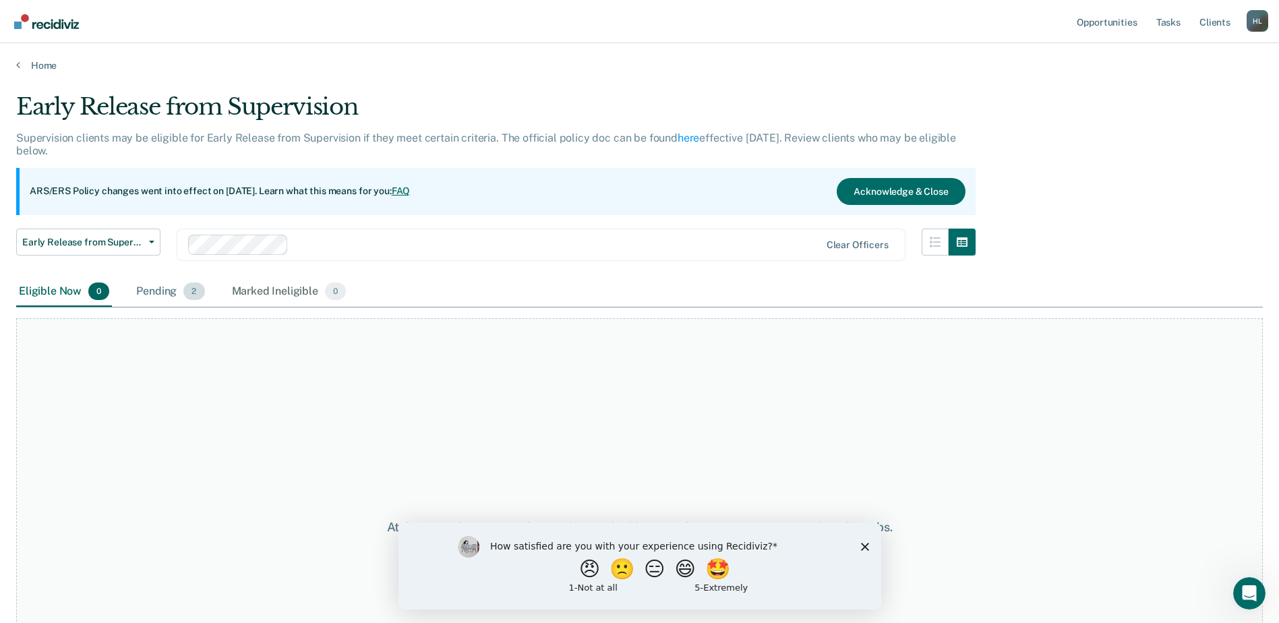
click at [167, 287] on div "Pending 2" at bounding box center [170, 292] width 73 height 30
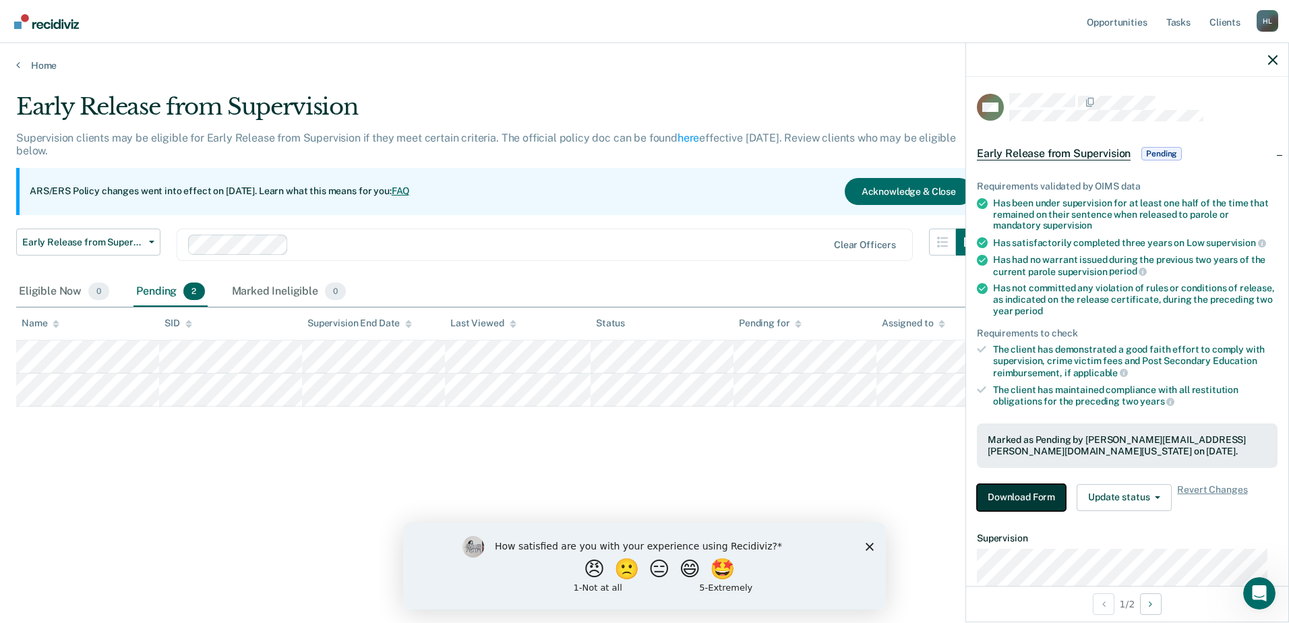
click at [1028, 492] on button "Download Form" at bounding box center [1021, 497] width 89 height 27
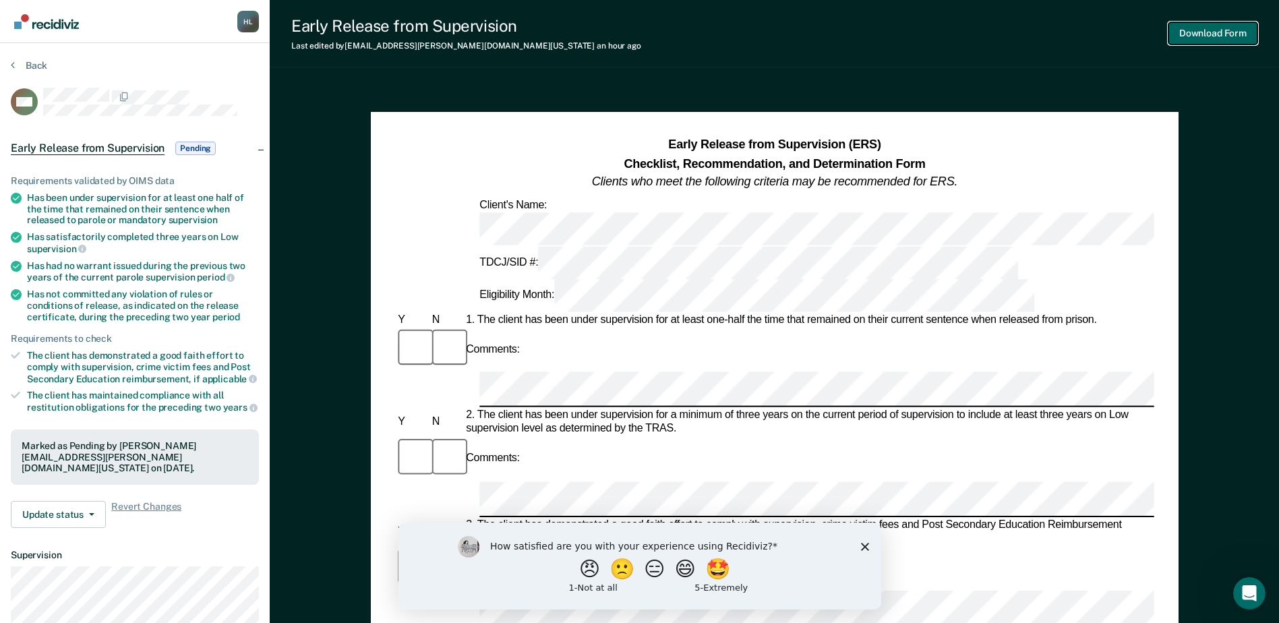
click at [1214, 40] on button "Download Form" at bounding box center [1213, 33] width 89 height 22
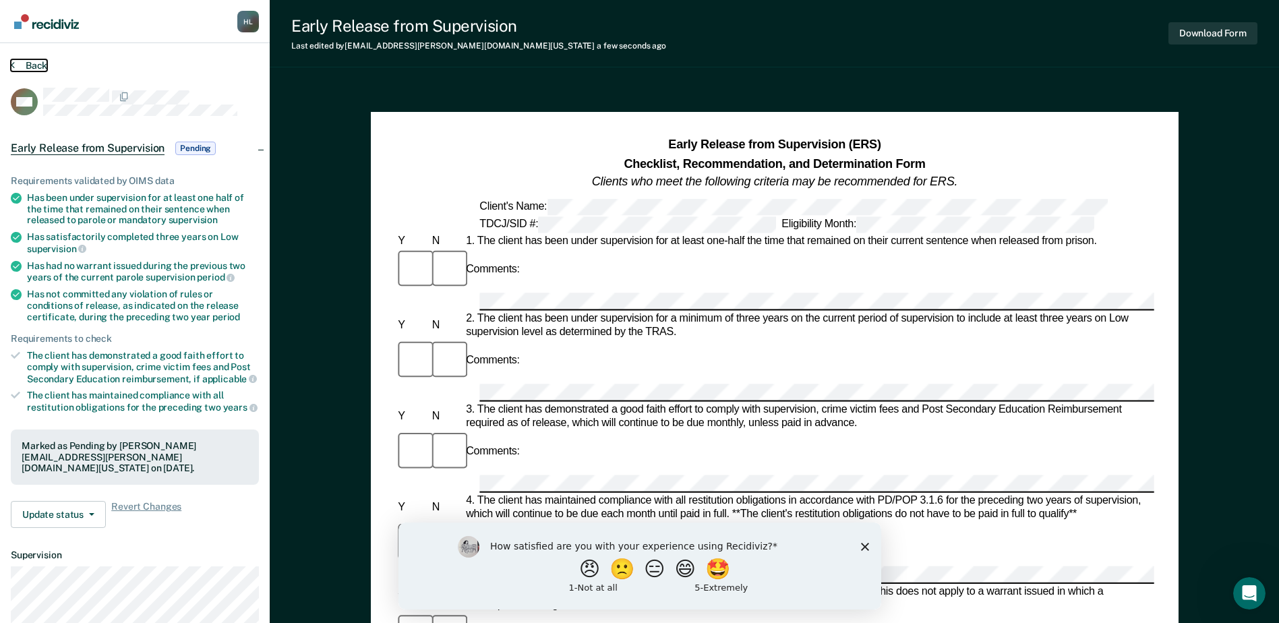
click at [19, 62] on button "Back" at bounding box center [29, 65] width 36 height 12
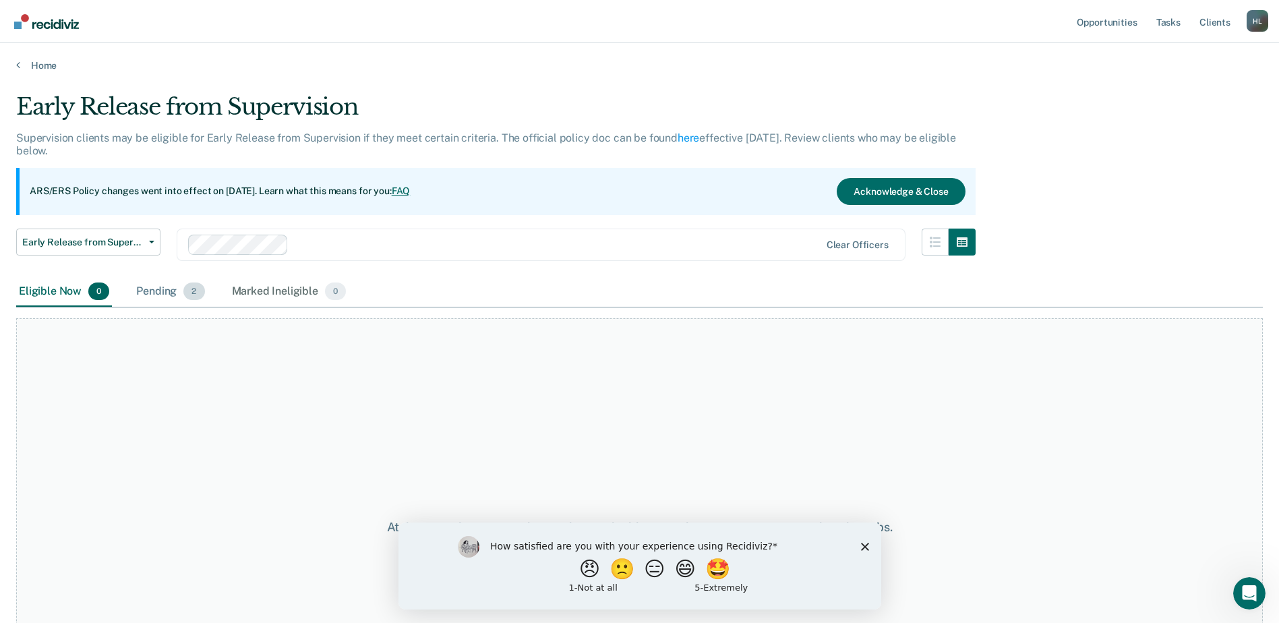
click at [169, 288] on div "Pending 2" at bounding box center [170, 292] width 73 height 30
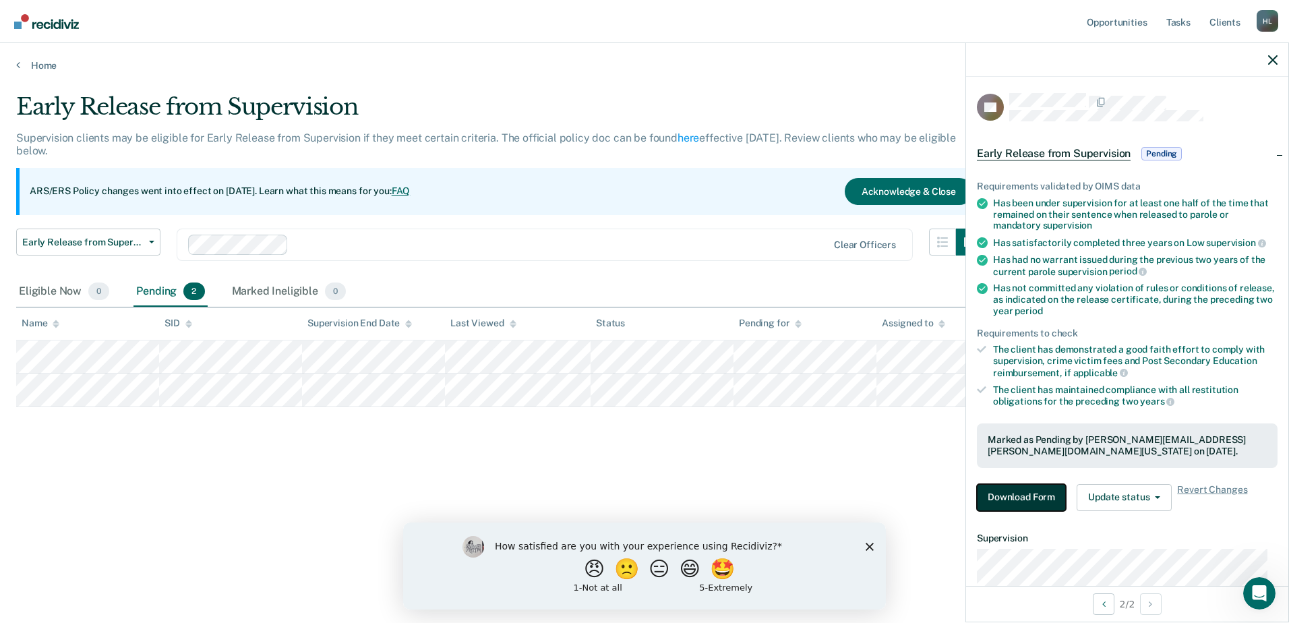
click at [1038, 498] on button "Download Form" at bounding box center [1021, 497] width 89 height 27
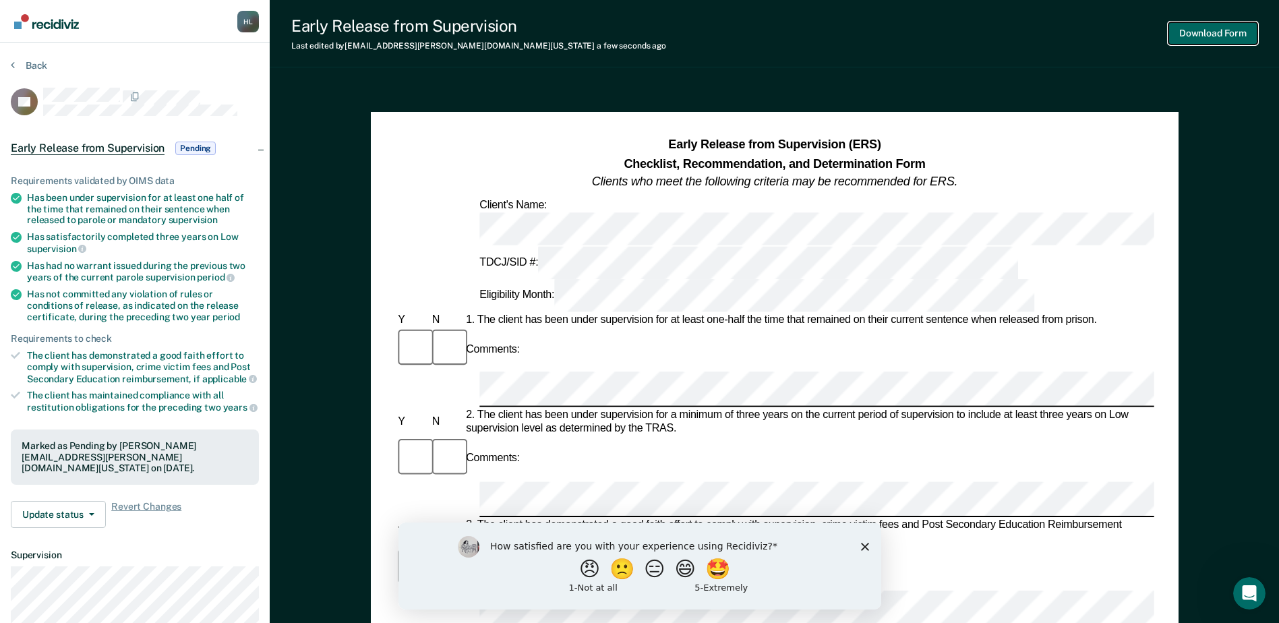
click at [1206, 28] on button "Download Form" at bounding box center [1213, 33] width 89 height 22
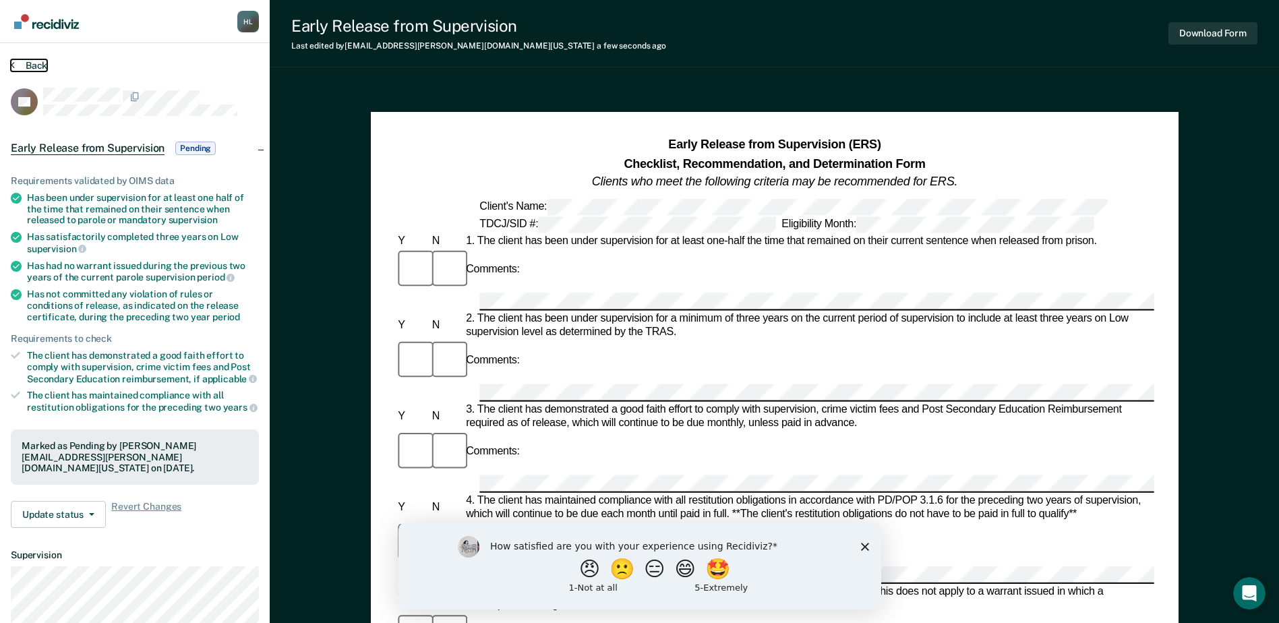
click at [18, 66] on button "Back" at bounding box center [29, 65] width 36 height 12
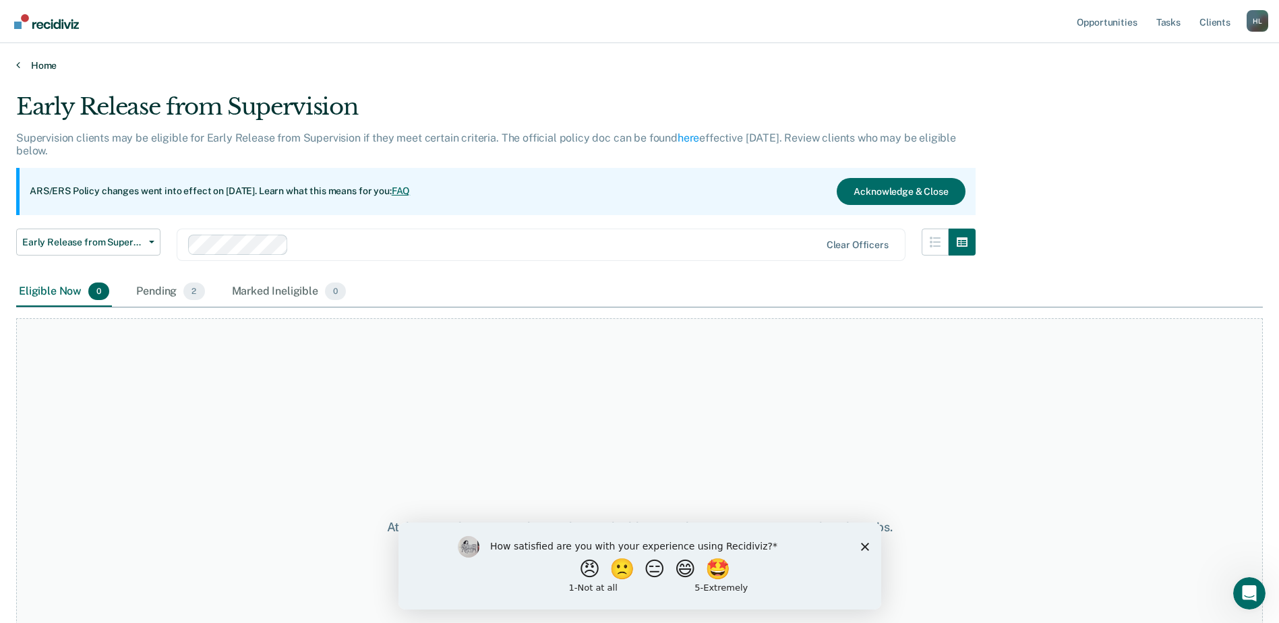
click at [26, 65] on link "Home" at bounding box center [639, 65] width 1247 height 12
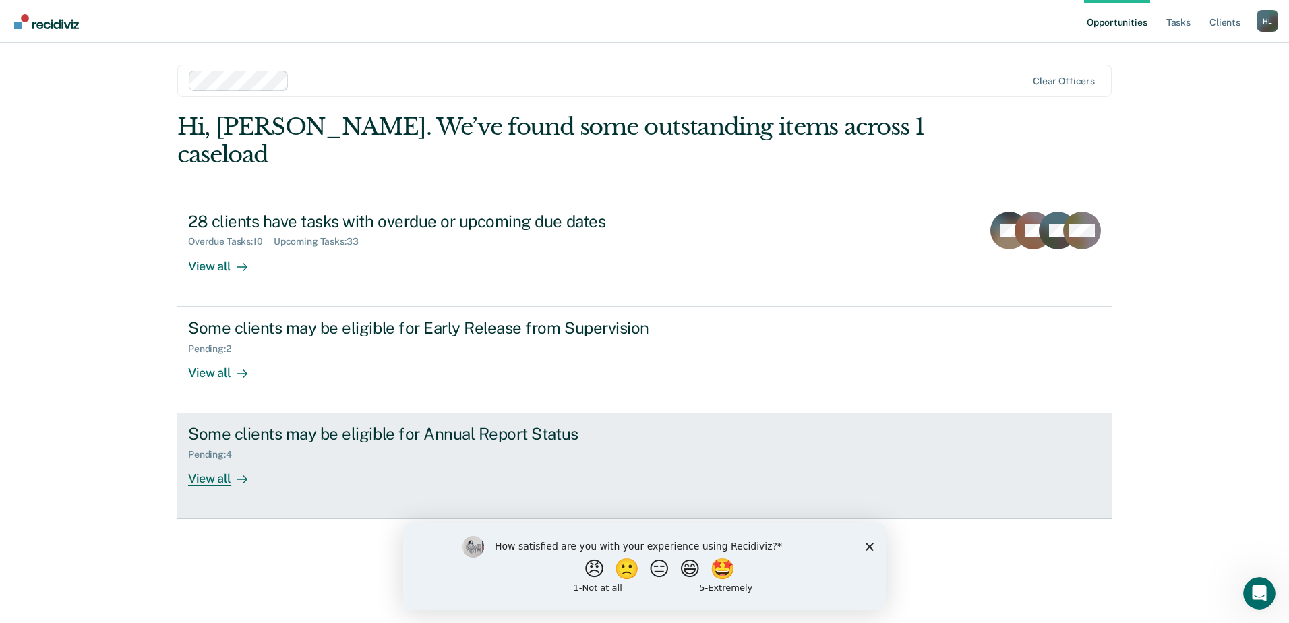
click at [289, 455] on div "Some clients may be eligible for Annual Report Status Pending : 4 View all" at bounding box center [441, 455] width 506 height 62
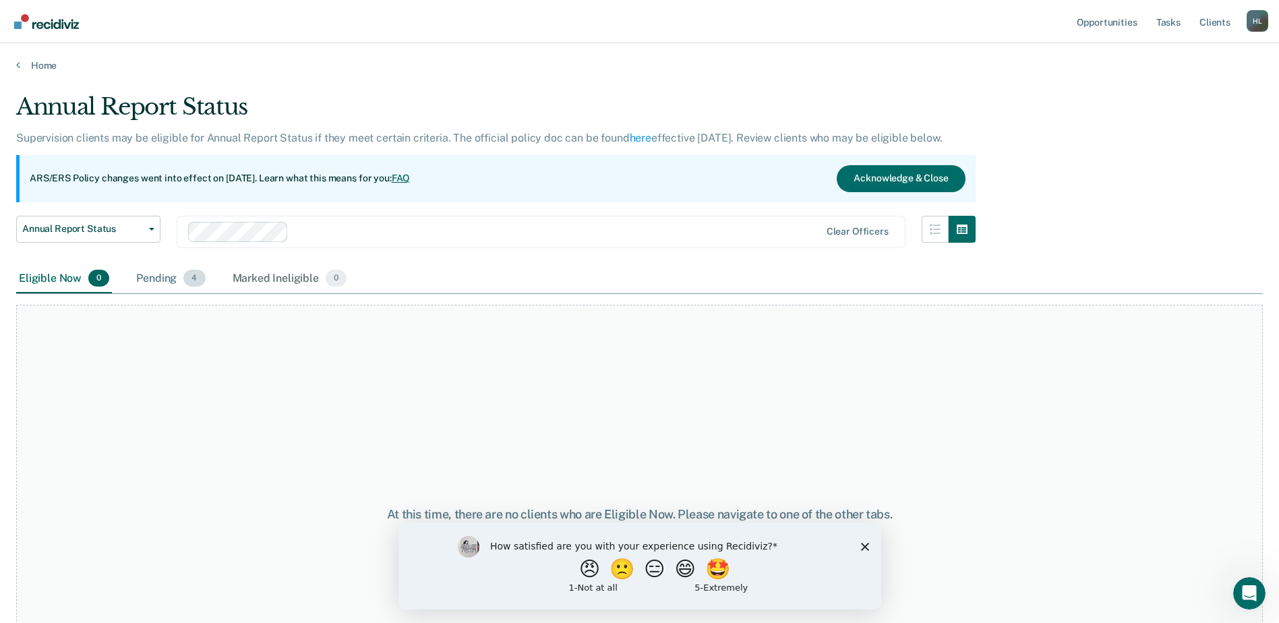
click at [148, 277] on div "Pending 4" at bounding box center [171, 279] width 74 height 30
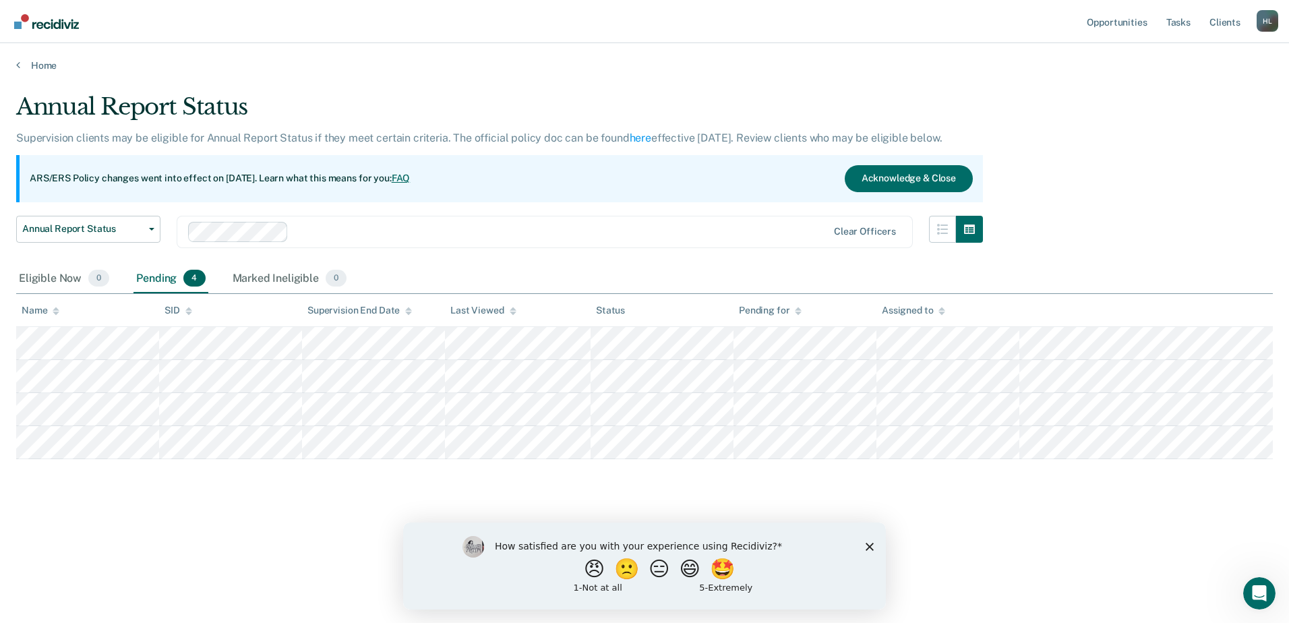
click at [205, 606] on main "Annual Report Status Supervision clients may be eligible for Annual Report Stat…" at bounding box center [644, 345] width 1289 height 548
